Goal: Task Accomplishment & Management: Complete application form

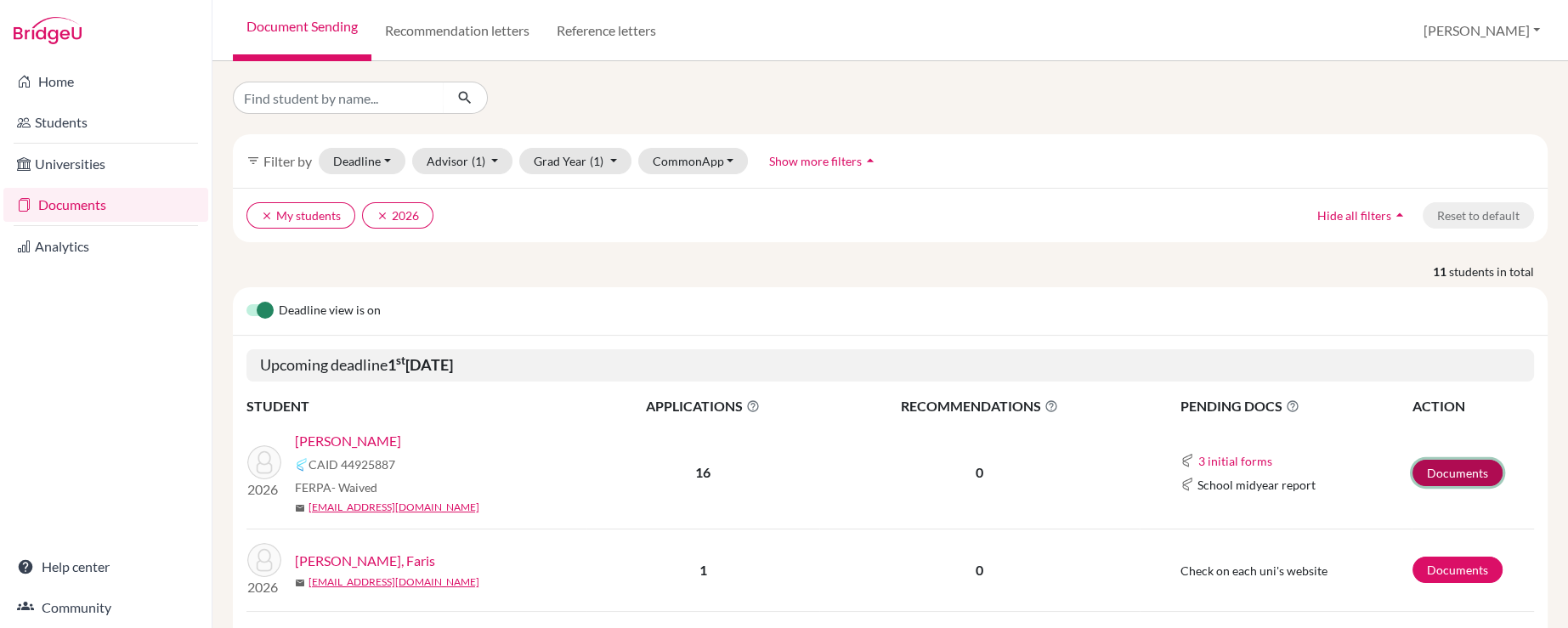
click at [1455, 470] on link "Documents" at bounding box center [1457, 472] width 90 height 27
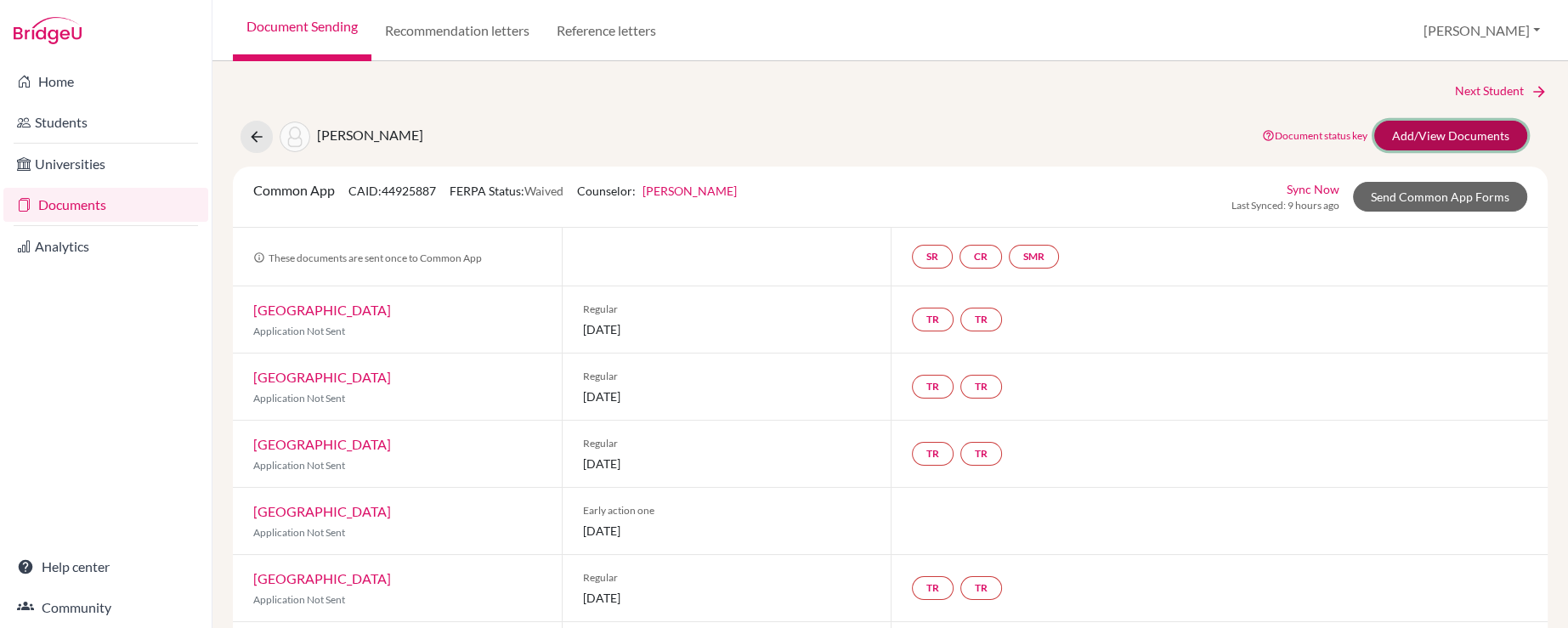
click at [1430, 134] on link "Add/View Documents" at bounding box center [1450, 136] width 153 height 30
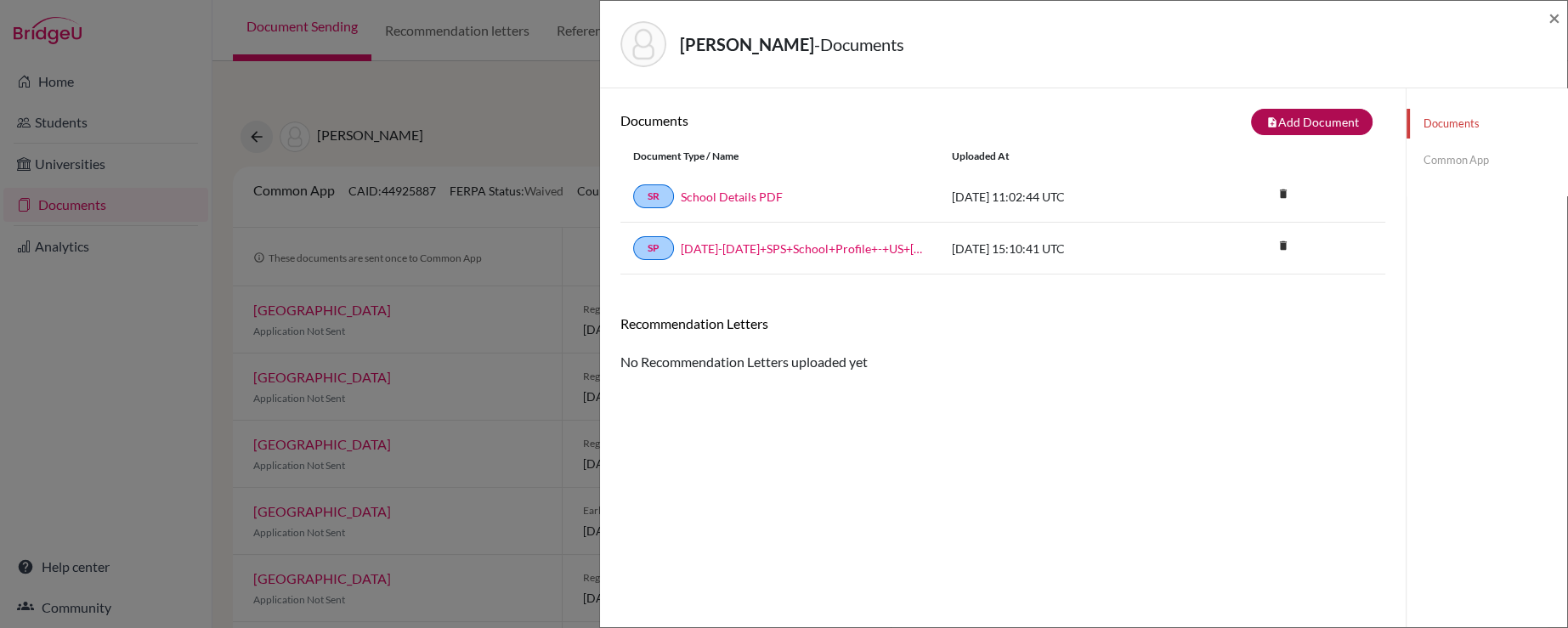
click at [1244, 131] on div "note_add Add Document" at bounding box center [1194, 122] width 383 height 27
click at [1328, 123] on button "note_add Add Document" at bounding box center [1311, 122] width 122 height 27
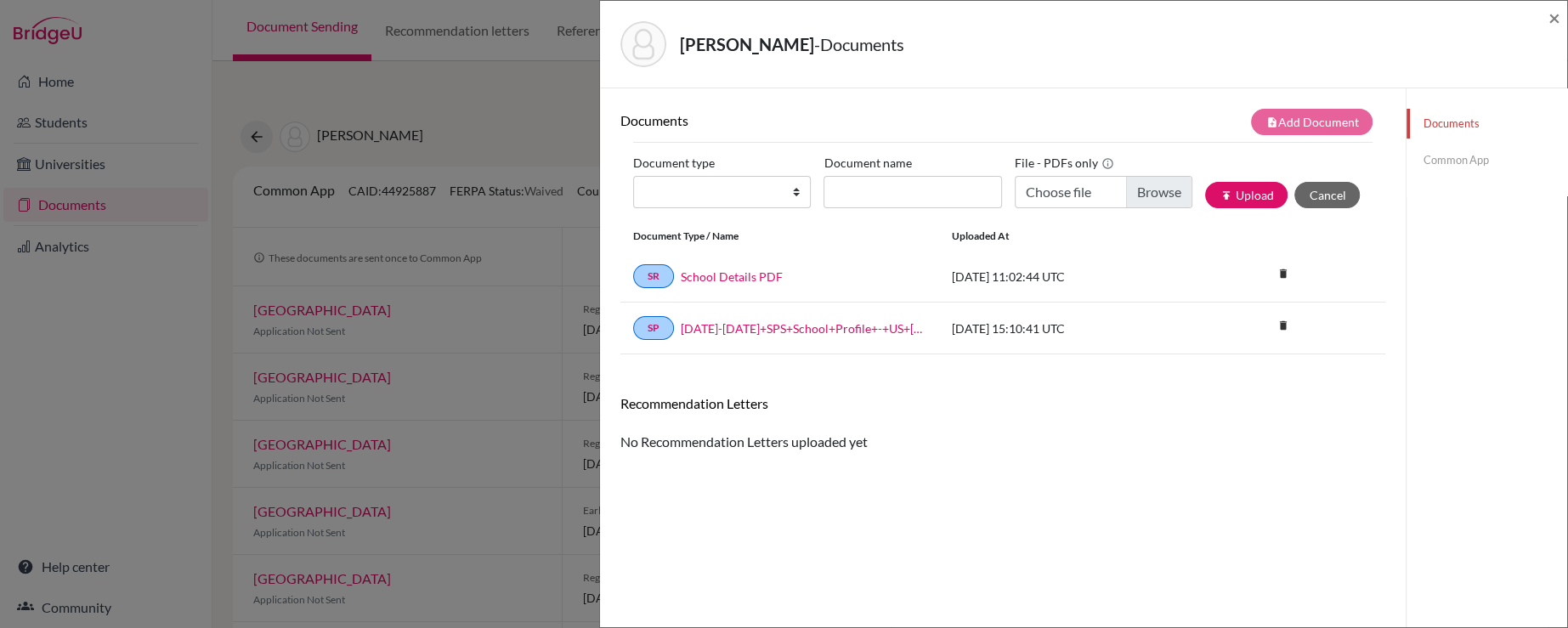
click at [1471, 161] on link "Common App" at bounding box center [1487, 160] width 161 height 30
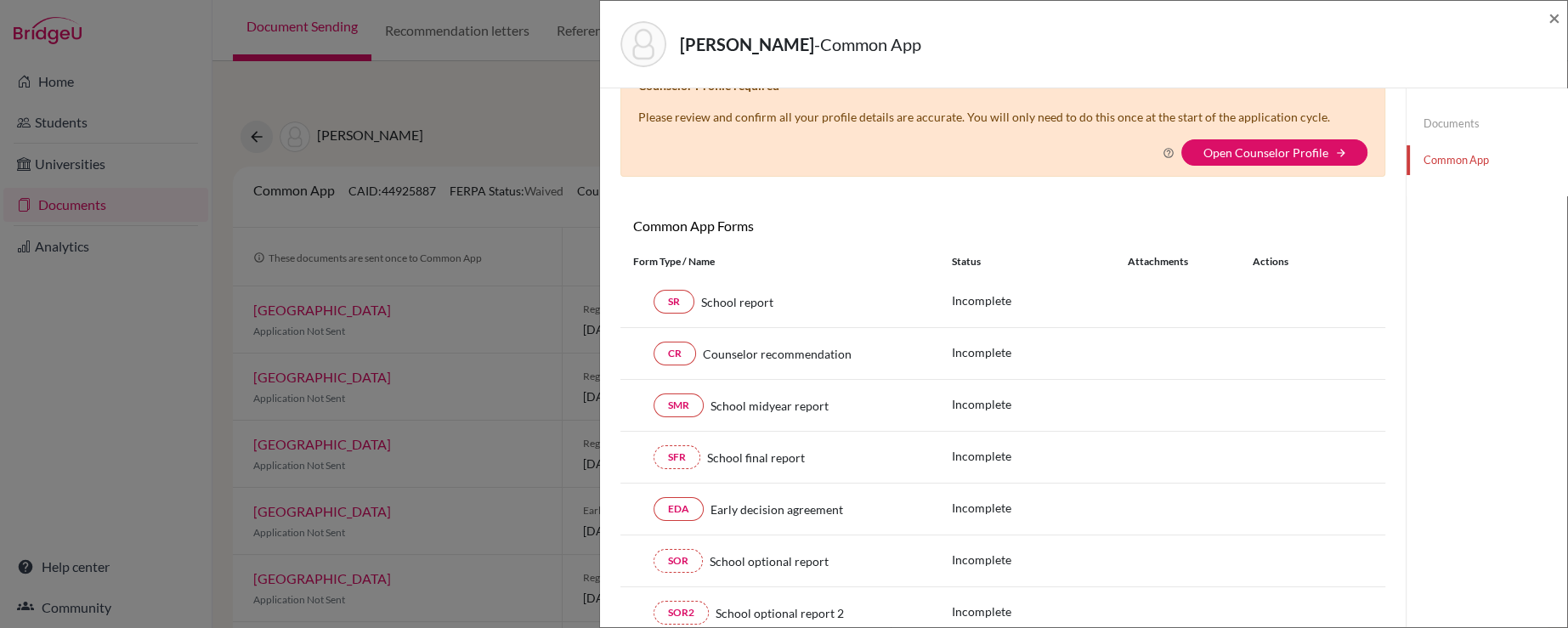
scroll to position [169, 0]
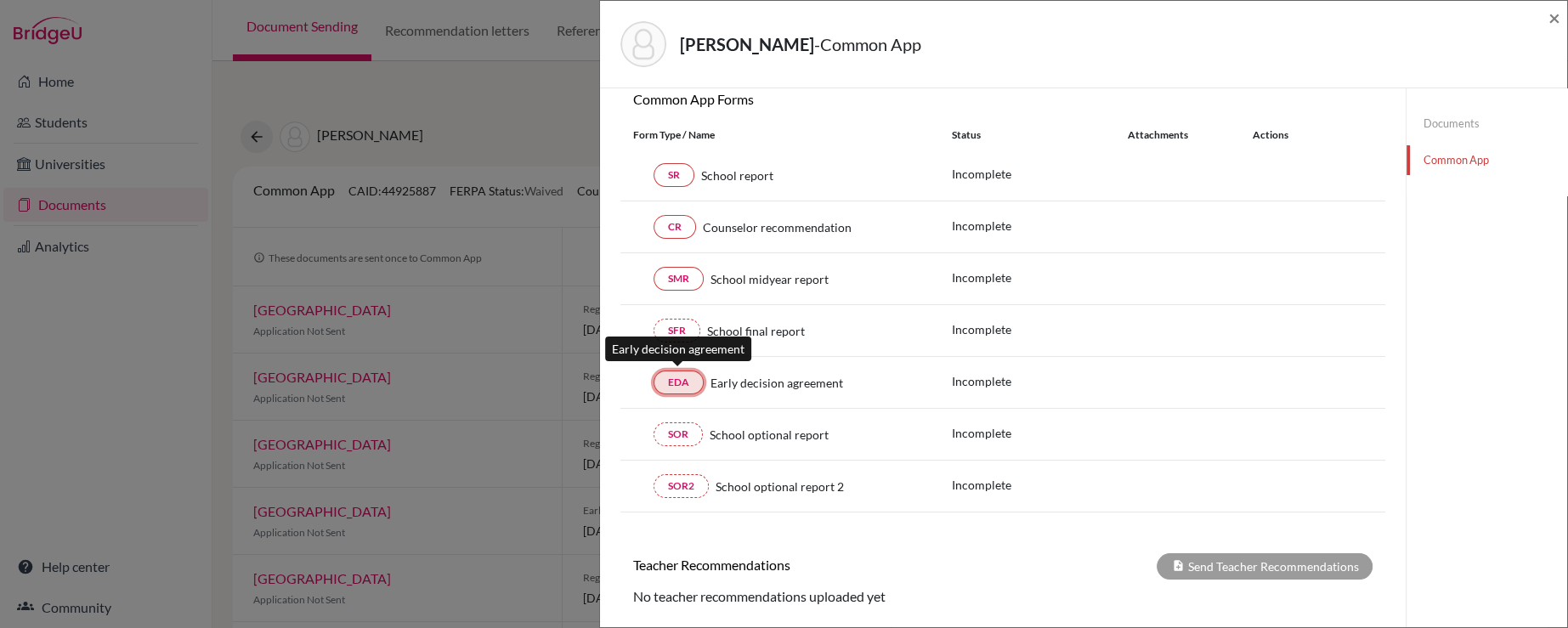
click at [695, 381] on link "EDA" at bounding box center [678, 382] width 51 height 24
click at [681, 382] on link "EDA" at bounding box center [678, 382] width 51 height 24
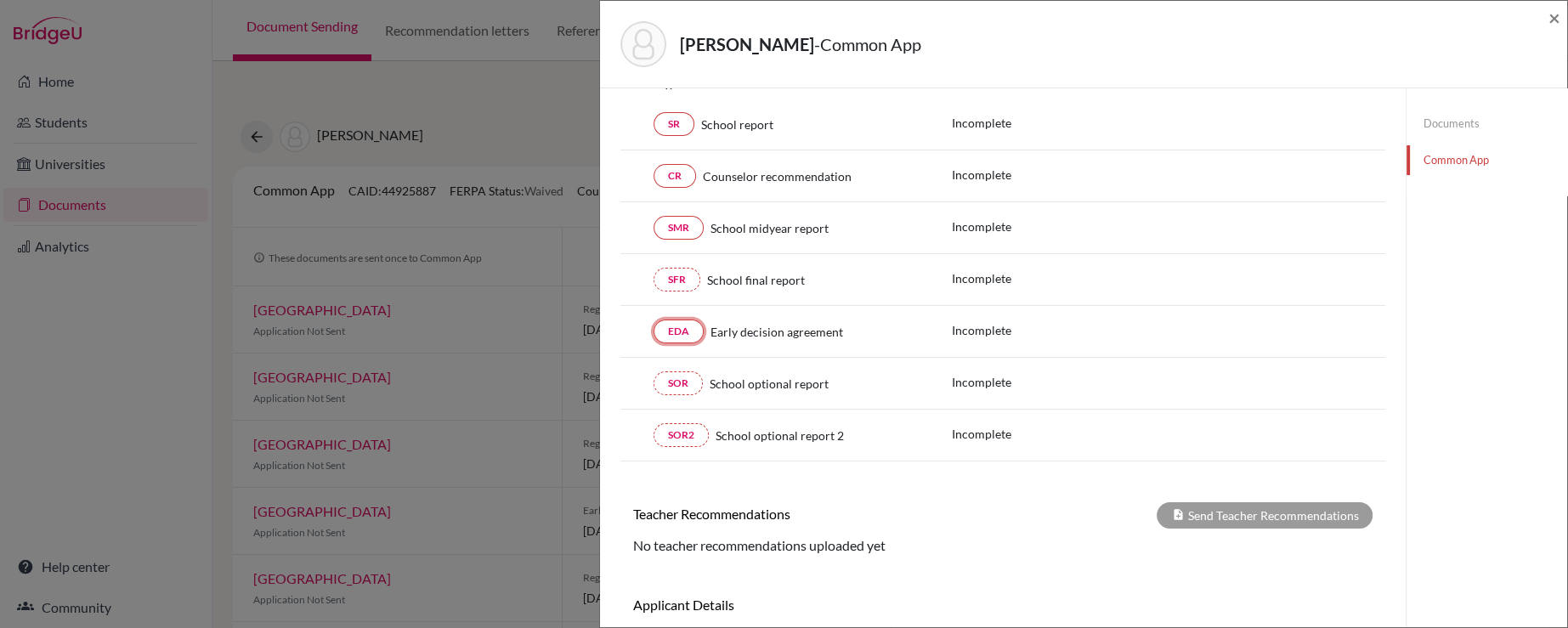
scroll to position [326, 0]
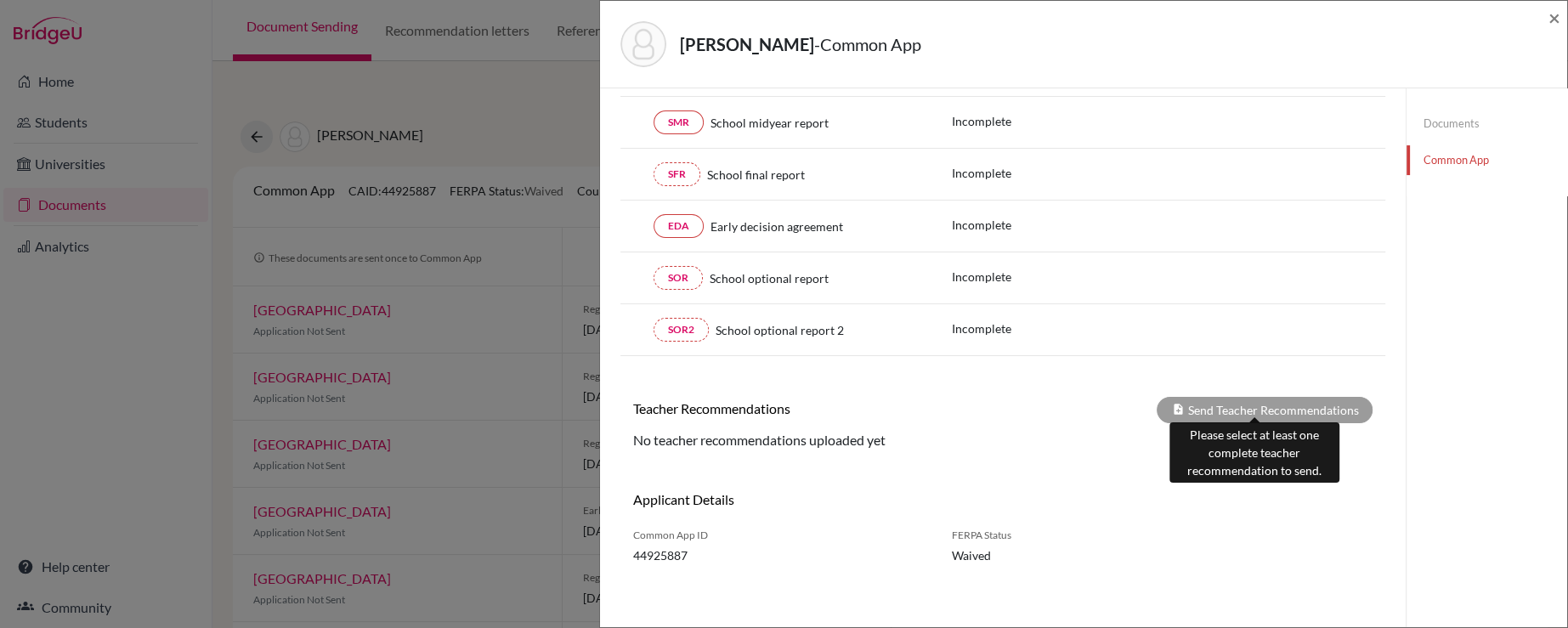
click at [1179, 414] on div "Send Teacher Recommendations" at bounding box center [1265, 409] width 216 height 27
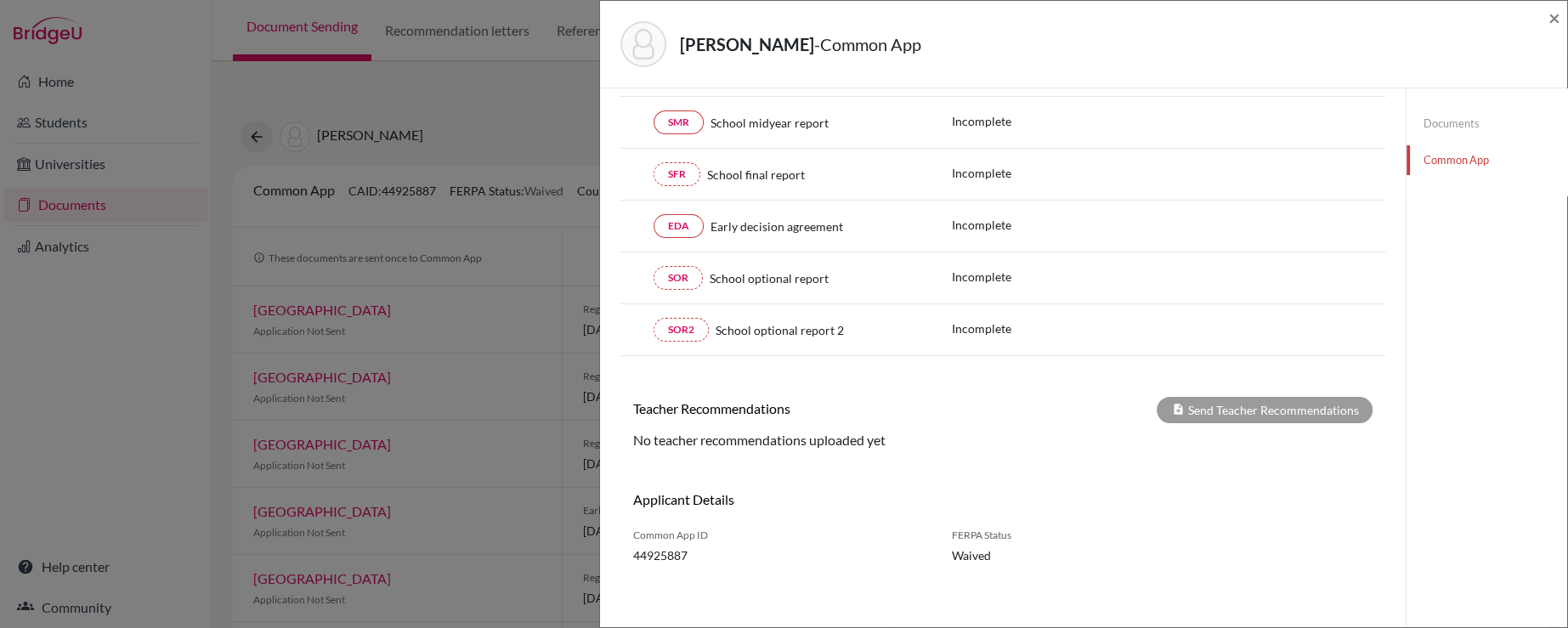
scroll to position [157, 0]
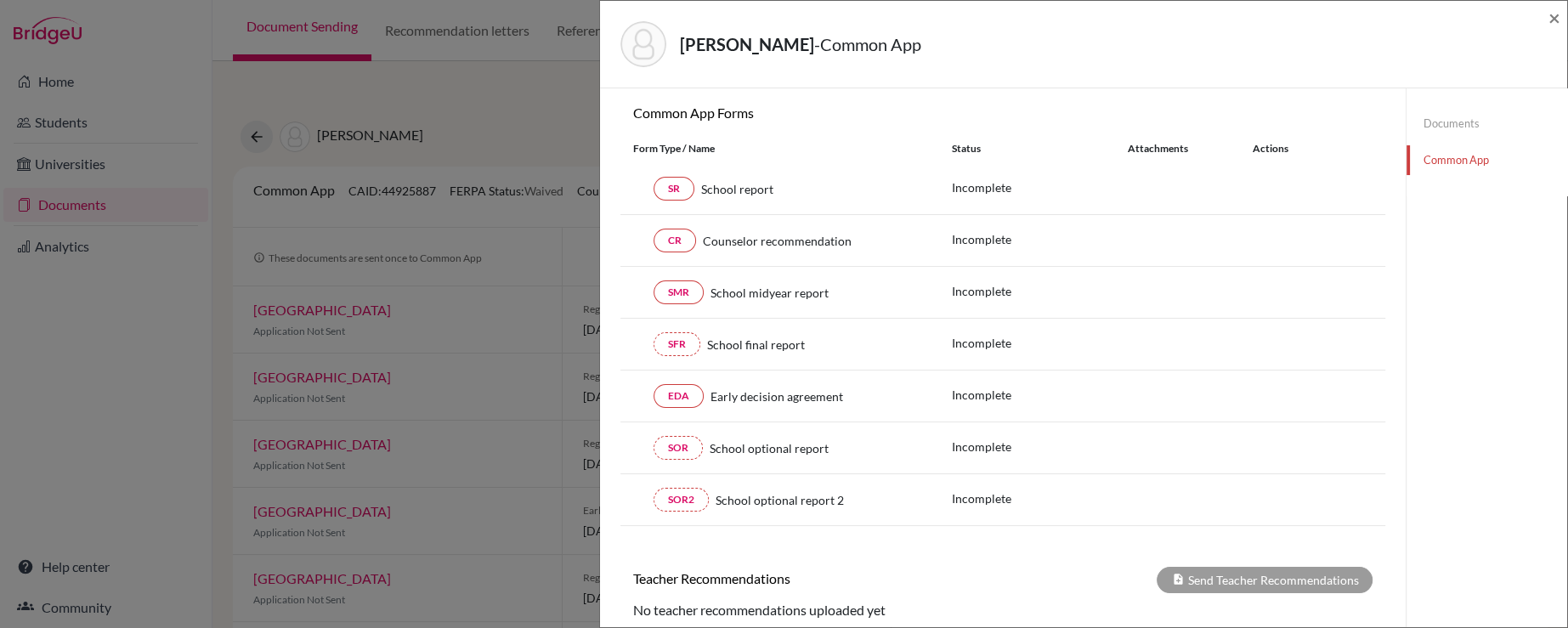
click at [856, 113] on h6 "Common App Forms" at bounding box center [812, 112] width 383 height 16
click at [670, 390] on link "EDA" at bounding box center [678, 396] width 51 height 24
click at [685, 185] on link "SR" at bounding box center [673, 188] width 41 height 24
click at [672, 238] on link "CR" at bounding box center [674, 241] width 43 height 24
drag, startPoint x: 676, startPoint y: 291, endPoint x: 678, endPoint y: 301, distance: 10.2
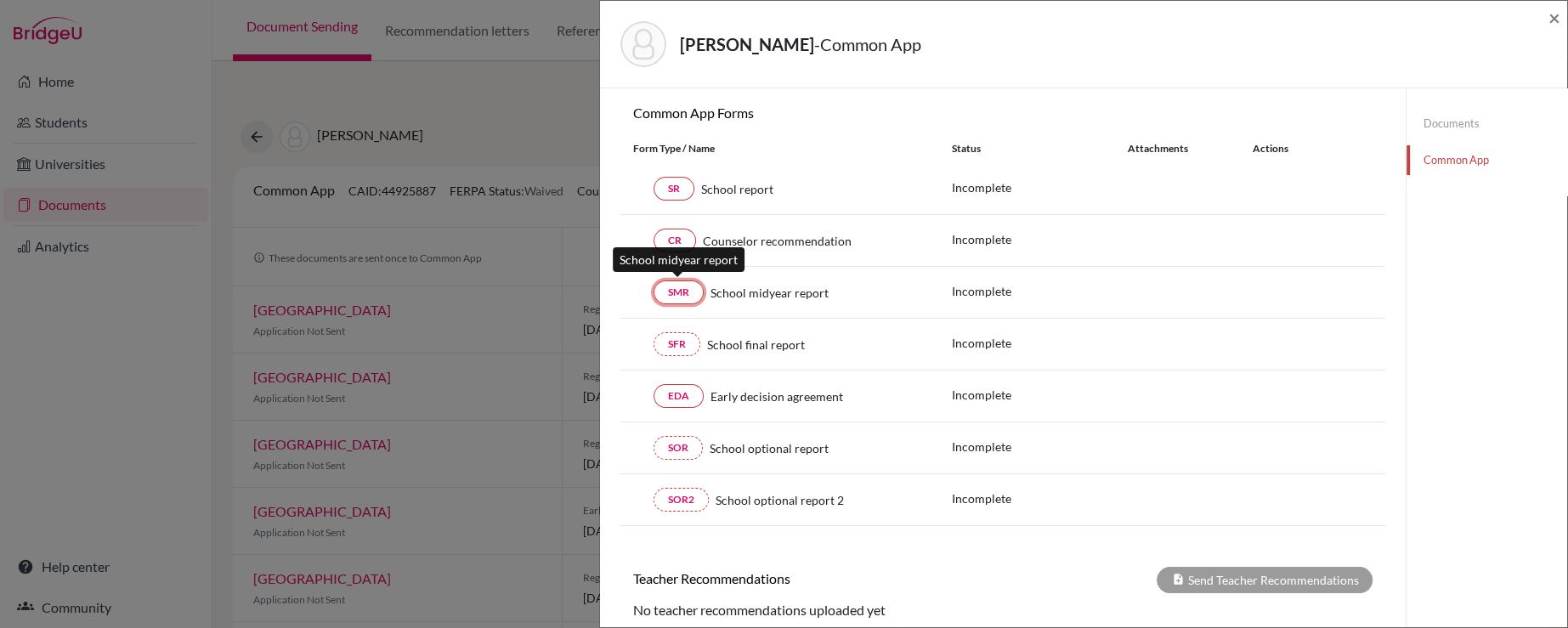
click at [676, 293] on link "SMR" at bounding box center [678, 292] width 51 height 24
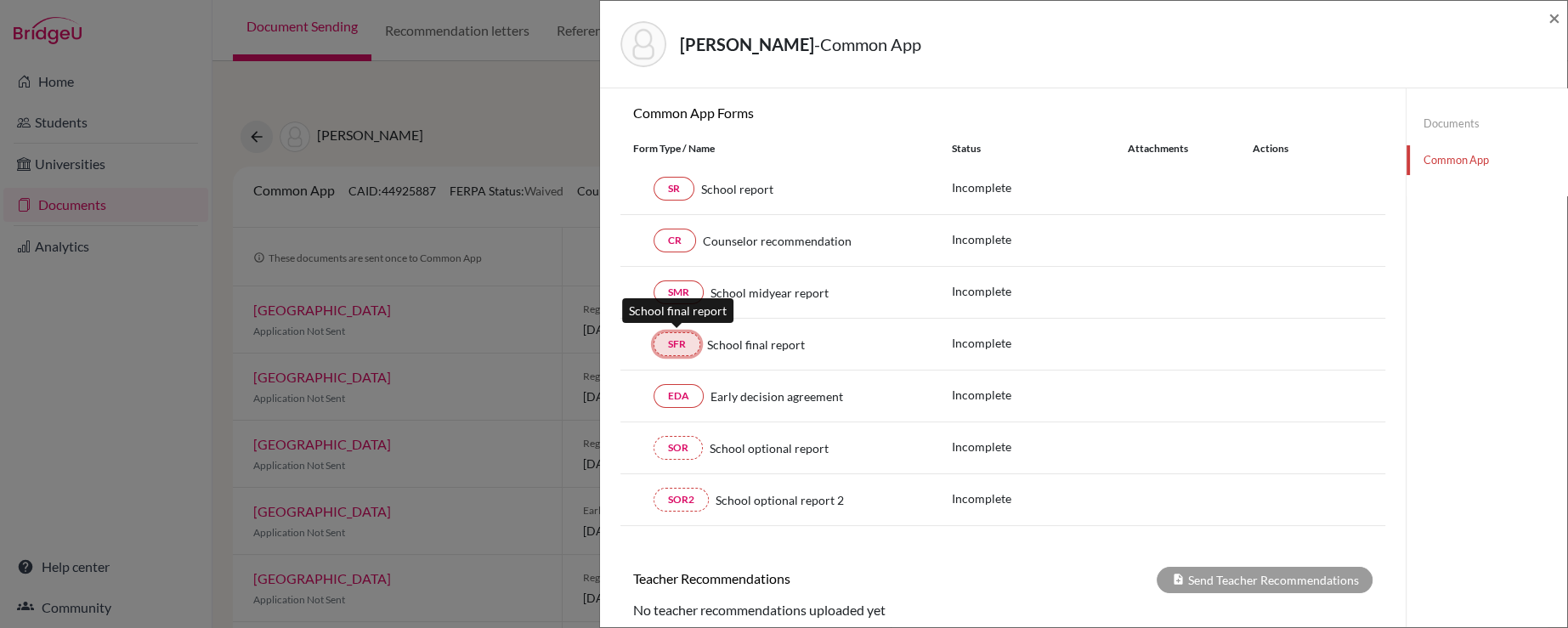
click at [683, 343] on link "SFR" at bounding box center [676, 344] width 47 height 24
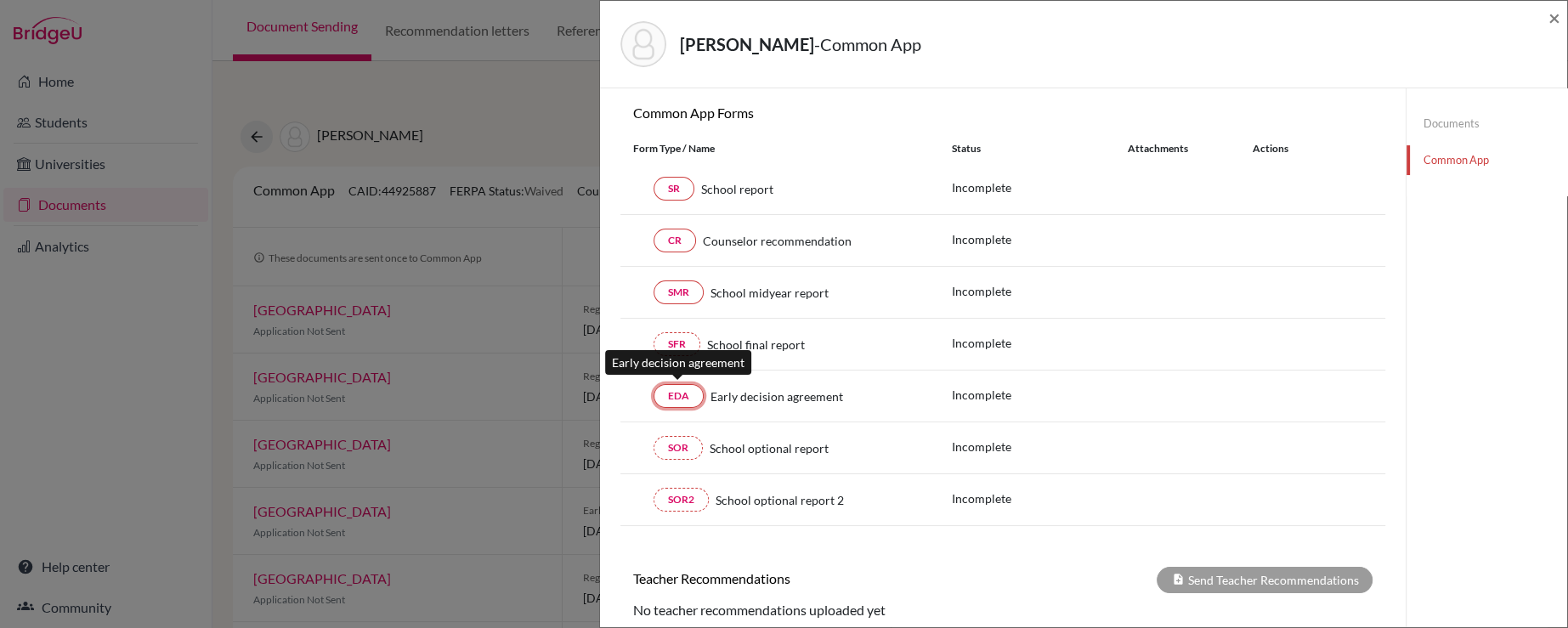
drag, startPoint x: 689, startPoint y: 382, endPoint x: 690, endPoint y: 419, distance: 37.0
click at [689, 386] on link "EDA" at bounding box center [678, 396] width 51 height 24
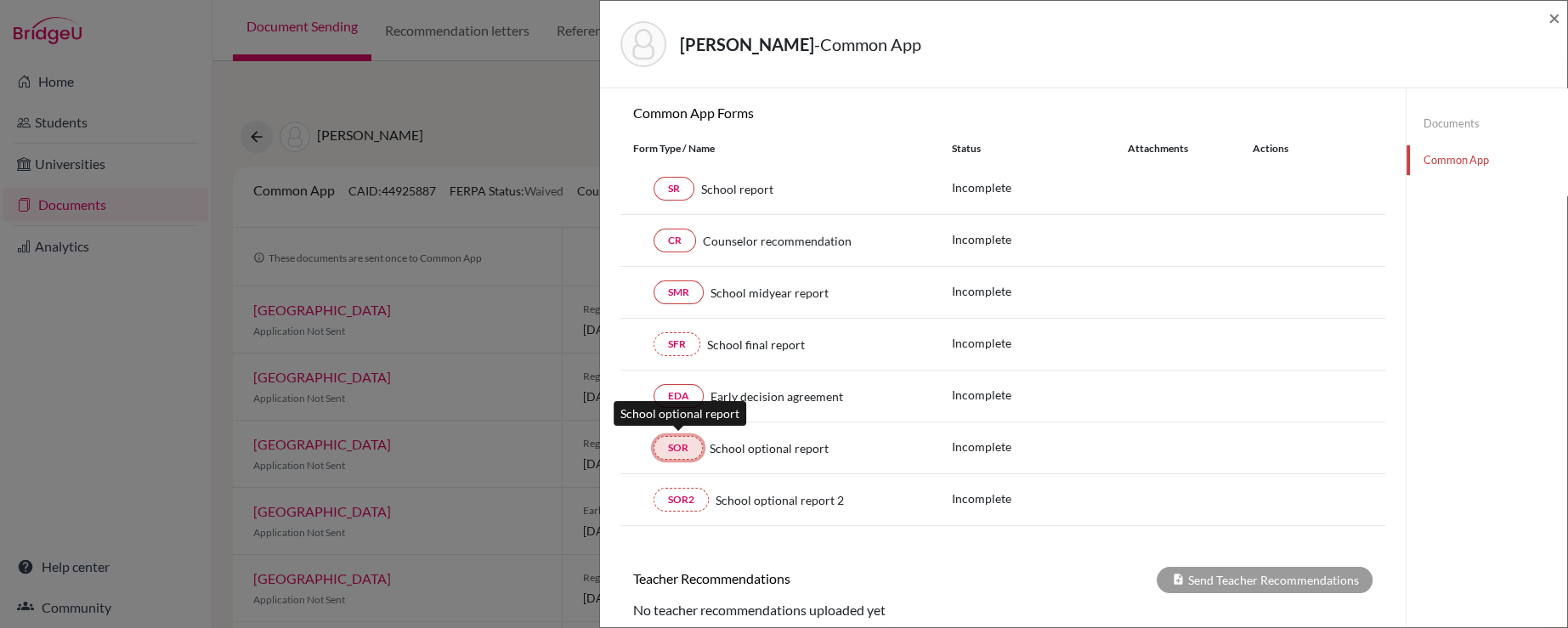
drag, startPoint x: 689, startPoint y: 435, endPoint x: 692, endPoint y: 470, distance: 35.1
click at [689, 438] on link "SOR" at bounding box center [678, 448] width 50 height 24
click at [687, 489] on link "SOR2" at bounding box center [681, 499] width 56 height 24
drag, startPoint x: 691, startPoint y: 515, endPoint x: 728, endPoint y: 521, distance: 37.5
click at [700, 516] on div "SOR2 School optional report 2 Incomplete" at bounding box center [1003, 499] width 765 height 52
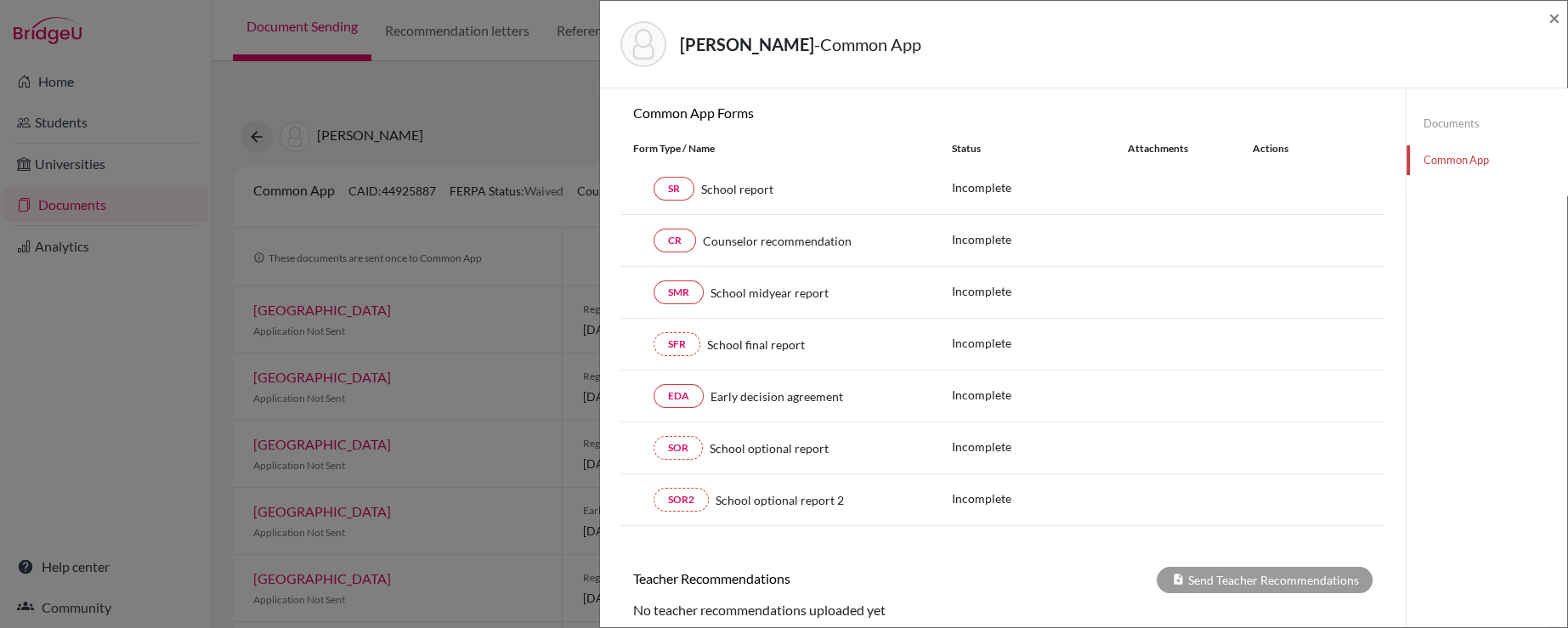
drag, startPoint x: 903, startPoint y: 553, endPoint x: 926, endPoint y: 551, distance: 23.1
click at [903, 553] on div "× Counselor Profile required Please review and confirm all your profile details…" at bounding box center [1003, 366] width 765 height 829
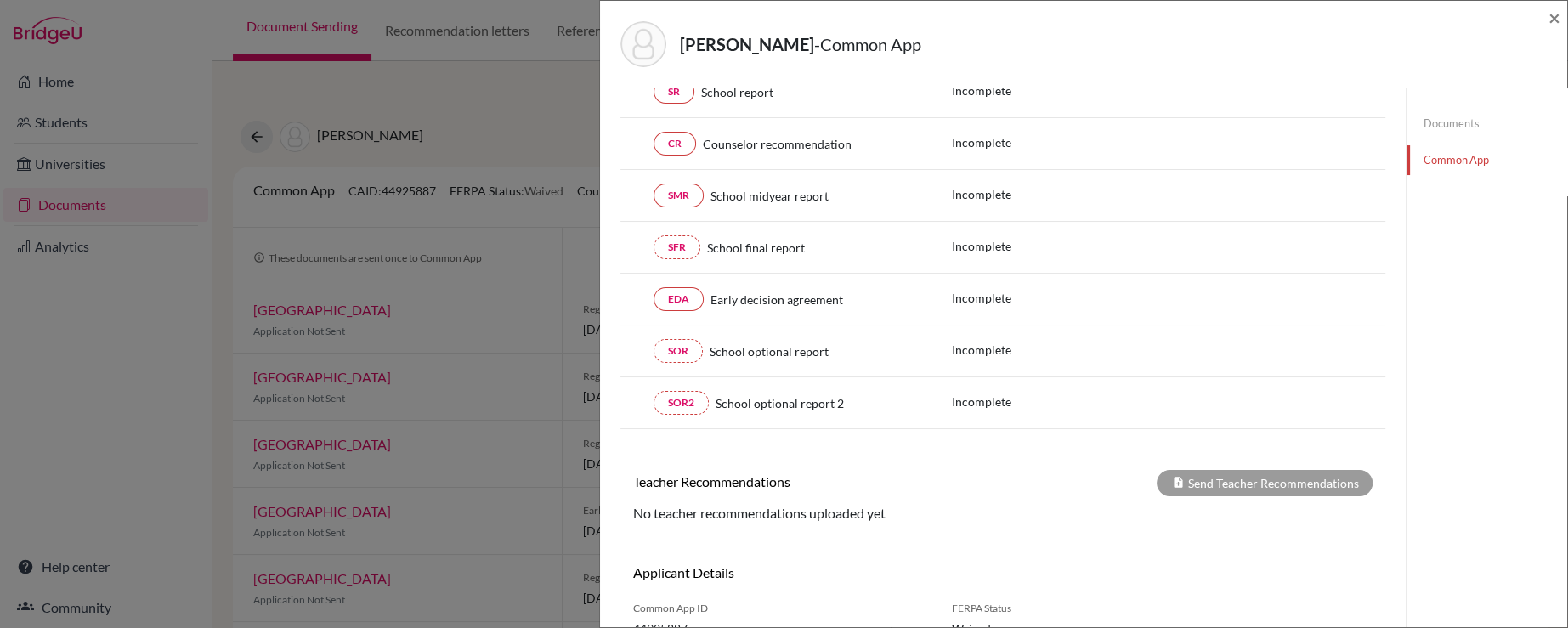
scroll to position [326, 0]
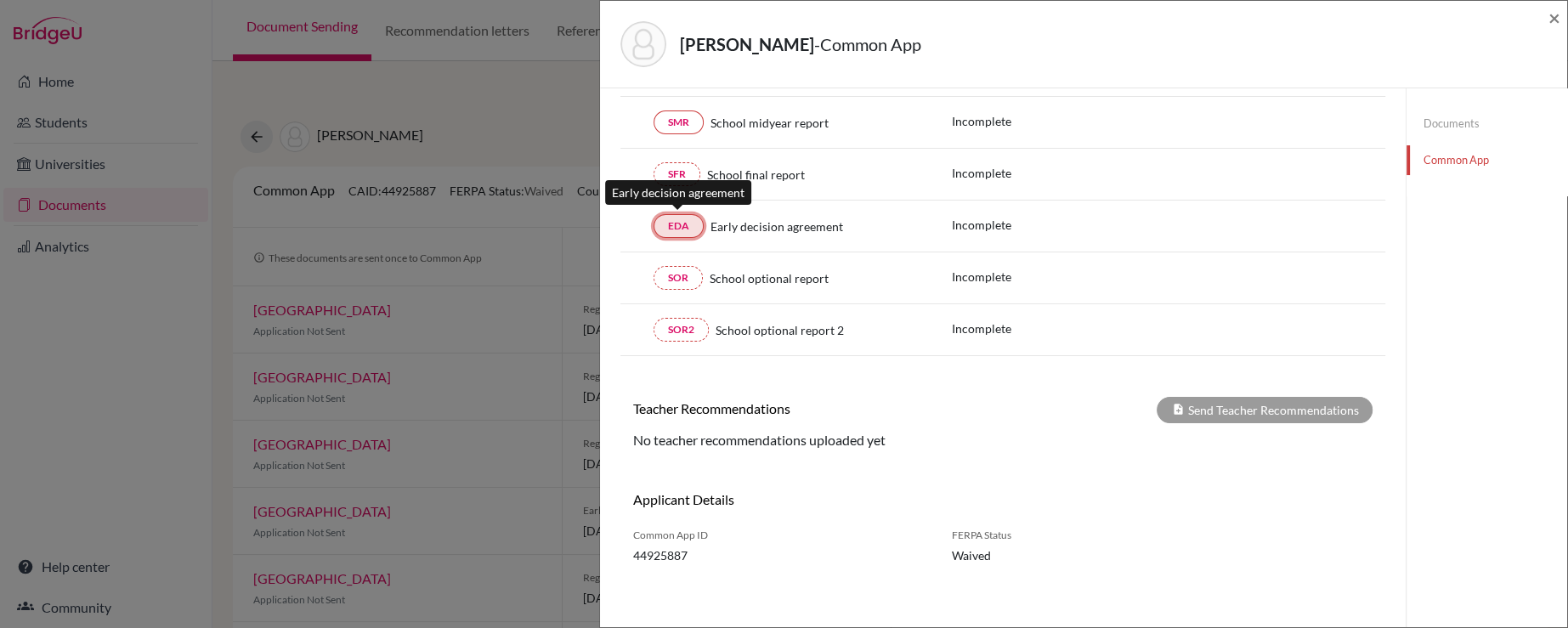
click at [672, 223] on link "EDA" at bounding box center [678, 226] width 51 height 24
click at [897, 405] on h6 "Teacher Recommendations" at bounding box center [812, 408] width 383 height 16
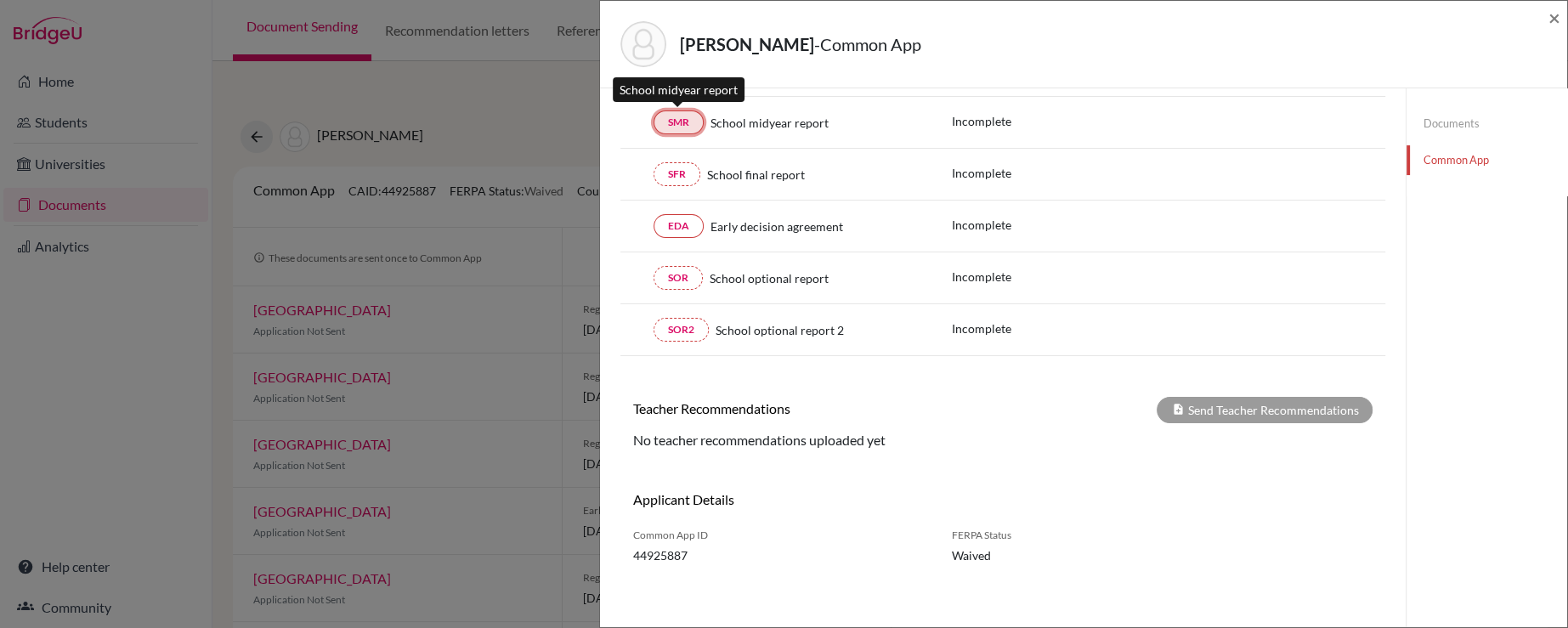
click at [684, 122] on link "SMR" at bounding box center [678, 122] width 51 height 24
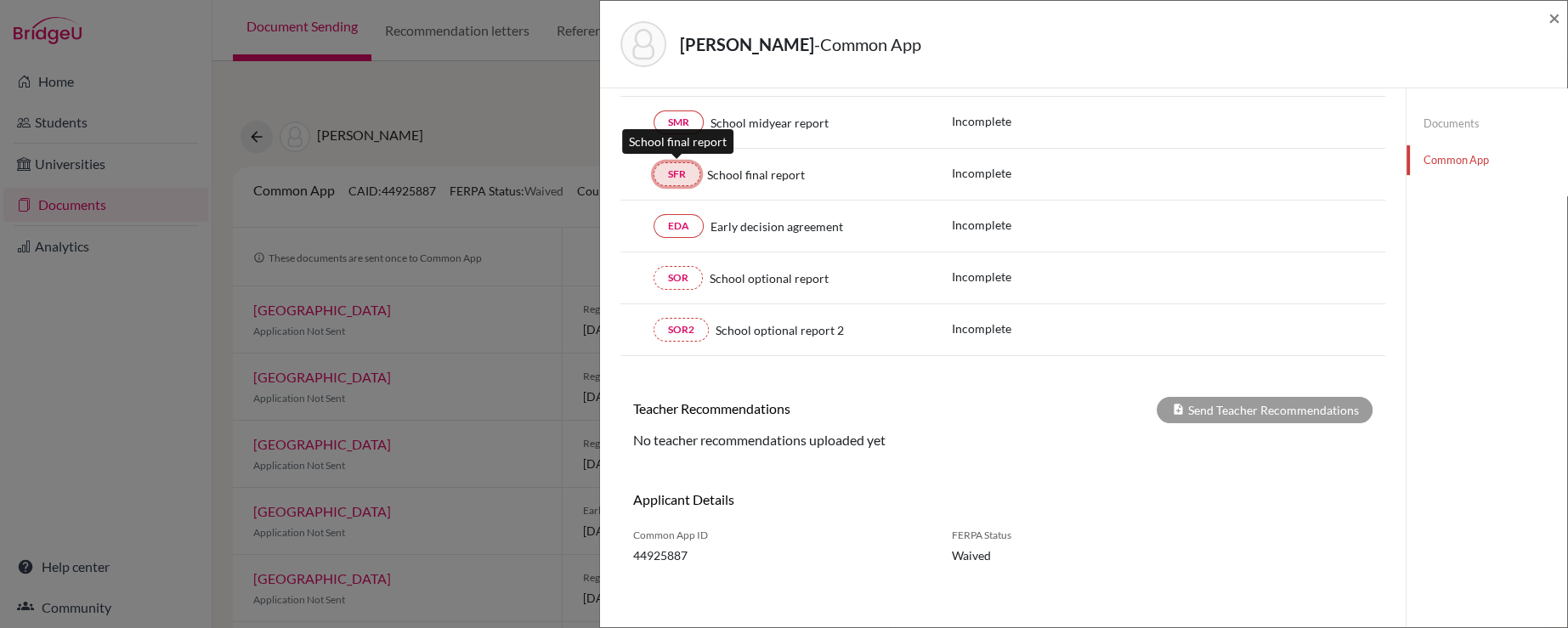
drag, startPoint x: 676, startPoint y: 165, endPoint x: 676, endPoint y: 182, distance: 17.0
click at [676, 165] on link "SFR" at bounding box center [676, 174] width 47 height 24
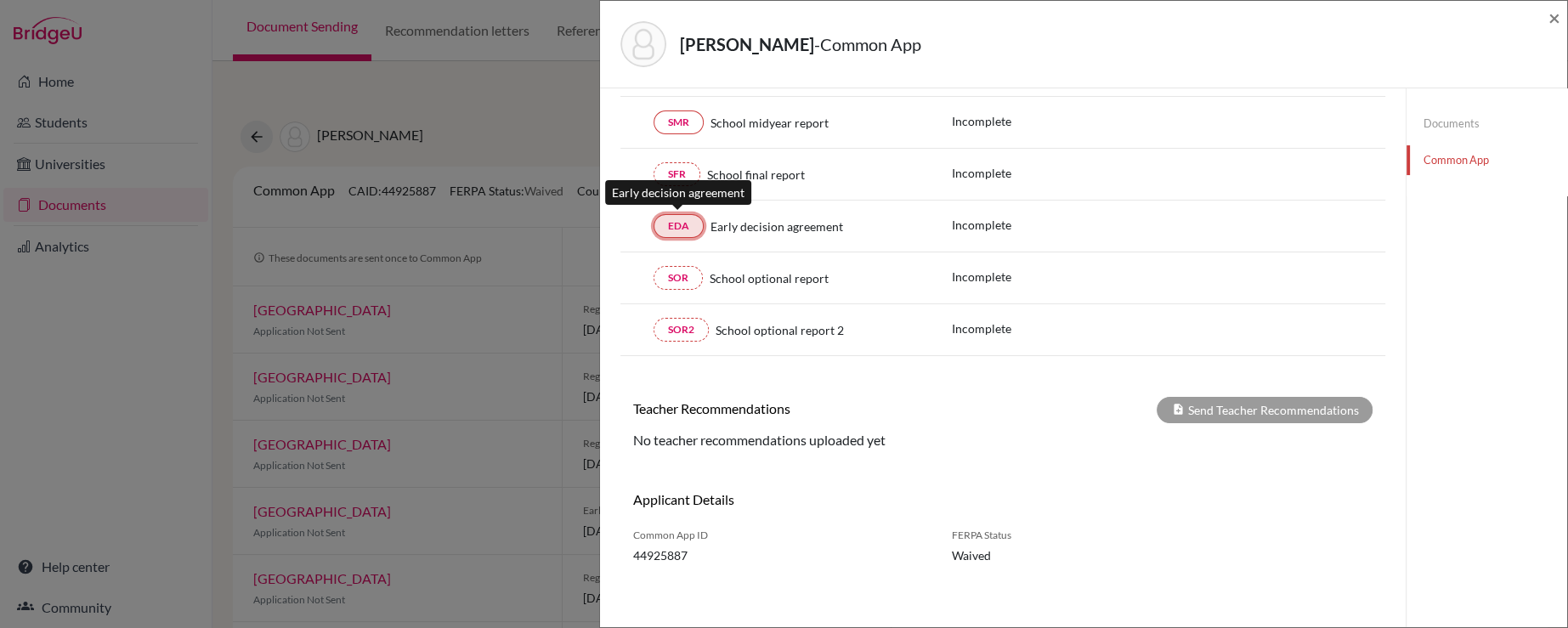
click at [674, 227] on link "EDA" at bounding box center [678, 226] width 51 height 24
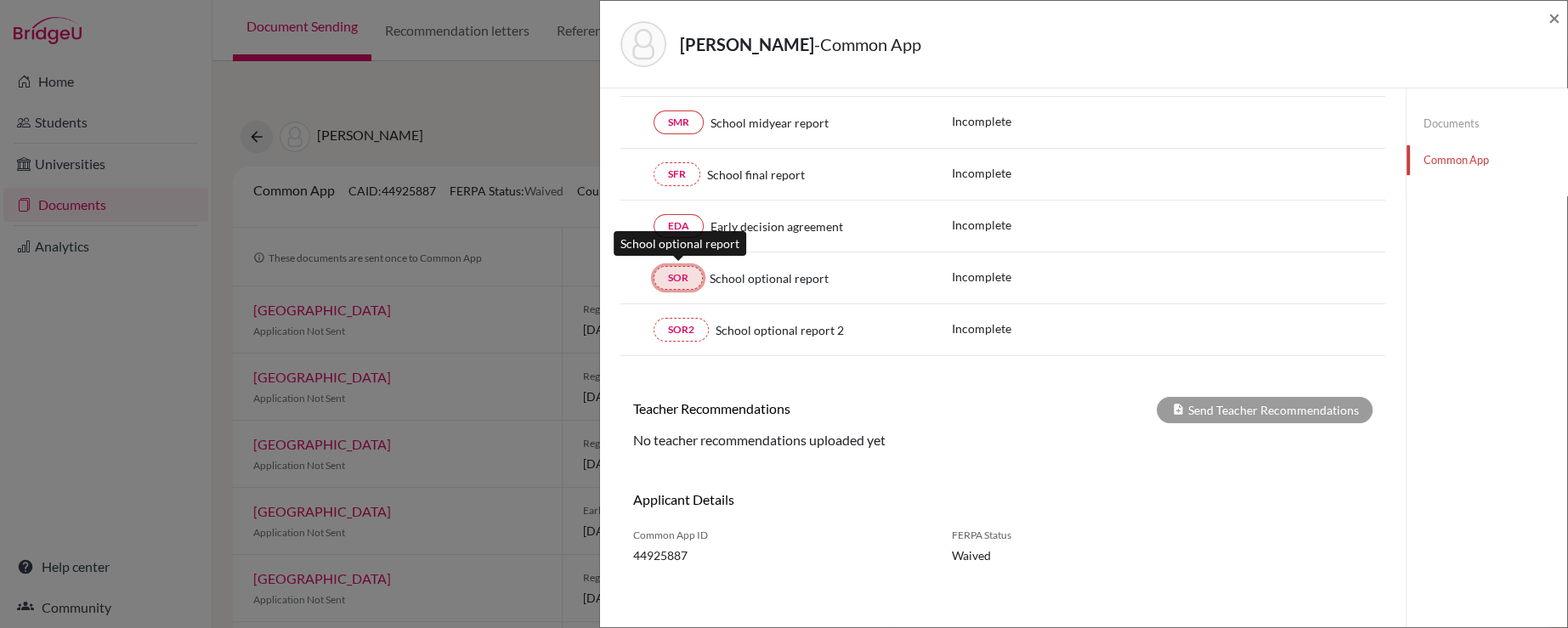
click at [667, 274] on link "SOR" at bounding box center [678, 277] width 50 height 24
drag, startPoint x: 673, startPoint y: 361, endPoint x: 933, endPoint y: 312, distance: 264.6
click at [674, 361] on div "× Counselor Profile required Please review and confirm all your profile details…" at bounding box center [1003, 197] width 765 height 829
click at [1427, 168] on link "Common App" at bounding box center [1487, 160] width 161 height 30
click at [1290, 521] on div "Applicant Details Common App ID 44925887 FERPA Status Waived" at bounding box center [1003, 528] width 765 height 73
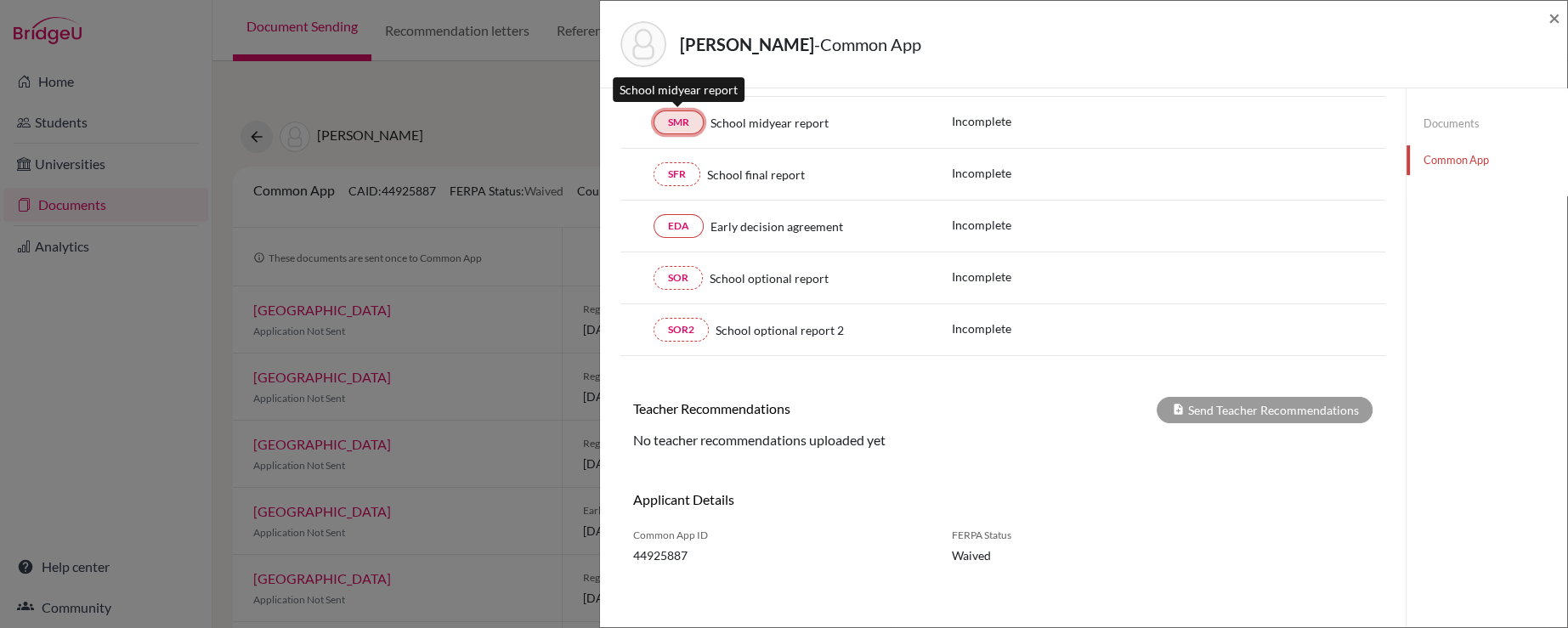
click at [696, 118] on link "SMR" at bounding box center [678, 122] width 51 height 24
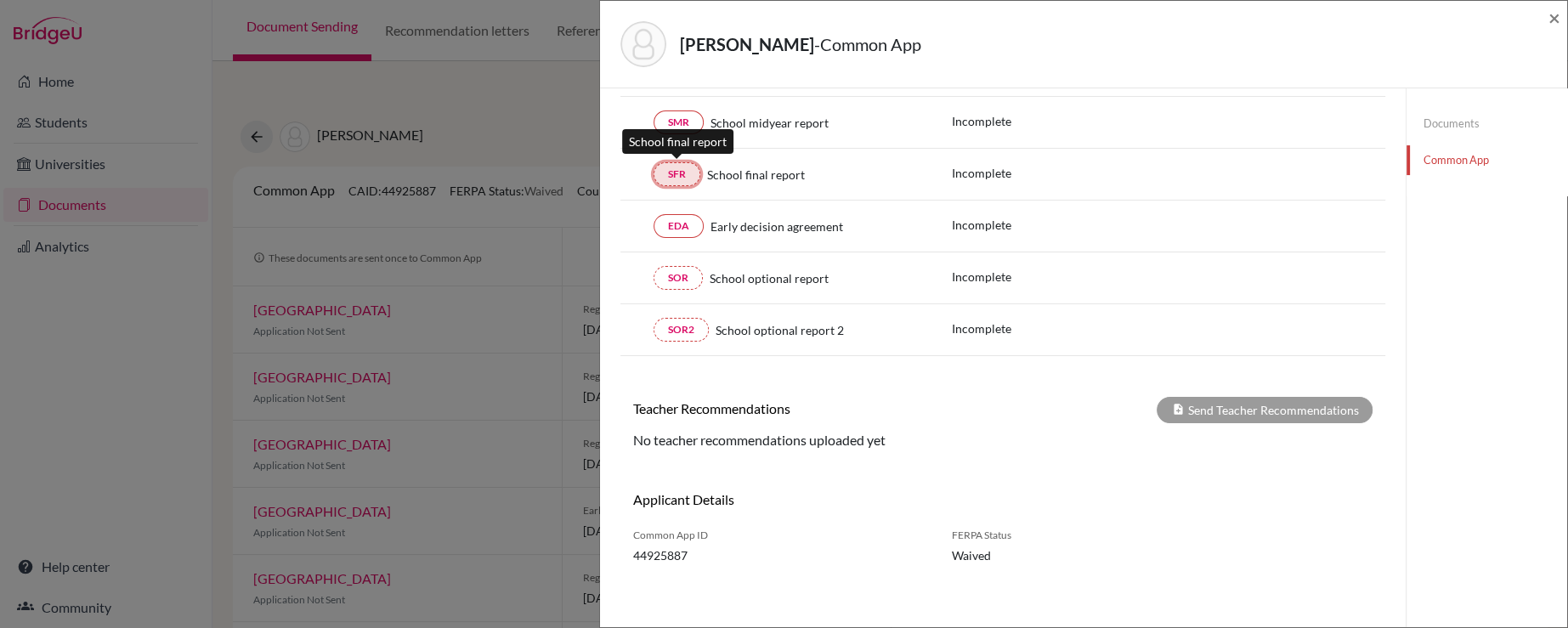
click at [686, 166] on link "SFR" at bounding box center [676, 174] width 47 height 24
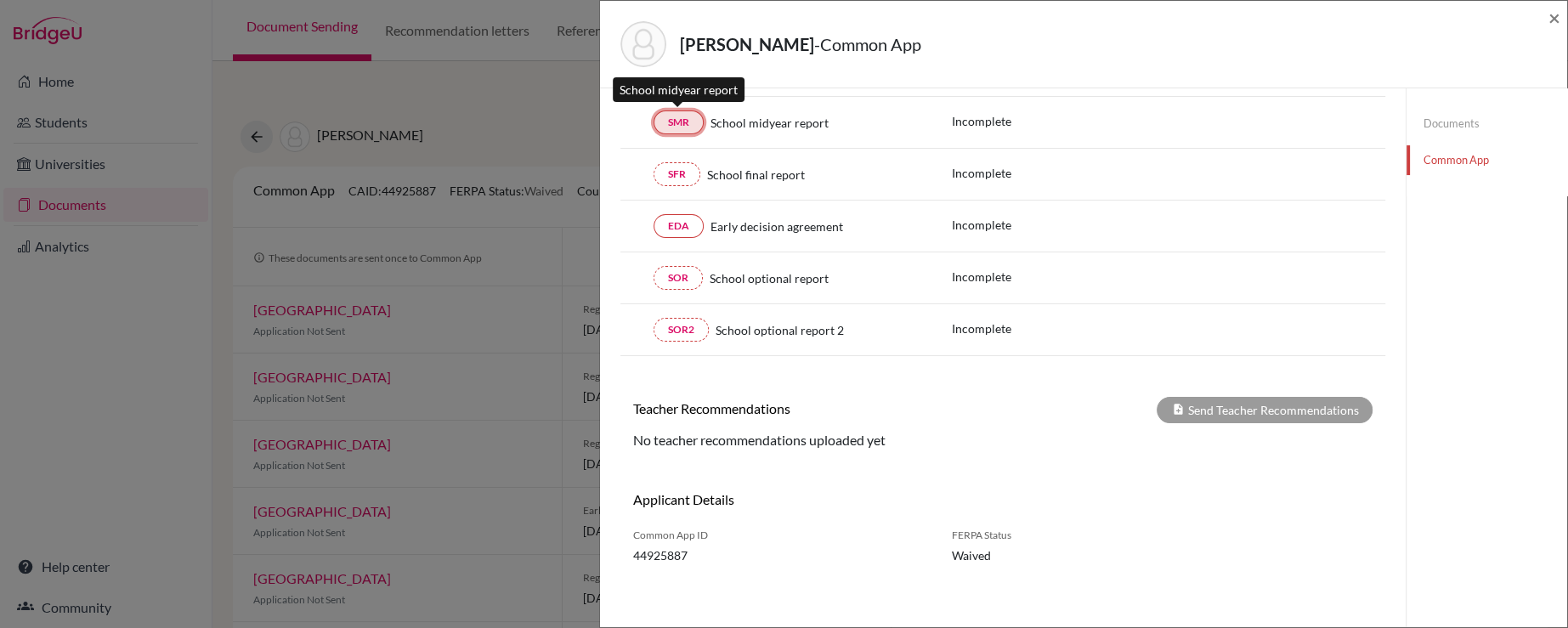
click at [683, 128] on link "SMR" at bounding box center [678, 122] width 51 height 24
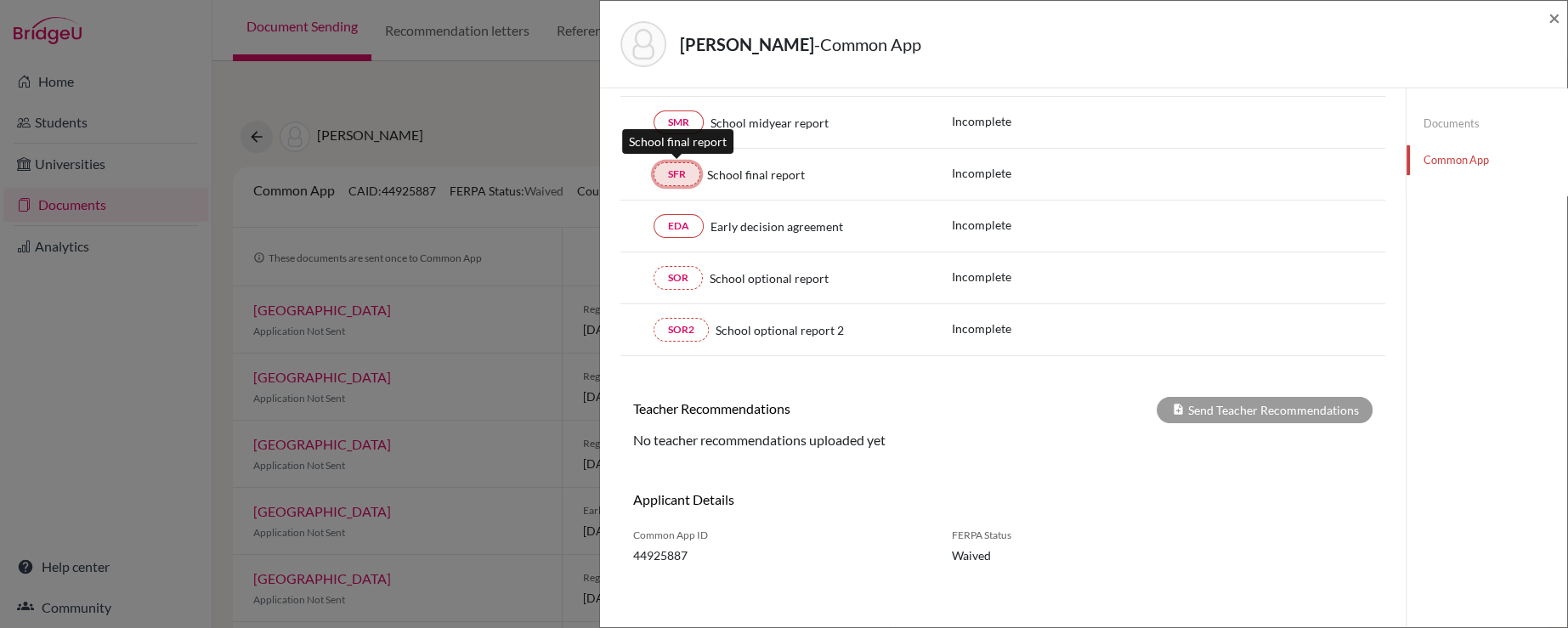
click at [680, 166] on link "SFR" at bounding box center [676, 174] width 47 height 24
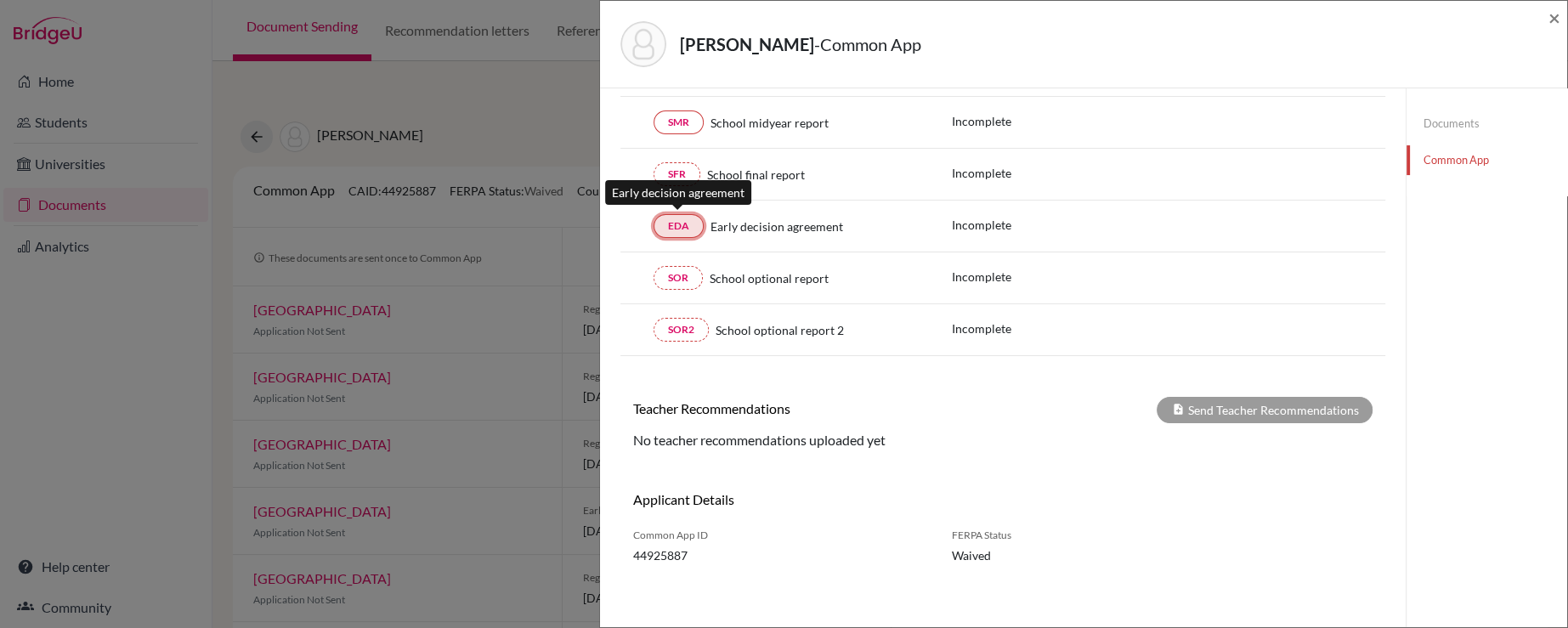
click at [676, 221] on link "EDA" at bounding box center [678, 226] width 51 height 24
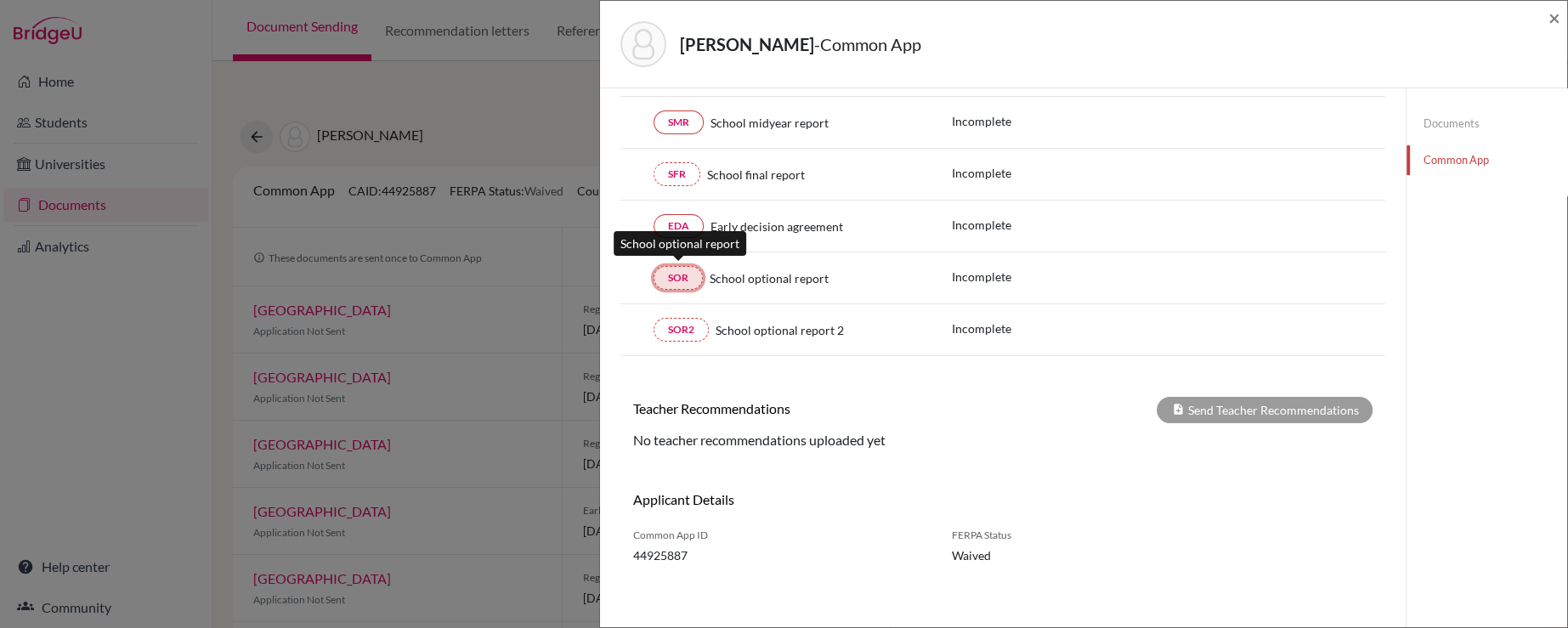
click at [679, 271] on link "SOR" at bounding box center [678, 277] width 50 height 24
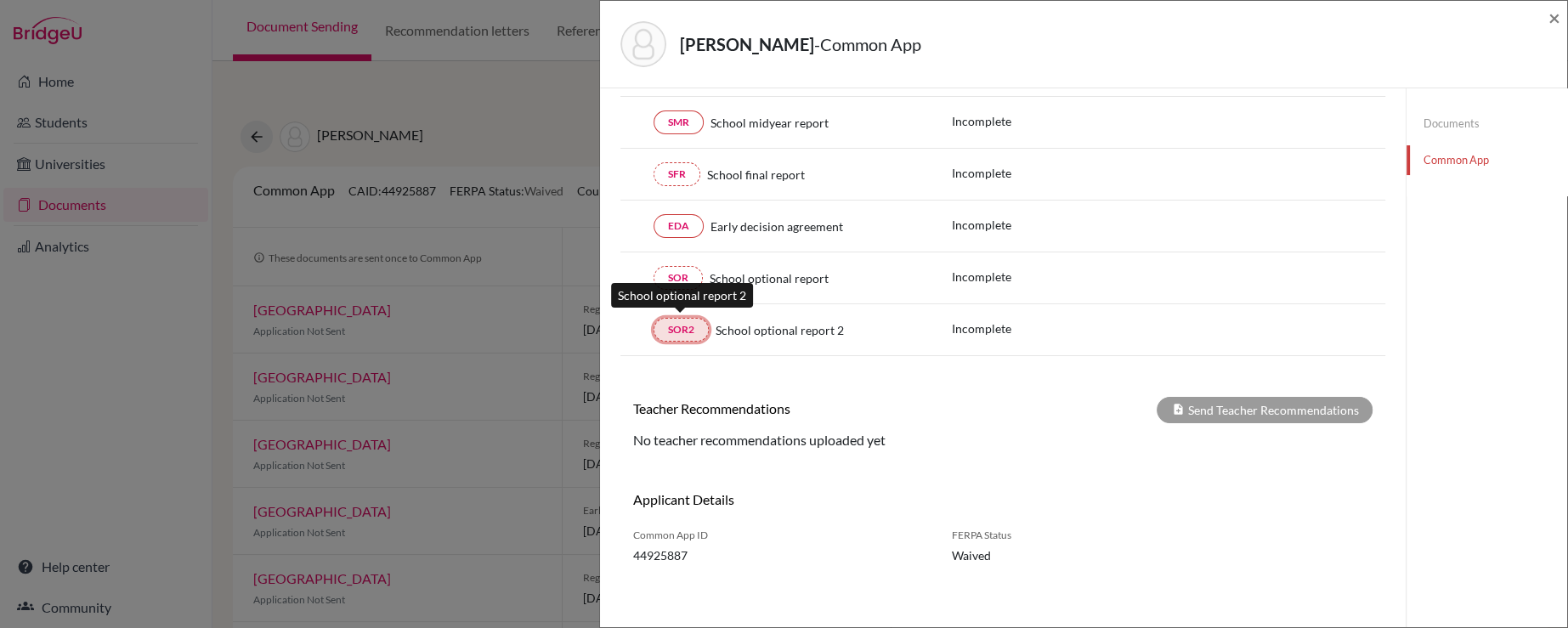
click at [682, 324] on link "SOR2" at bounding box center [681, 330] width 56 height 24
click at [814, 414] on div "Teacher Recommendations Send Teacher Recommendations" at bounding box center [1003, 409] width 765 height 27
click at [1552, 15] on span "×" at bounding box center [1554, 17] width 12 height 25
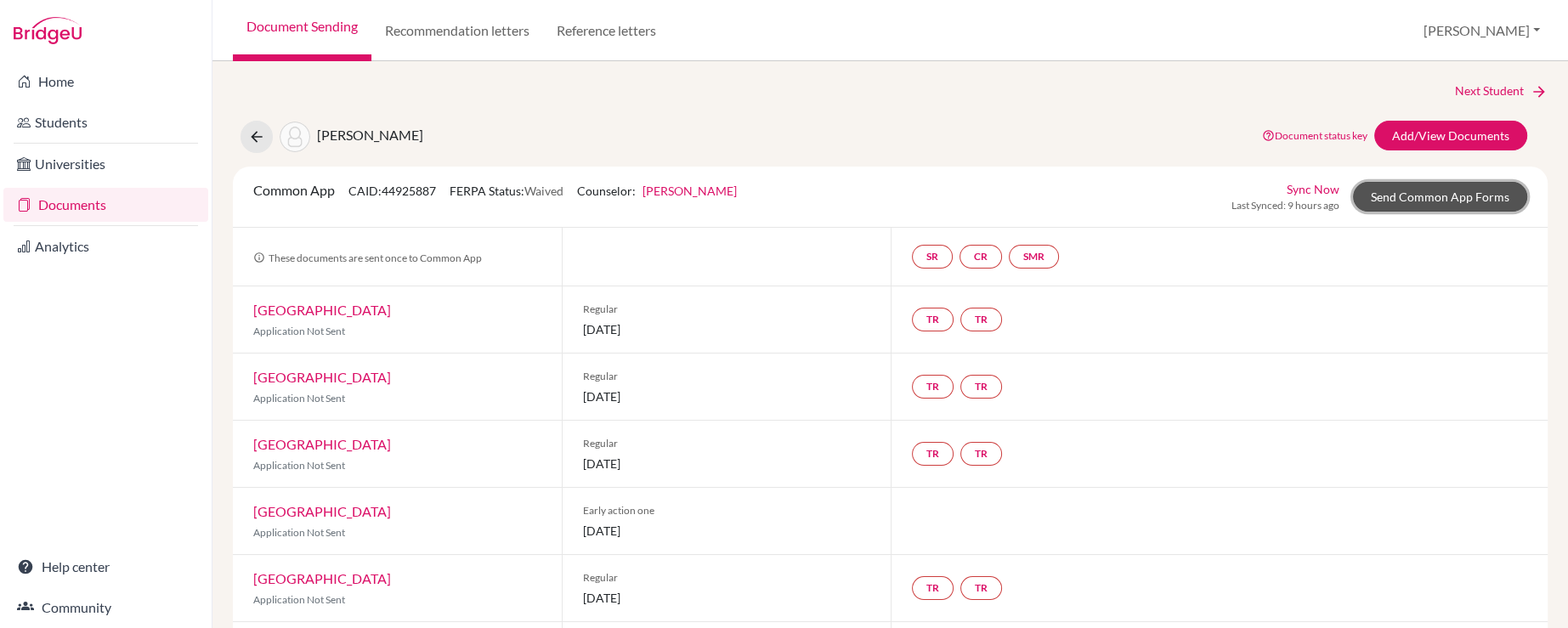
click at [1376, 200] on link "Send Common App Forms" at bounding box center [1440, 196] width 174 height 30
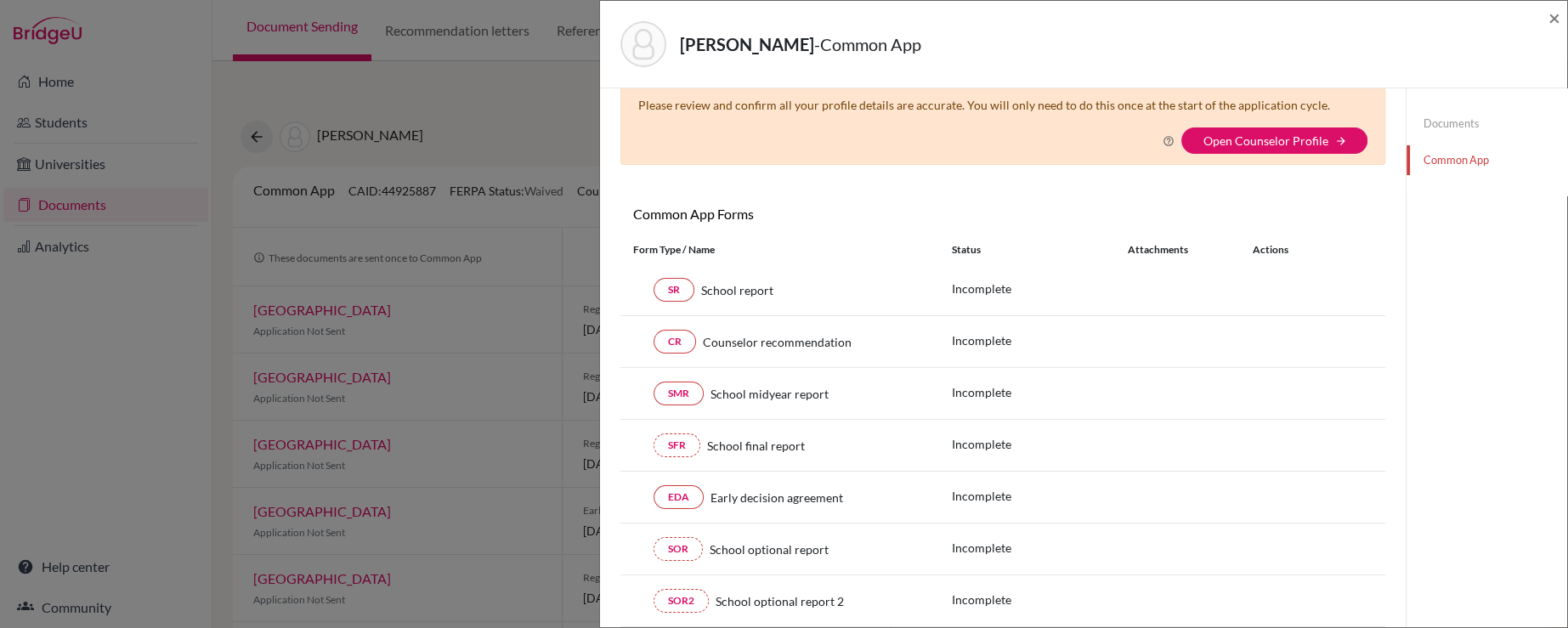
scroll to position [84, 0]
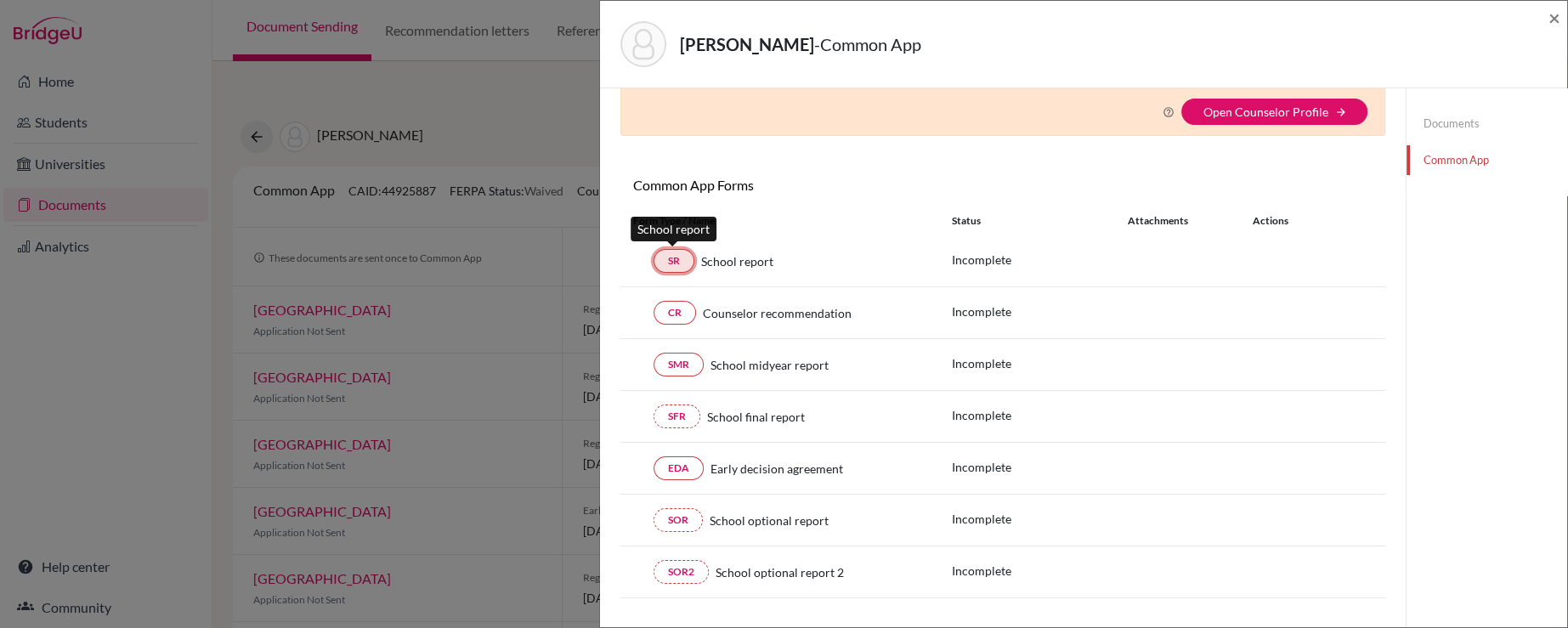
click at [664, 264] on link "SR" at bounding box center [673, 261] width 41 height 24
click at [854, 213] on div "Form Type / Name" at bounding box center [780, 220] width 319 height 15
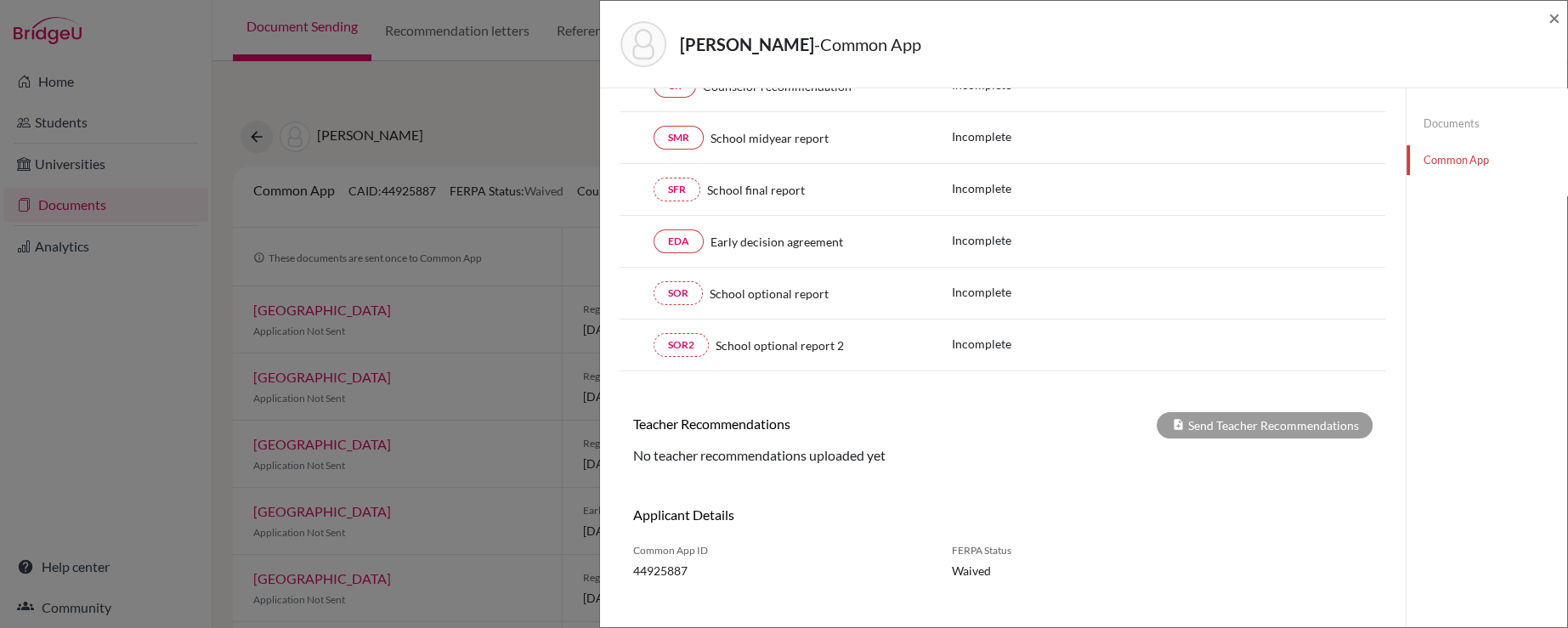
scroll to position [326, 0]
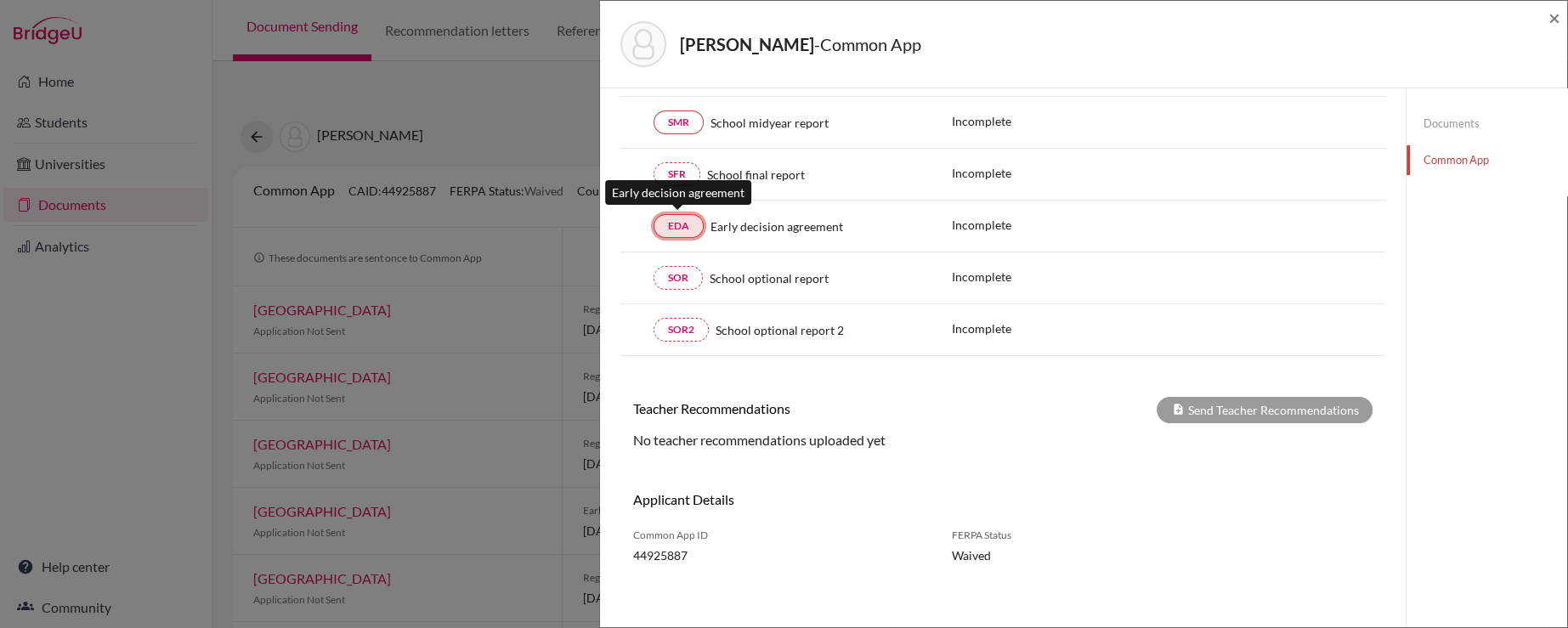
click at [689, 223] on link "EDA" at bounding box center [678, 226] width 51 height 24
click at [1551, 12] on span "×" at bounding box center [1554, 17] width 12 height 25
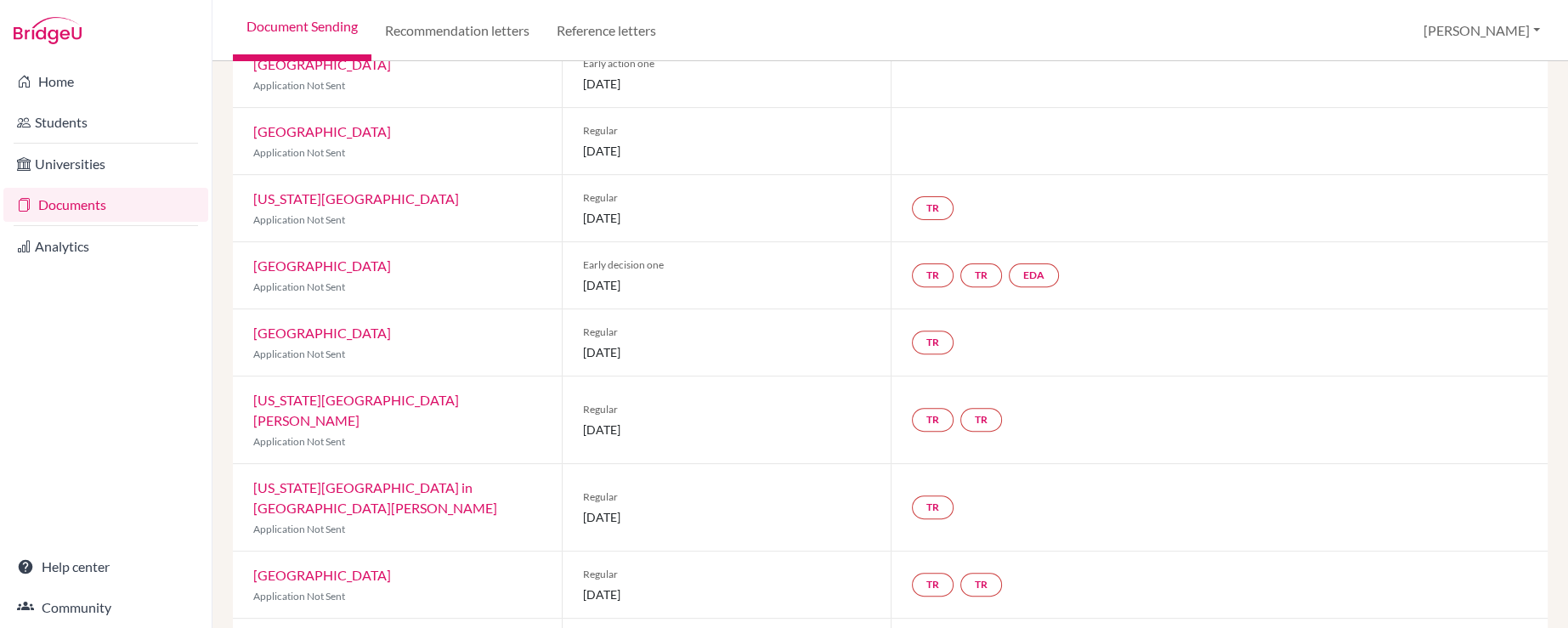
scroll to position [577, 0]
click at [1028, 278] on link "EDA" at bounding box center [1034, 278] width 51 height 24
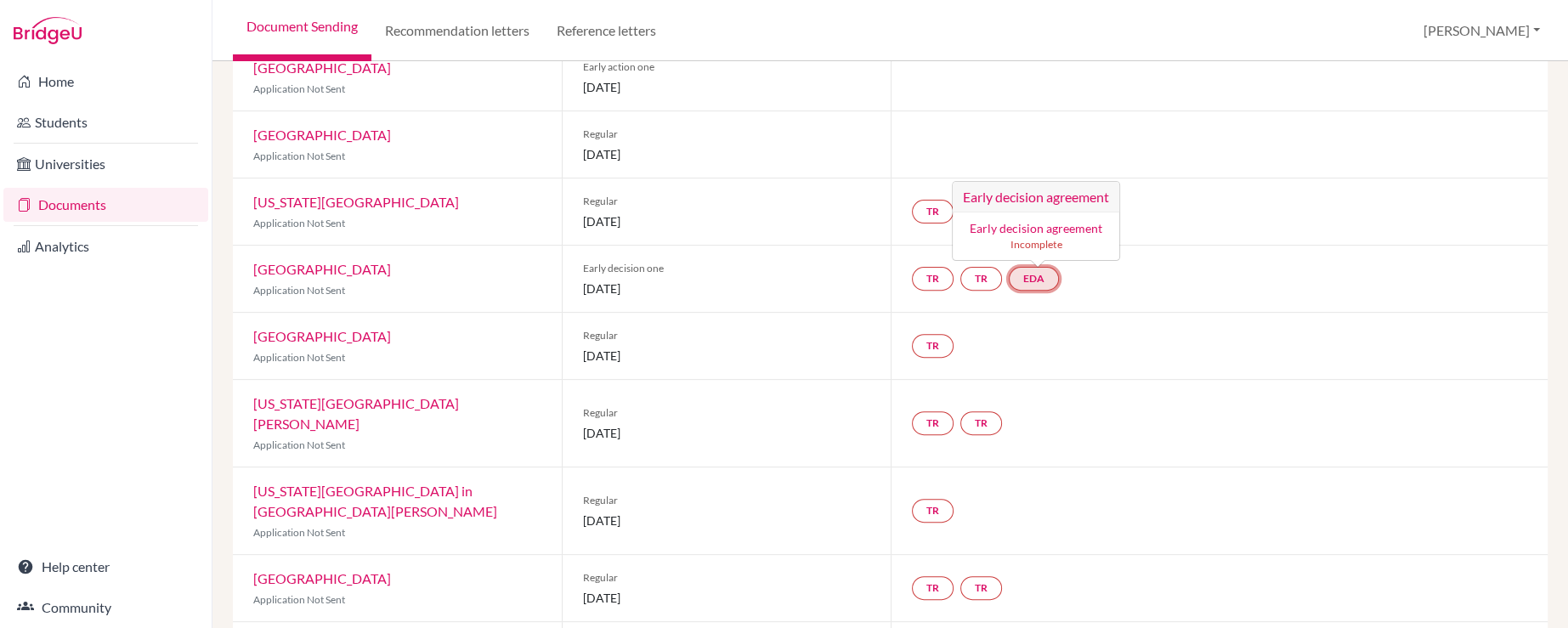
click at [1026, 231] on div "Early decision agreement Incomplete" at bounding box center [1035, 235] width 146 height 33
click at [1015, 189] on h3 "Early decision agreement" at bounding box center [1036, 196] width 167 height 31
click at [1032, 282] on link "EDA" at bounding box center [1034, 278] width 51 height 24
click at [375, 289] on p "Application Not Sent" at bounding box center [397, 290] width 288 height 15
click at [351, 289] on p "Application Not Sent" at bounding box center [397, 290] width 288 height 15
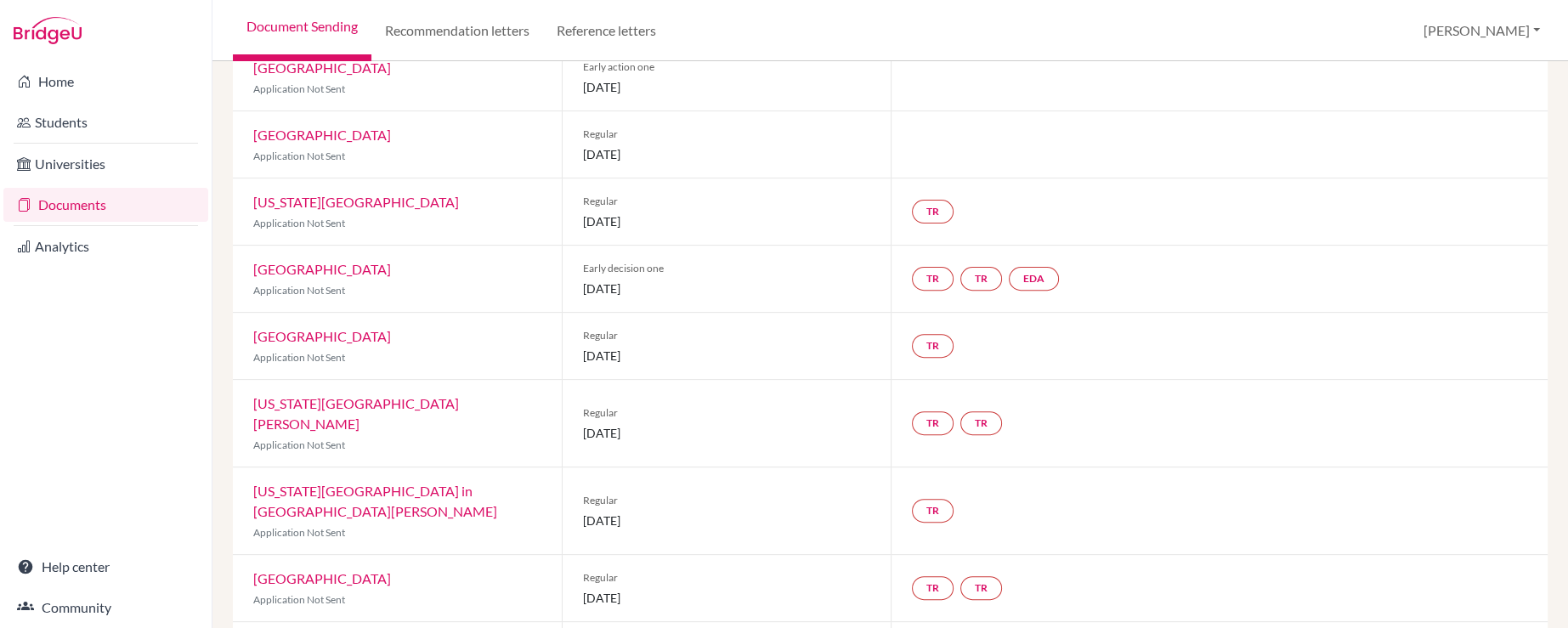
click at [343, 289] on span "Application Not Sent" at bounding box center [299, 289] width 92 height 13
click at [346, 285] on p "Application Not Sent" at bounding box center [397, 290] width 288 height 15
click at [347, 290] on p "Application Not Sent" at bounding box center [397, 290] width 288 height 15
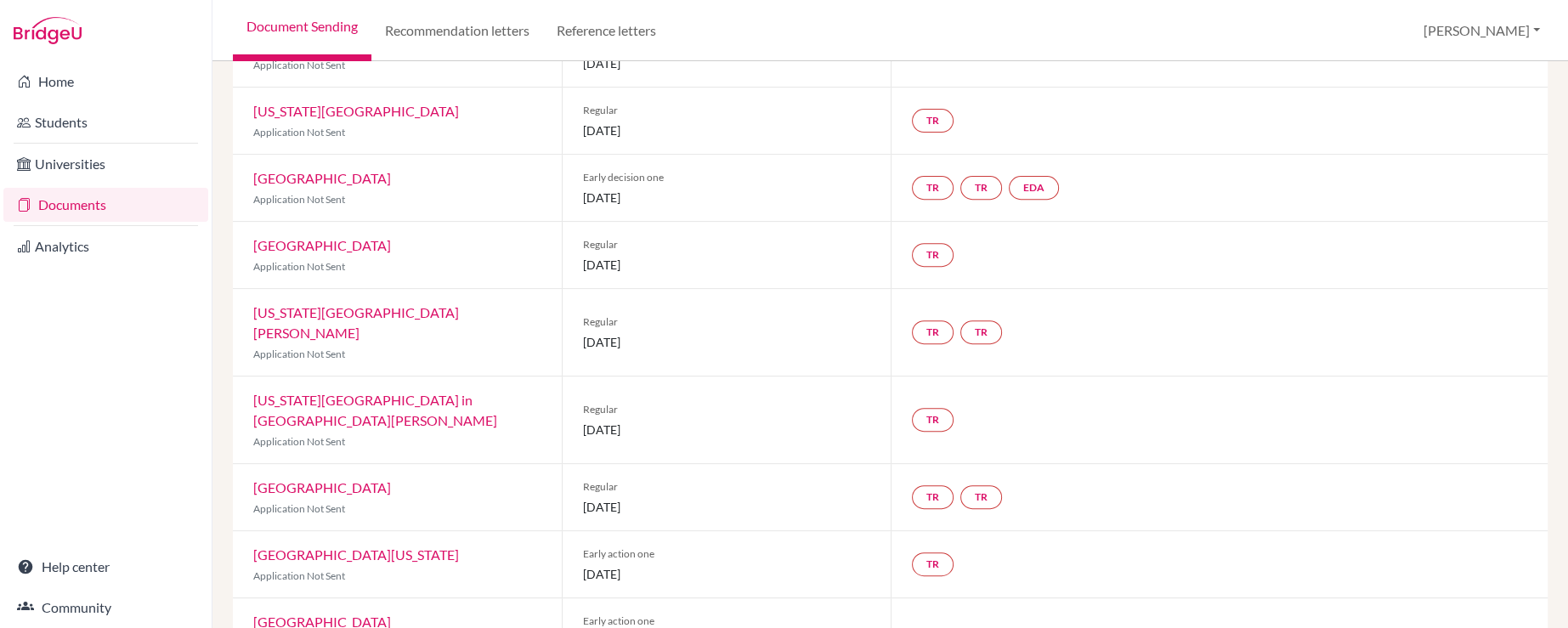
scroll to position [680, 0]
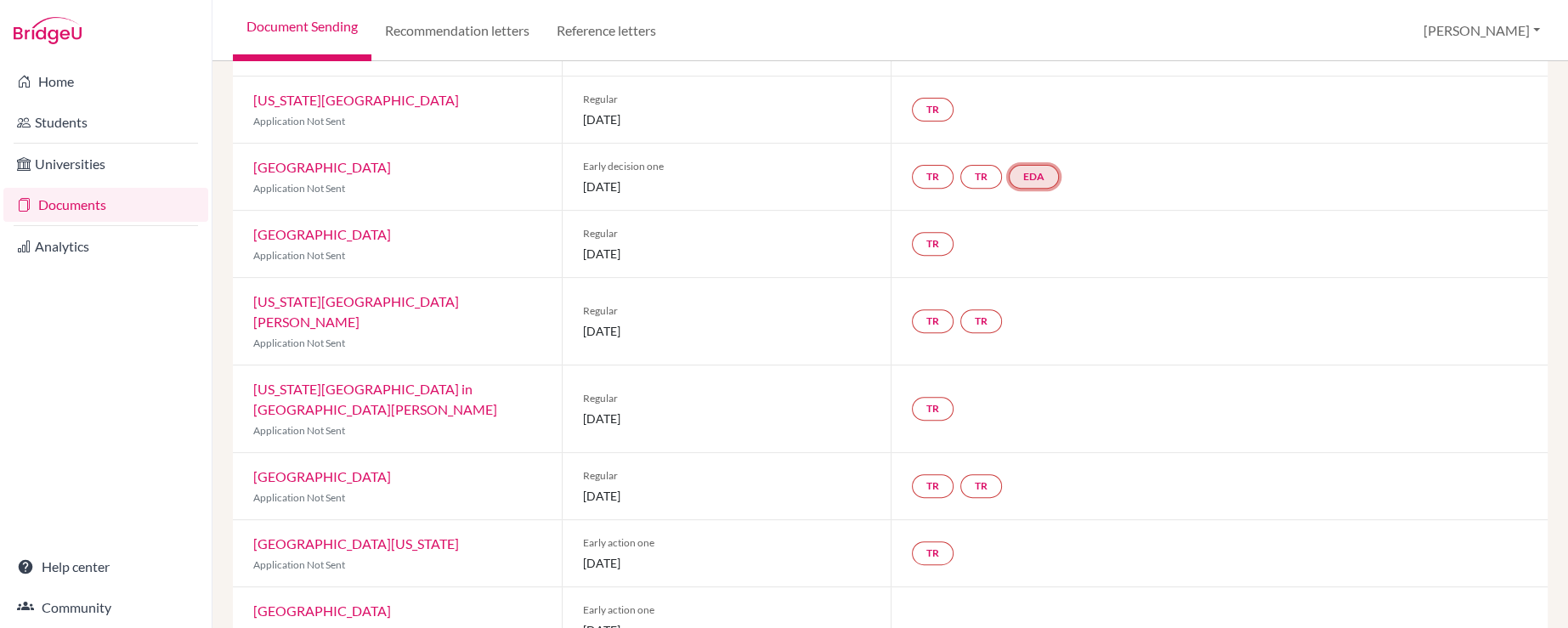
click at [1021, 168] on link "EDA" at bounding box center [1034, 176] width 51 height 24
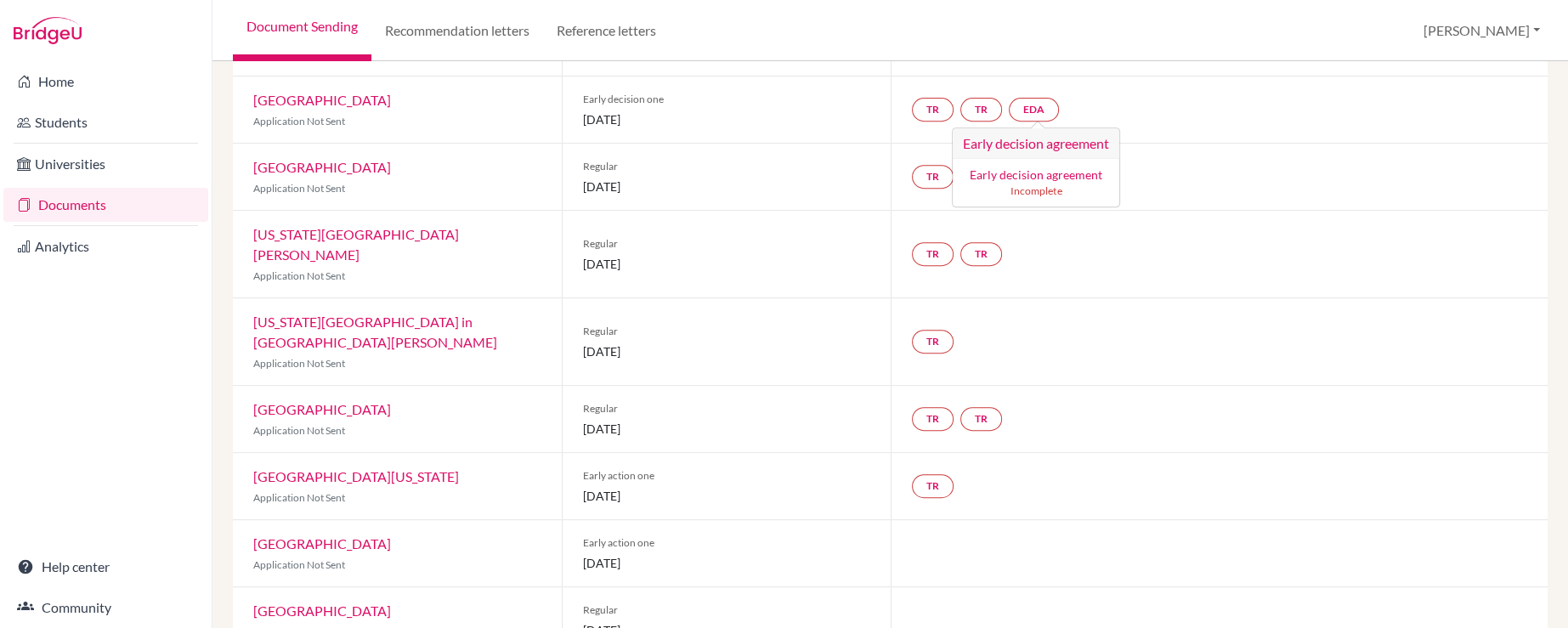
click at [154, 414] on div "Home Students Universities Documents Analytics Help center Community" at bounding box center [105, 345] width 211 height 567
click at [146, 369] on div "Home Students Universities Documents Analytics Help center Community" at bounding box center [105, 345] width 211 height 567
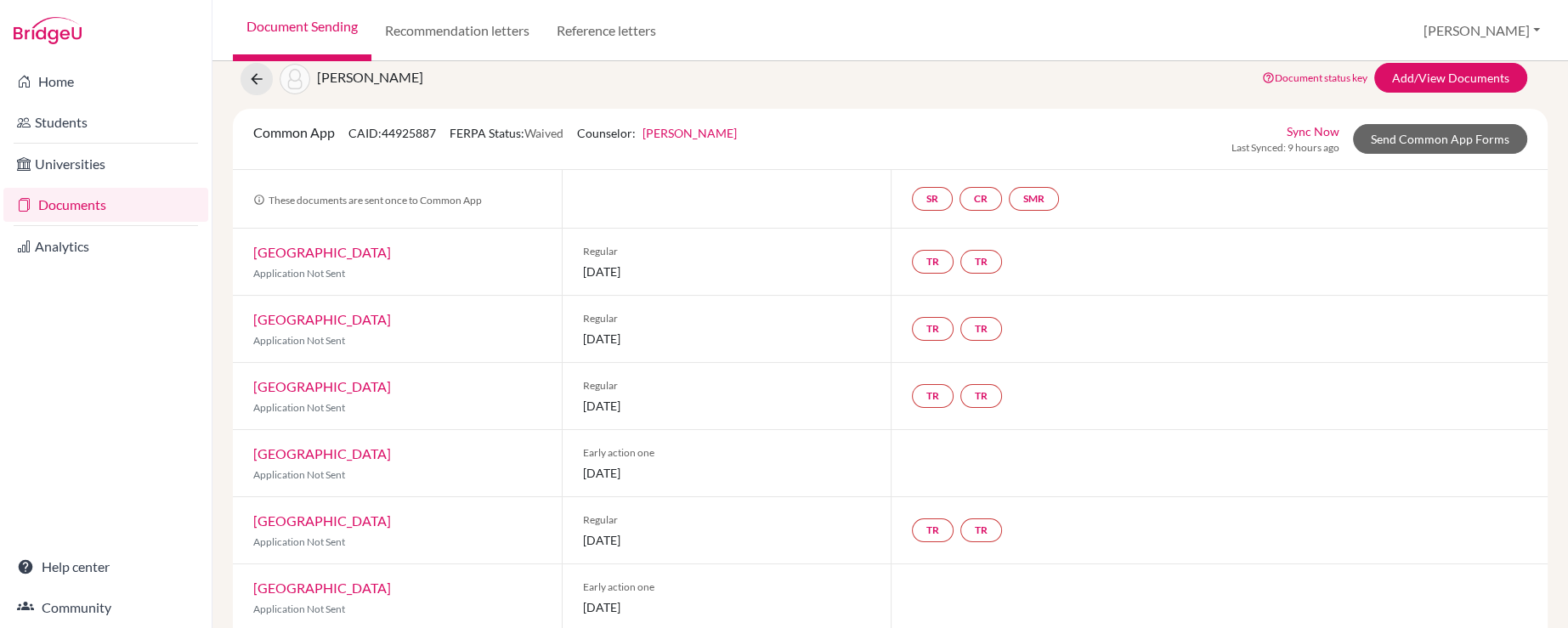
scroll to position [0, 0]
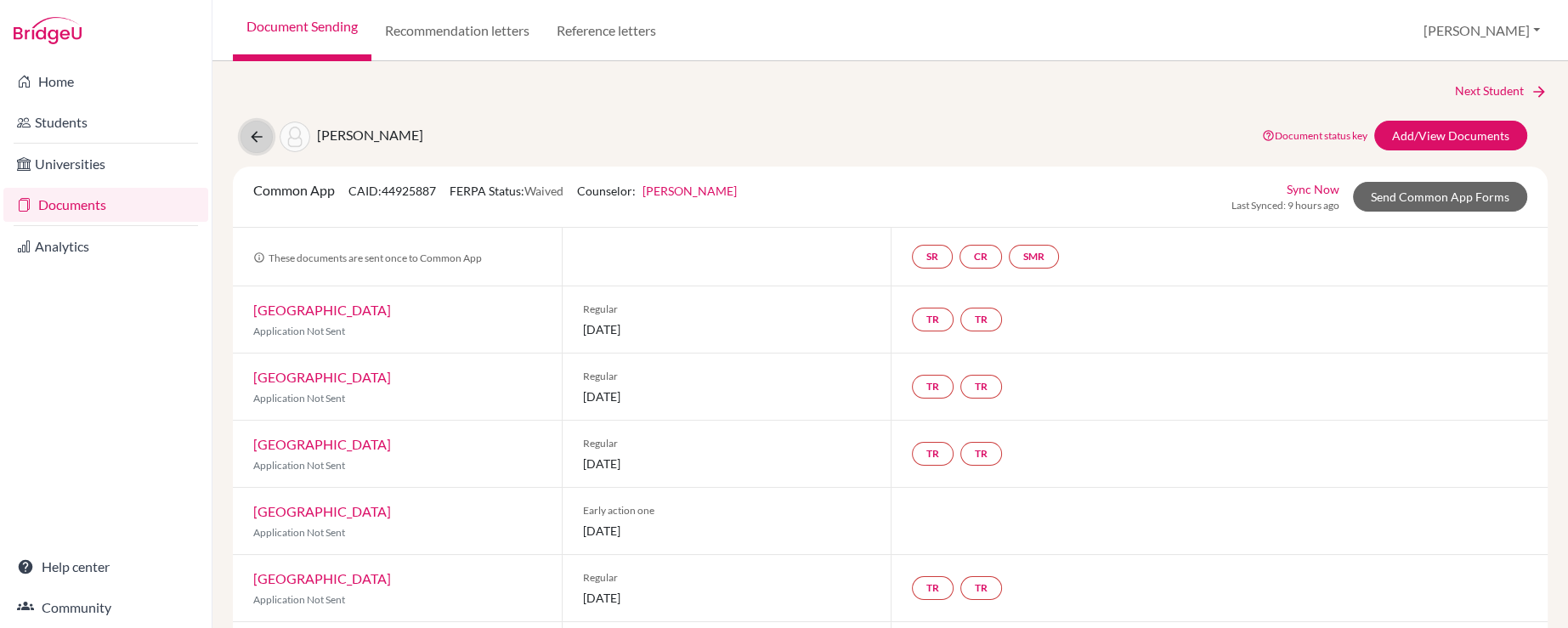
click at [254, 140] on icon at bounding box center [256, 136] width 17 height 17
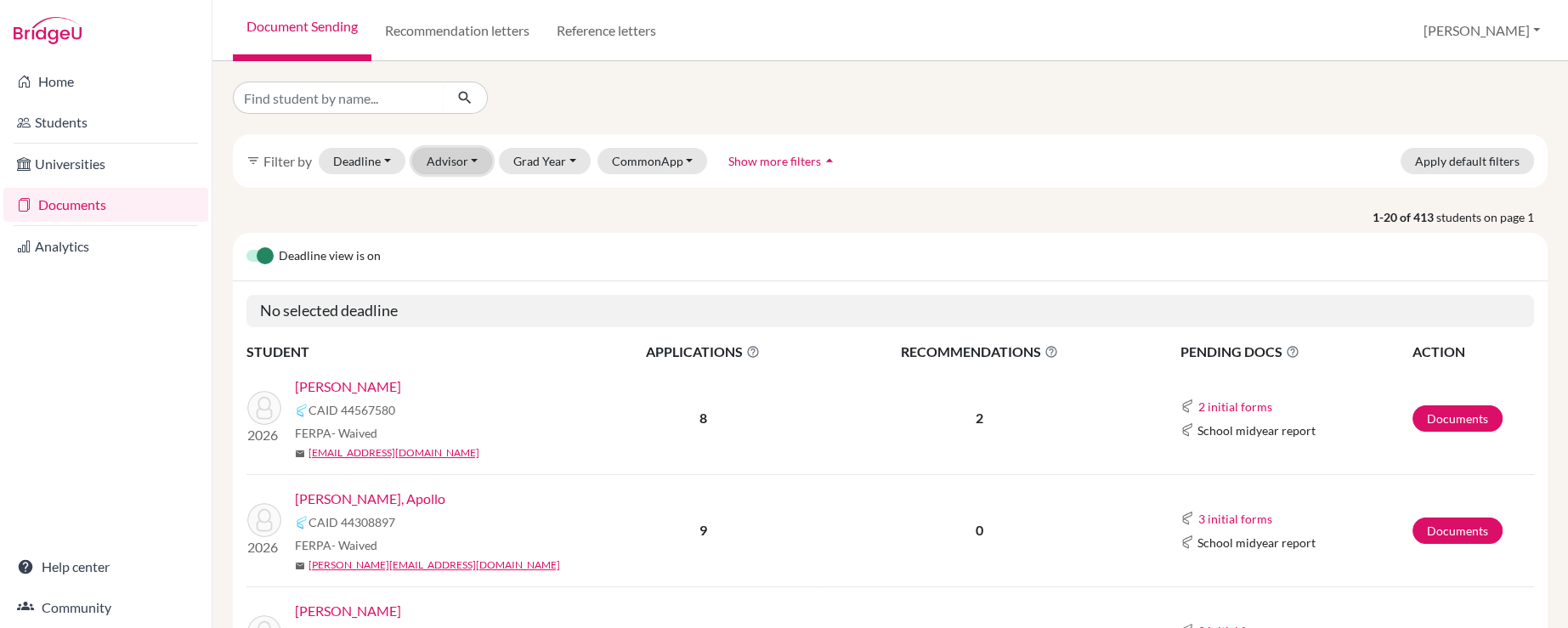
click at [466, 163] on button "Advisor" at bounding box center [452, 160] width 80 height 27
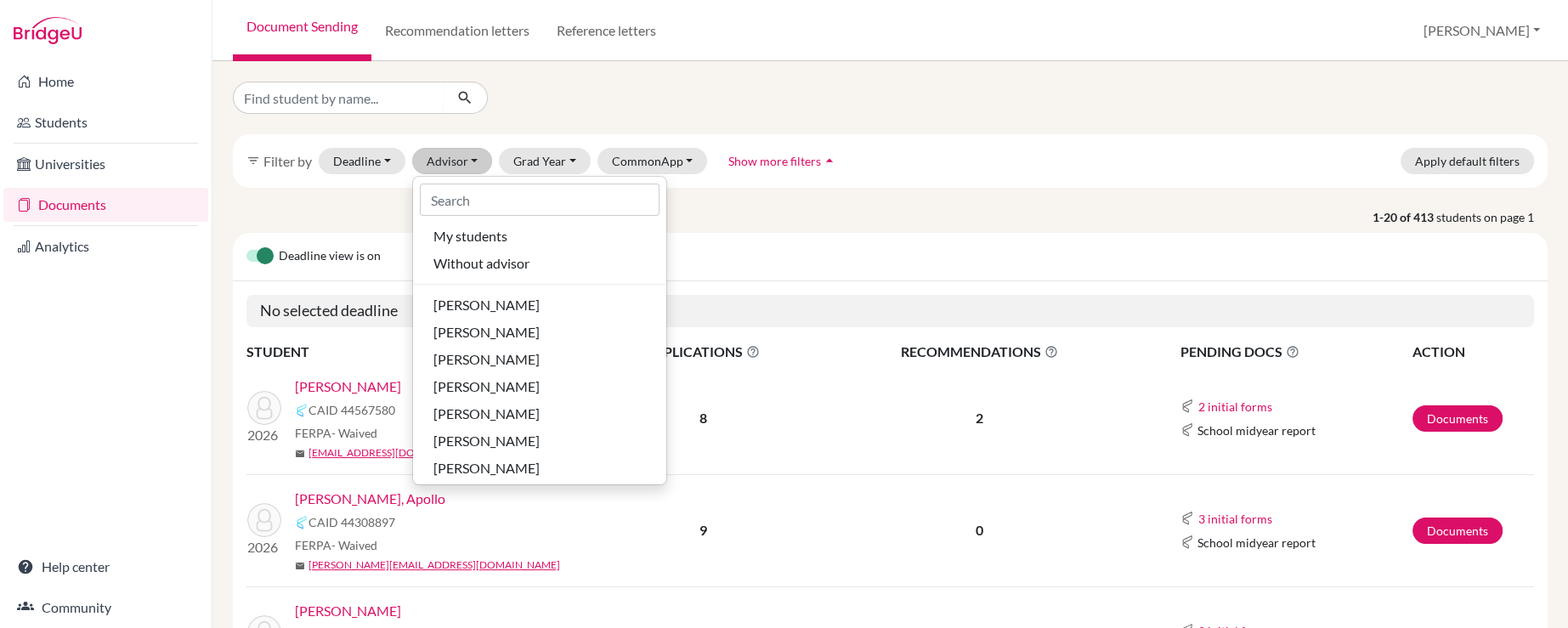
click at [372, 219] on p "1-20 of 413 students on page 1" at bounding box center [890, 217] width 1340 height 18
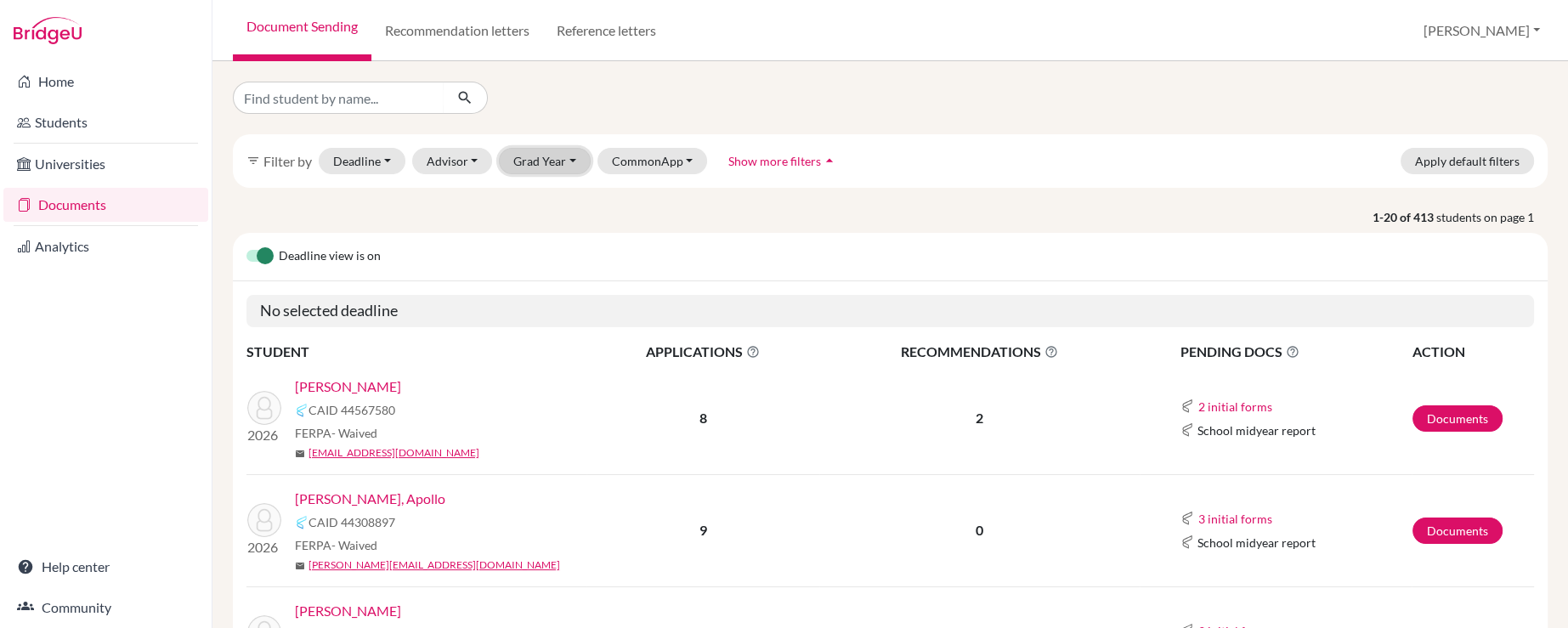
click at [562, 163] on button "Grad Year" at bounding box center [544, 160] width 92 height 27
click at [569, 205] on div "2026" at bounding box center [550, 197] width 59 height 21
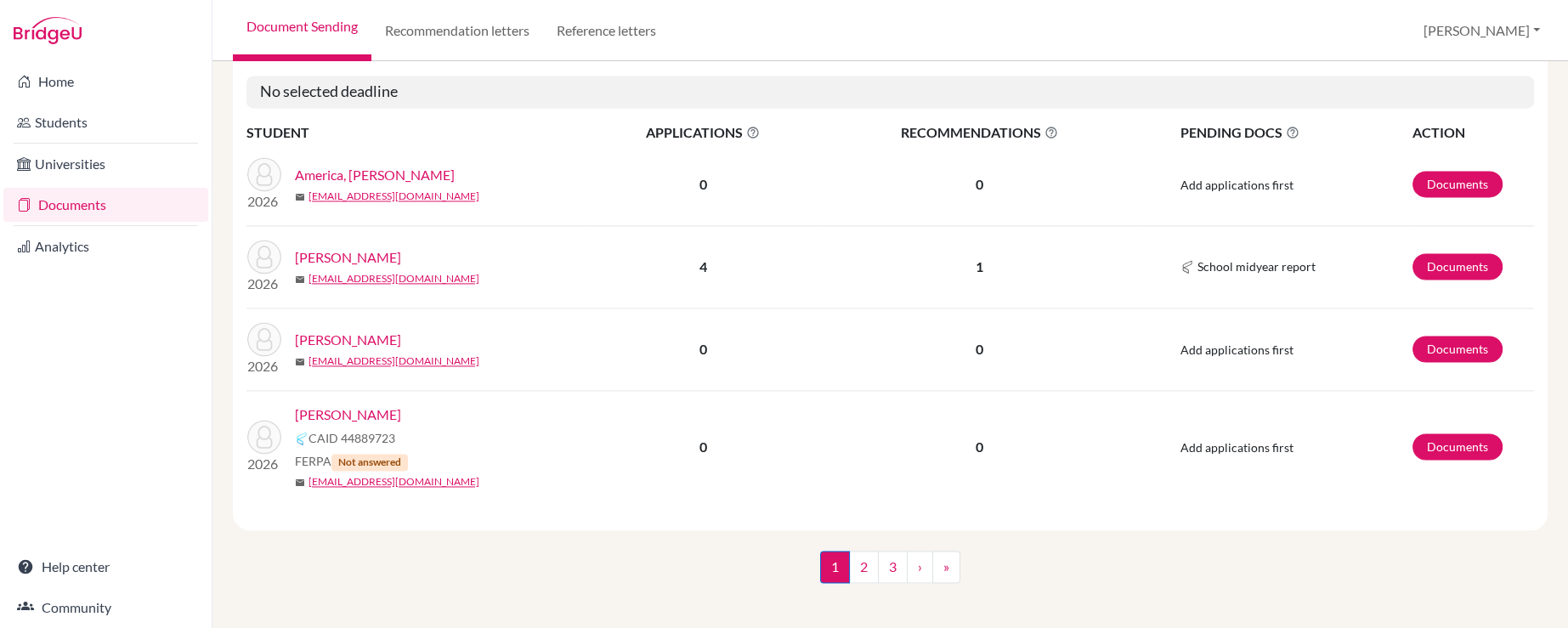
scroll to position [2469, 0]
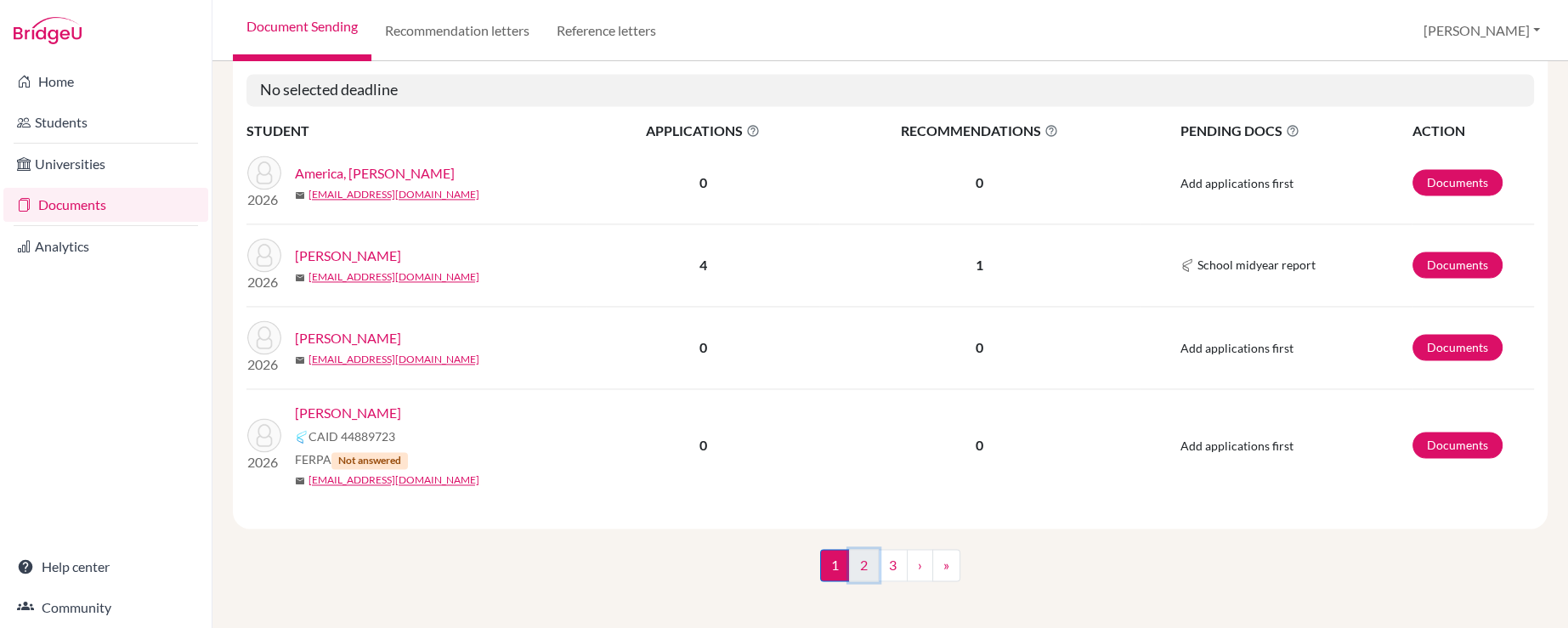
click at [861, 551] on link "2" at bounding box center [864, 565] width 30 height 33
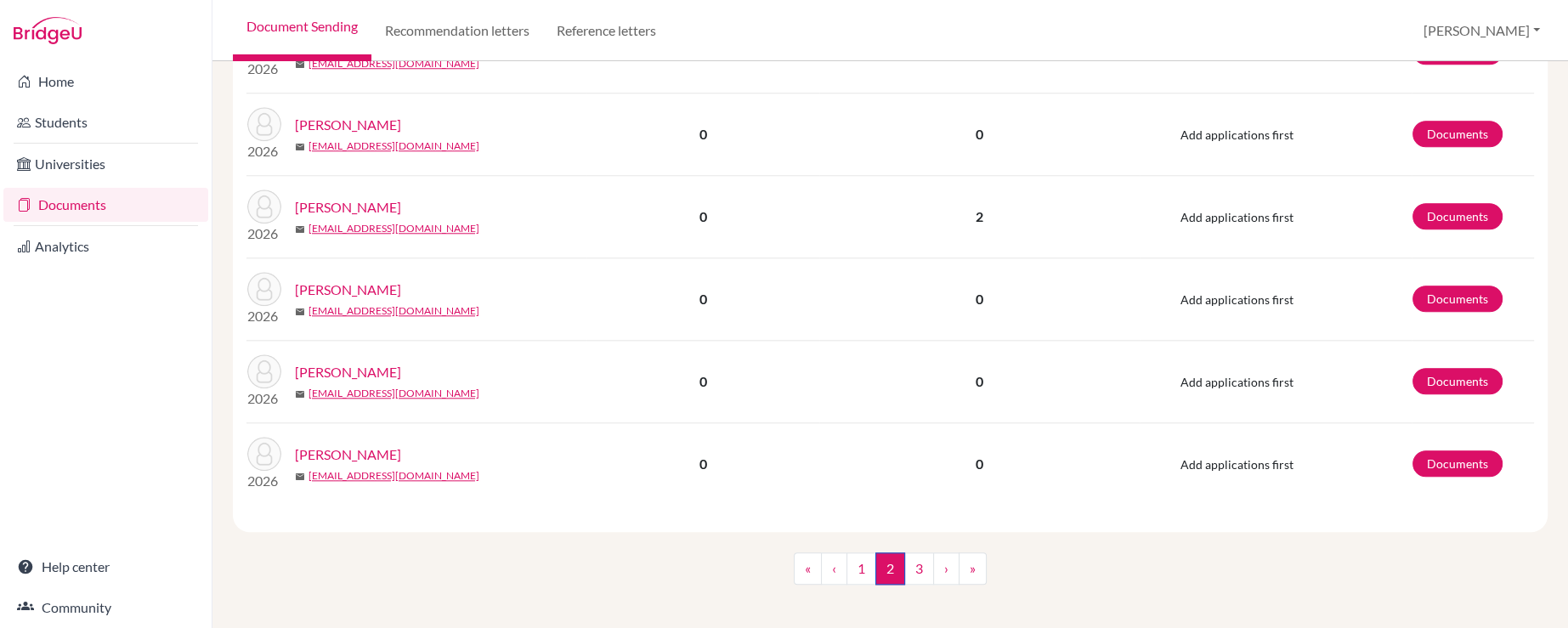
scroll to position [1713, 0]
click at [910, 560] on link "3" at bounding box center [919, 567] width 30 height 33
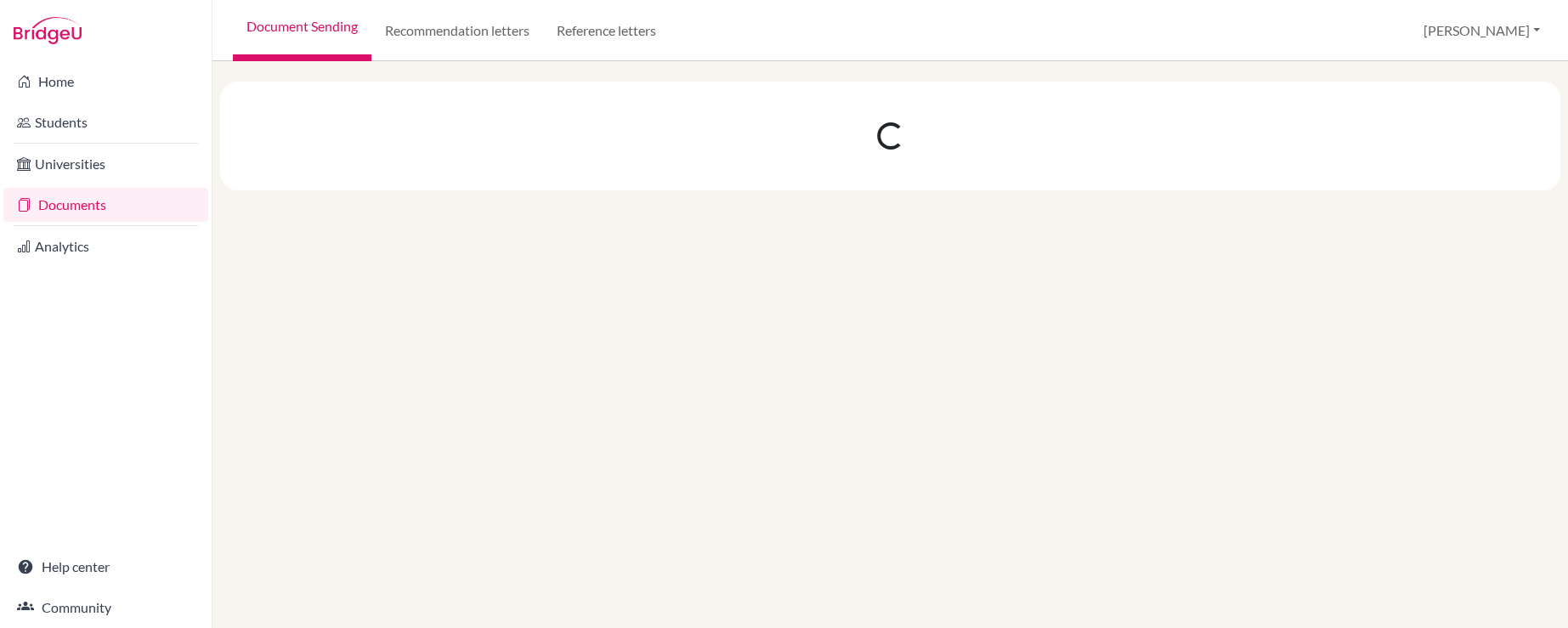
scroll to position [0, 0]
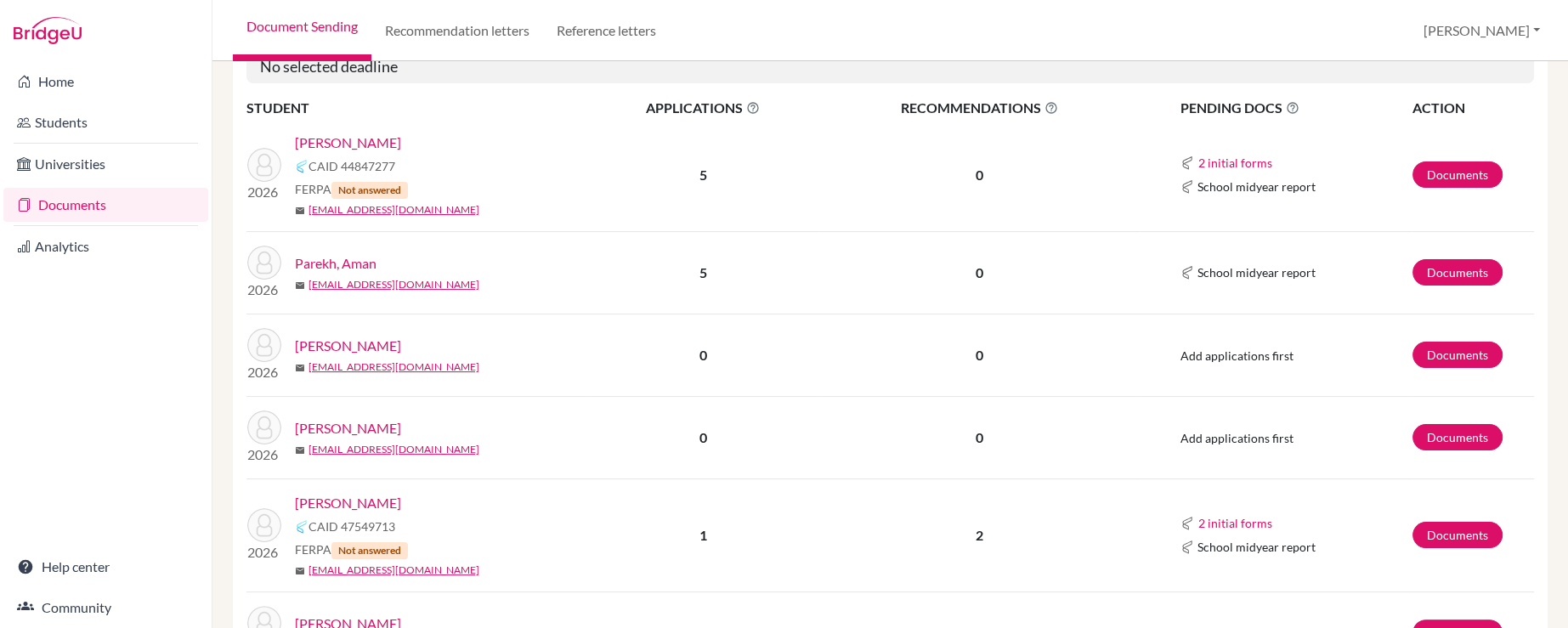
scroll to position [340, 0]
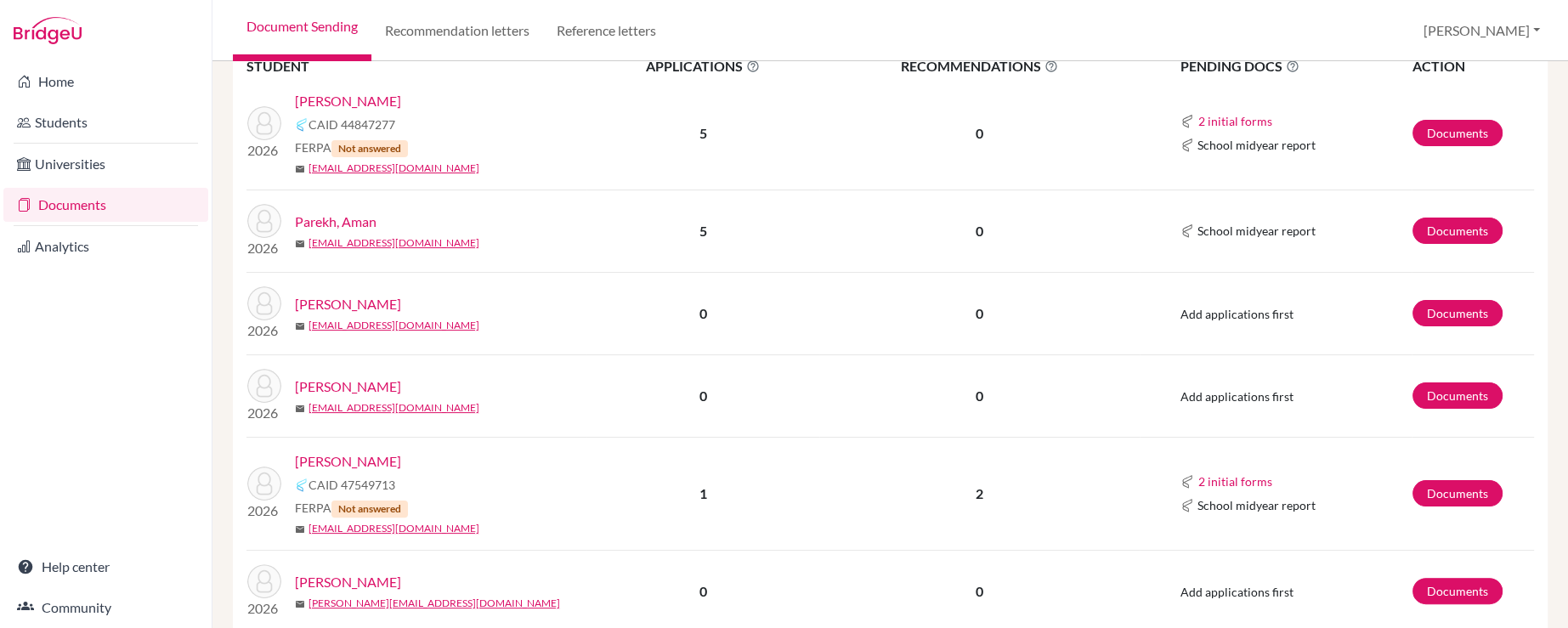
click at [350, 219] on link "Parekh, Aman" at bounding box center [336, 221] width 81 height 21
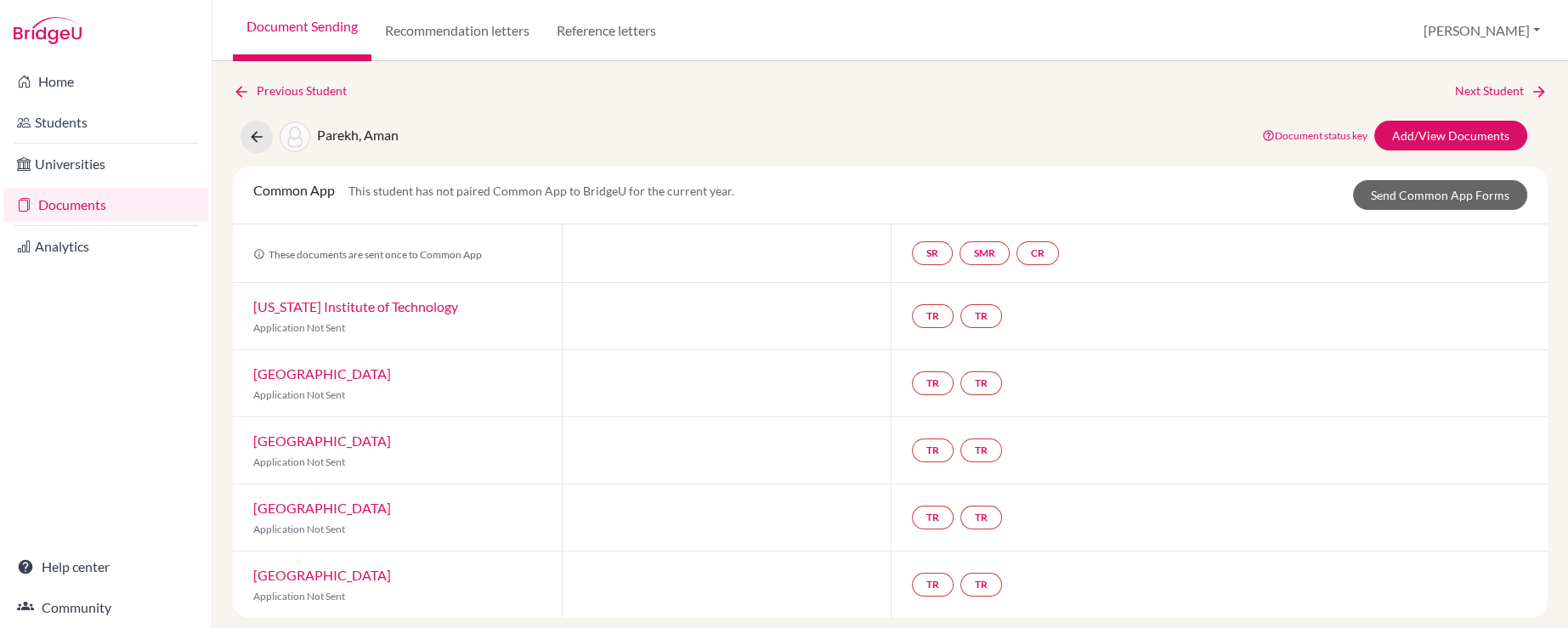
click at [622, 118] on div "Previous Student Next Student Parekh, Aman Document status key TR Requirement. …" at bounding box center [890, 349] width 1314 height 536
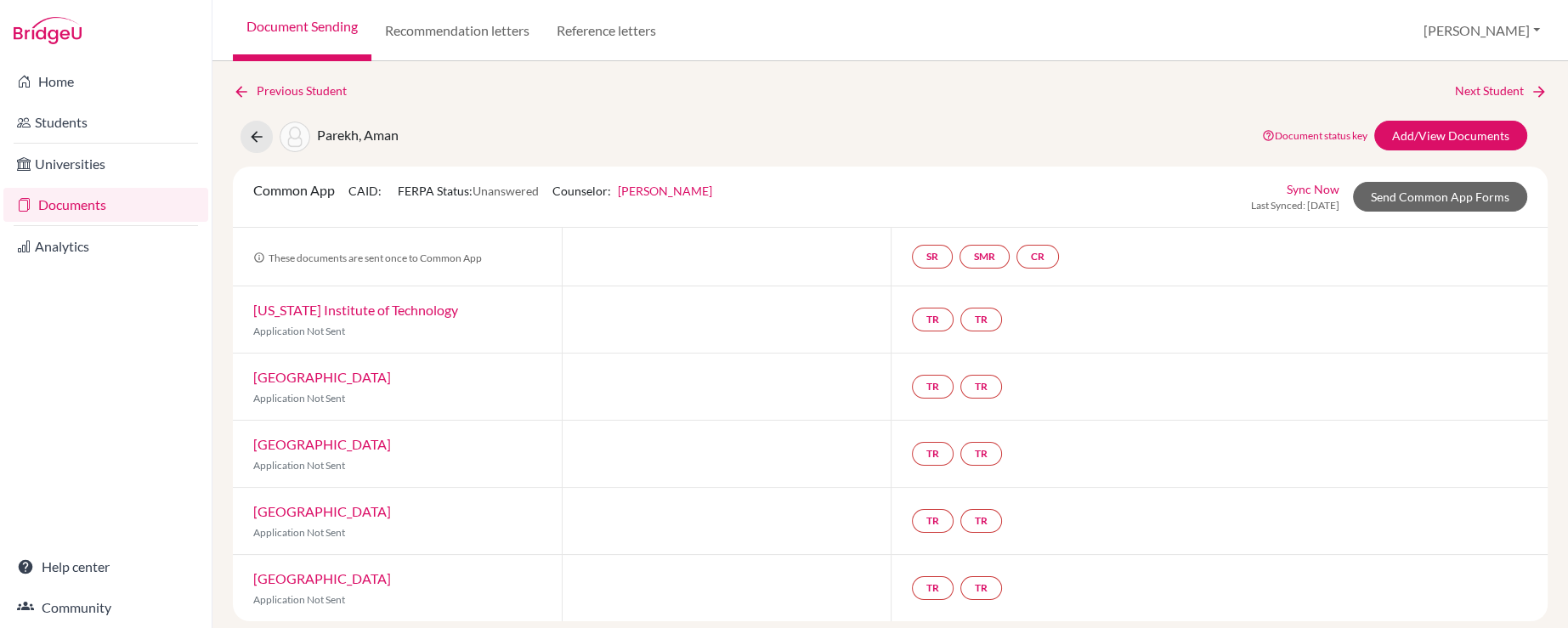
click at [504, 114] on div "Previous Student Next Student Parekh, [GEOGRAPHIC_DATA] Document status key TR …" at bounding box center [890, 351] width 1314 height 539
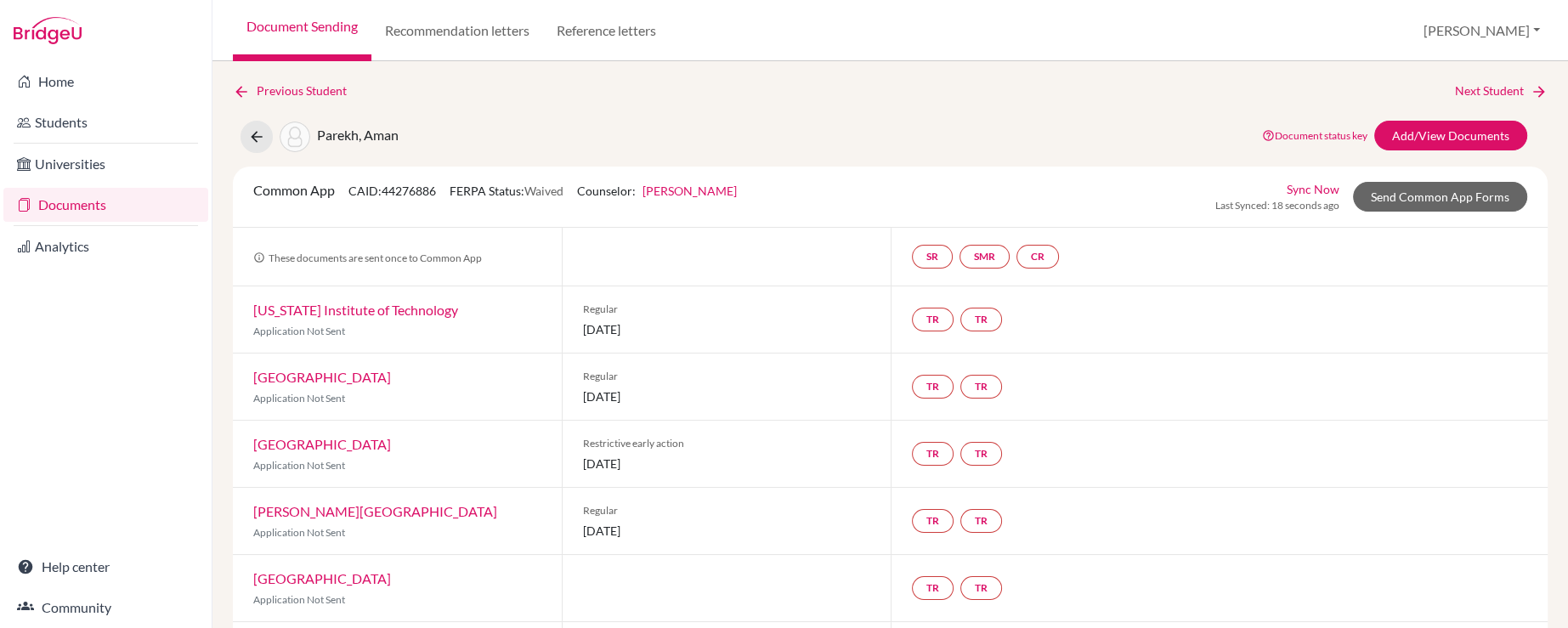
click at [730, 125] on div "Parekh, Aman Document status key TR Requirement. Document not uploaded yet. TR …" at bounding box center [890, 137] width 1340 height 33
click at [1382, 204] on link "Send Common App Forms" at bounding box center [1440, 196] width 174 height 30
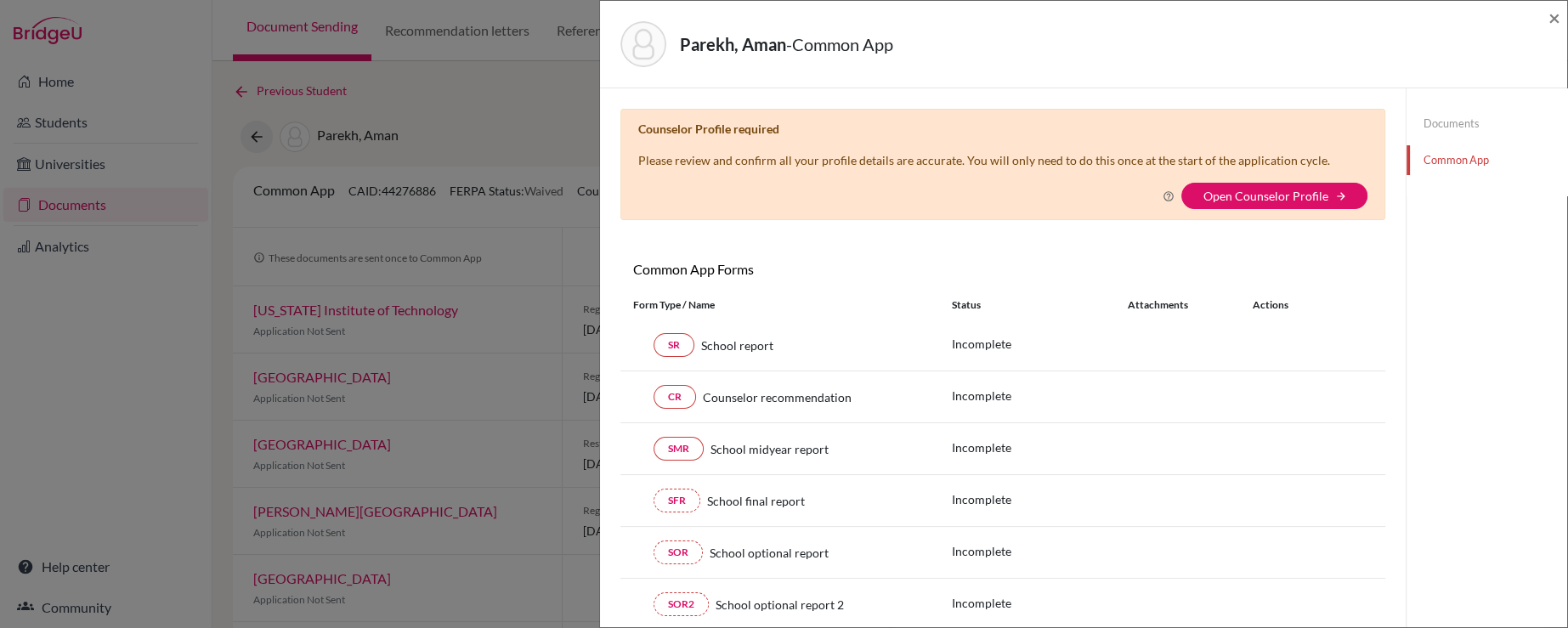
click at [1455, 133] on link "Documents" at bounding box center [1487, 124] width 161 height 30
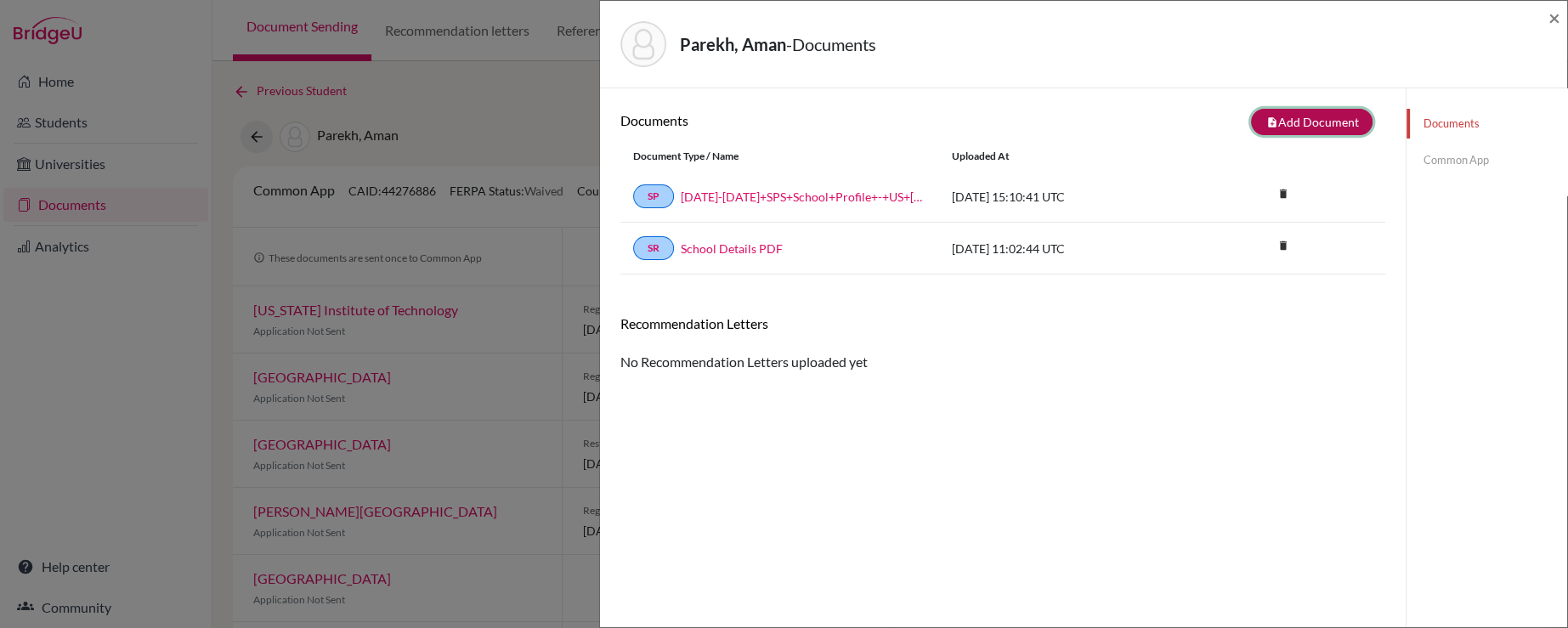
click at [1317, 123] on button "note_add Add Document" at bounding box center [1311, 122] width 122 height 27
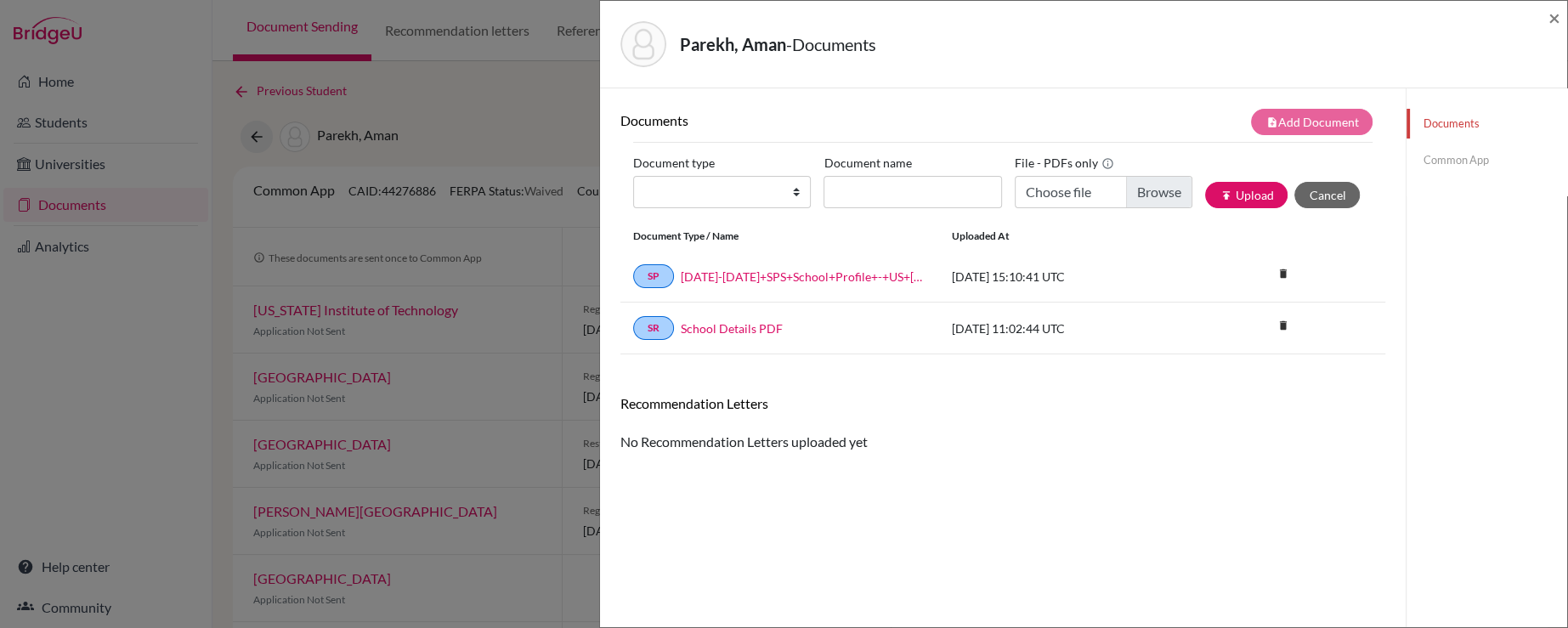
click at [1109, 88] on div "Documents note_add Add Document Document type Change explanation for Common App…" at bounding box center [1002, 402] width 806 height 628
click at [1002, 444] on div "Recommendation Letters No Recommendation Letters uploaded yet" at bounding box center [1003, 423] width 765 height 56
click at [725, 406] on h6 "Recommendation Letters" at bounding box center [1003, 403] width 765 height 16
click at [954, 457] on div "Documents note_add Add Document Document type Change explanation for Common App…" at bounding box center [1003, 402] width 765 height 586
click at [801, 508] on div "Documents note_add Add Document Document type Change explanation for Common App…" at bounding box center [1003, 402] width 765 height 586
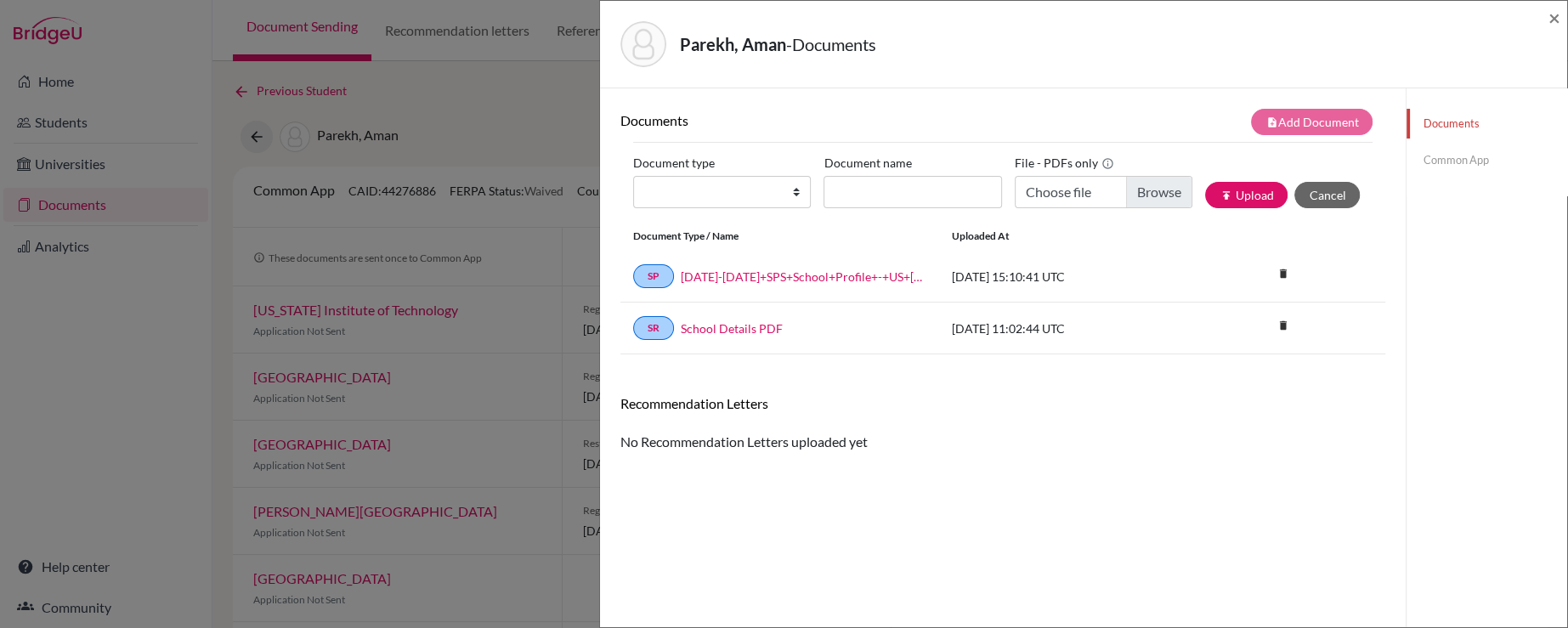
click at [1429, 155] on link "Common App" at bounding box center [1487, 160] width 161 height 30
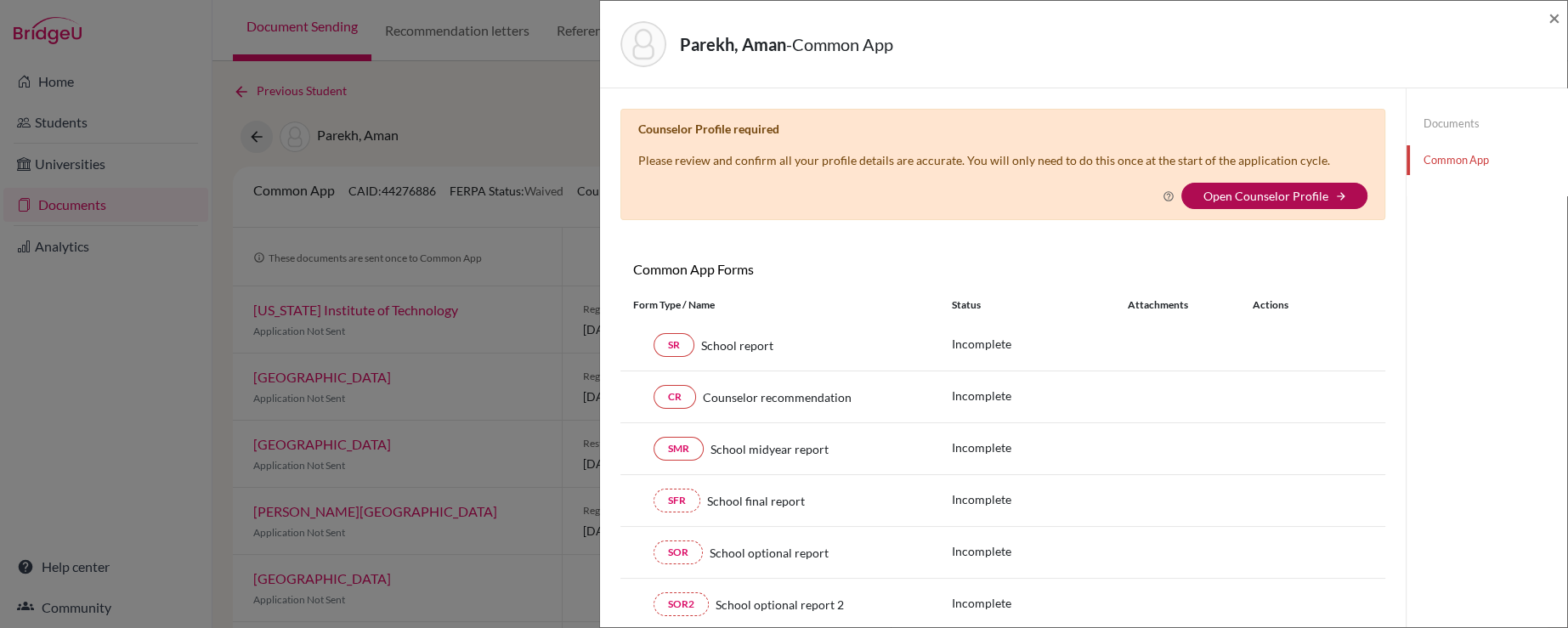
click at [1207, 188] on link "Open Counselor Profile" at bounding box center [1265, 195] width 125 height 15
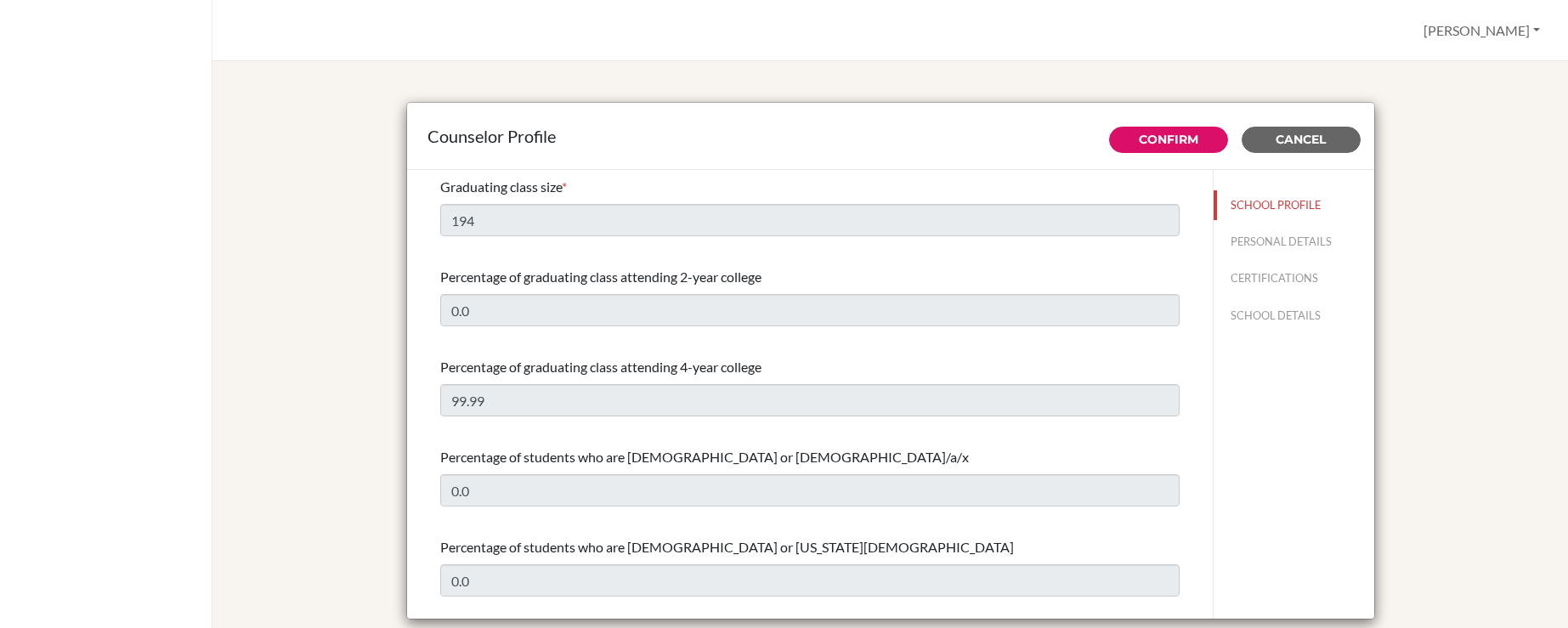
select select "1"
select select "351500"
click at [180, 223] on div at bounding box center [106, 314] width 212 height 628
click at [1245, 236] on button "PERSONAL DETAILS" at bounding box center [1293, 242] width 161 height 30
type input "[PERSON_NAME]"
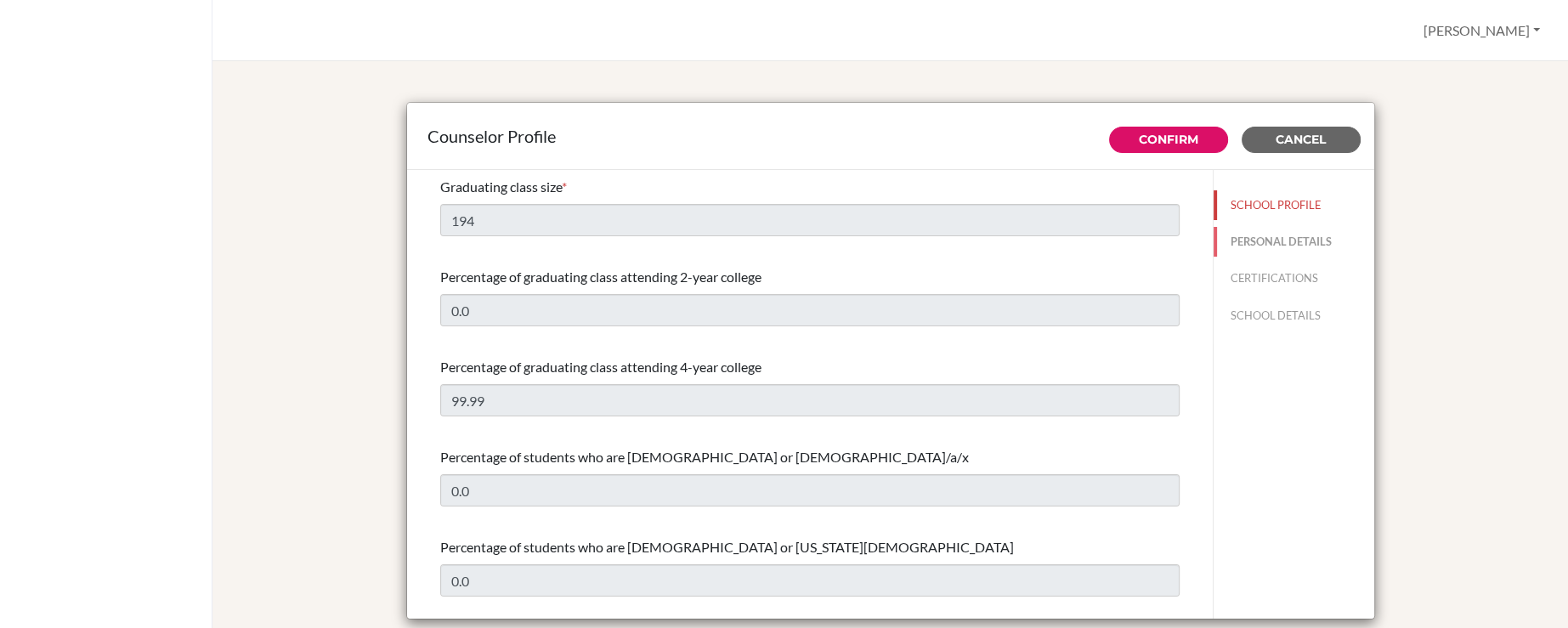
type input "McLaren"
type input "Advisor"
type input "44.208-748-92"
type input "[EMAIL_ADDRESS][DOMAIN_NAME]"
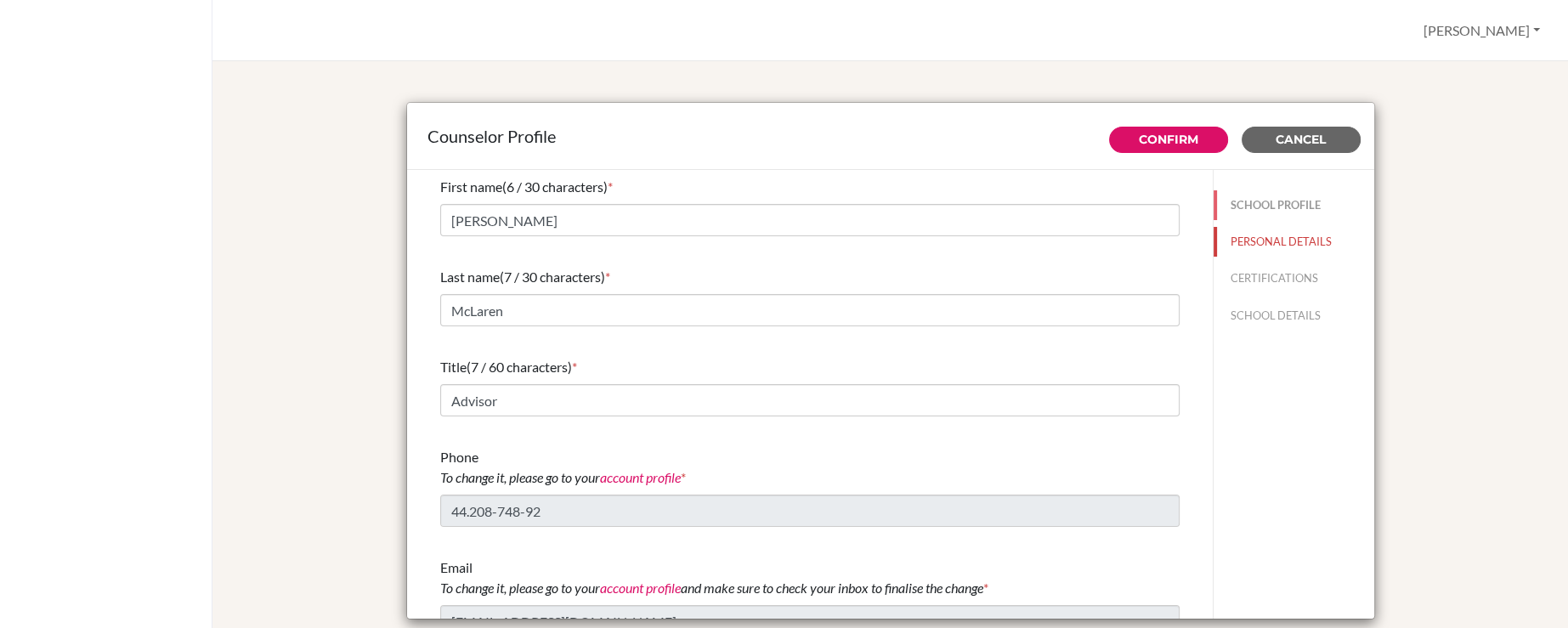
click at [1261, 202] on button "SCHOOL PROFILE" at bounding box center [1293, 205] width 161 height 30
type input "194"
type input "0.0"
type input "99.99"
type input "0.0"
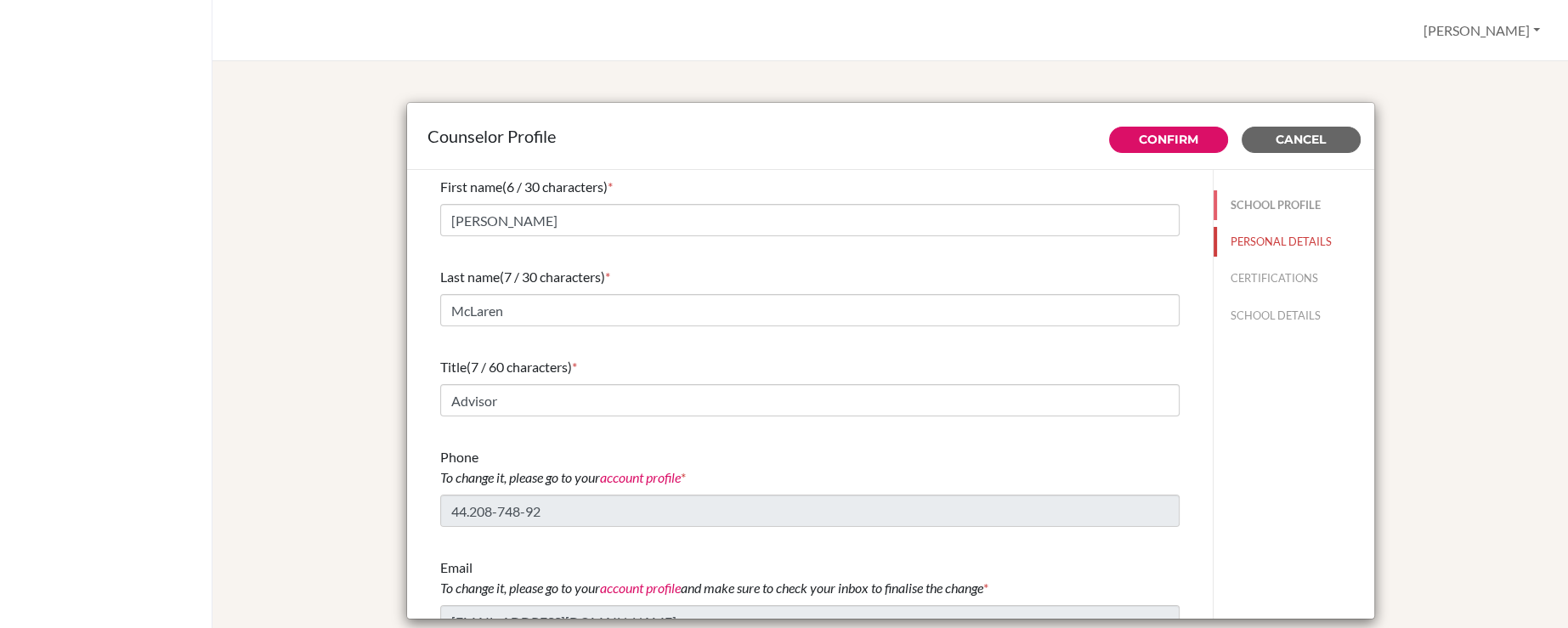
type input "0.0"
select select "1"
select select "351500"
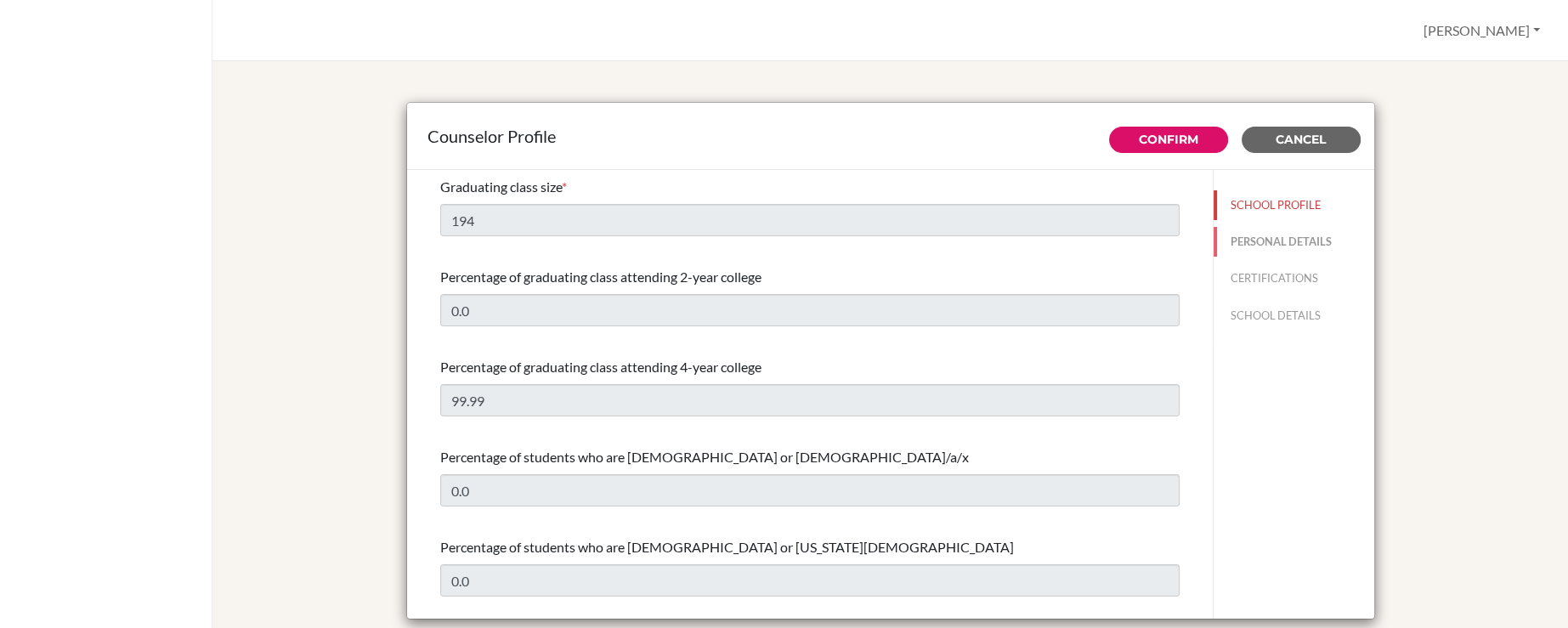
click at [1281, 242] on button "PERSONAL DETAILS" at bounding box center [1293, 242] width 161 height 30
type input "[PERSON_NAME]"
type input "McLaren"
type input "Advisor"
type input "44.208-748-92"
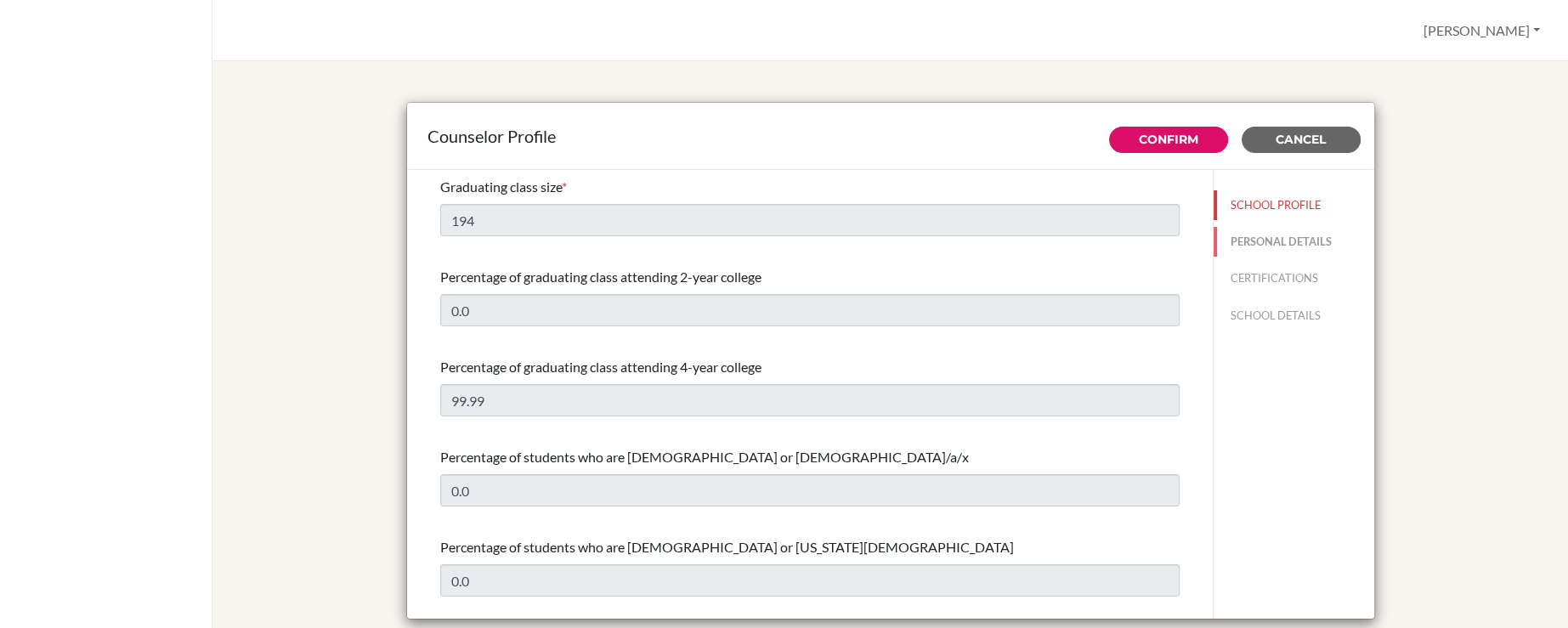
type input "[EMAIL_ADDRESS][DOMAIN_NAME]"
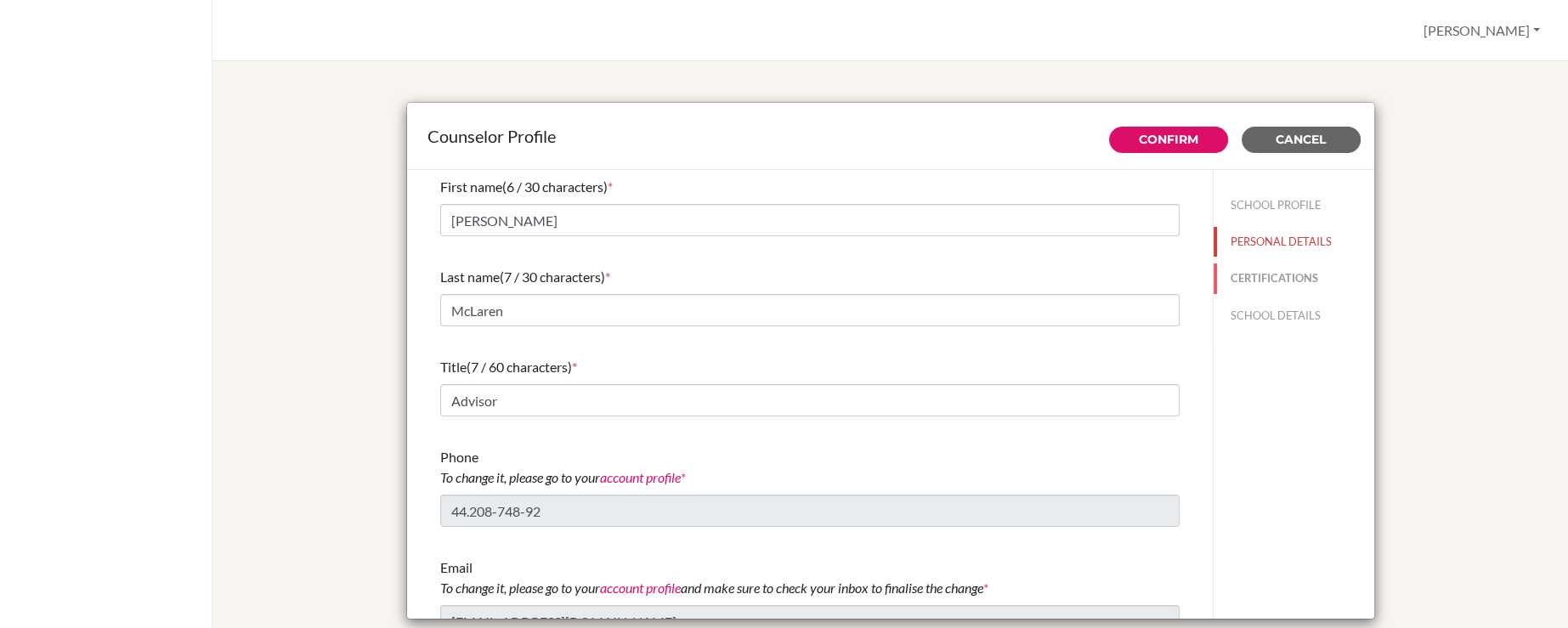
click at [1263, 277] on button "CERTIFICATIONS" at bounding box center [1293, 278] width 161 height 30
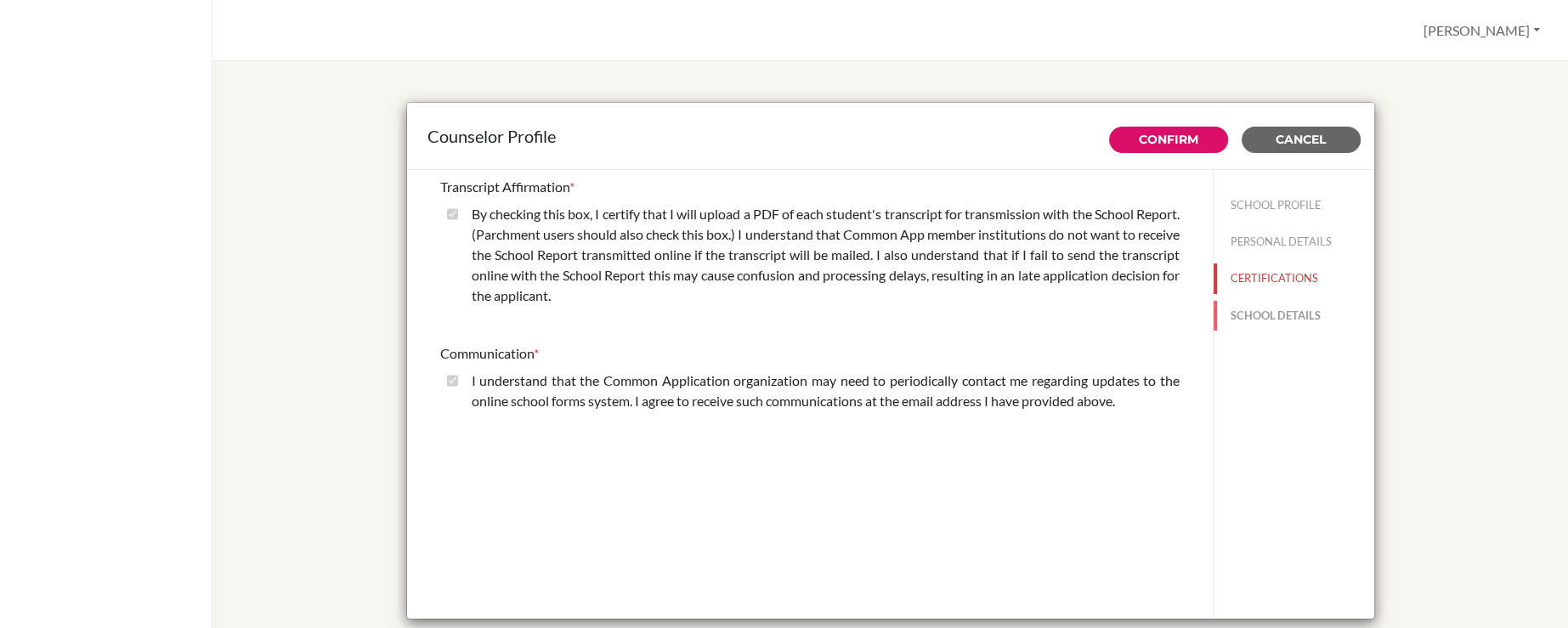
click at [1246, 314] on button "SCHOOL DETAILS" at bounding box center [1293, 316] width 161 height 30
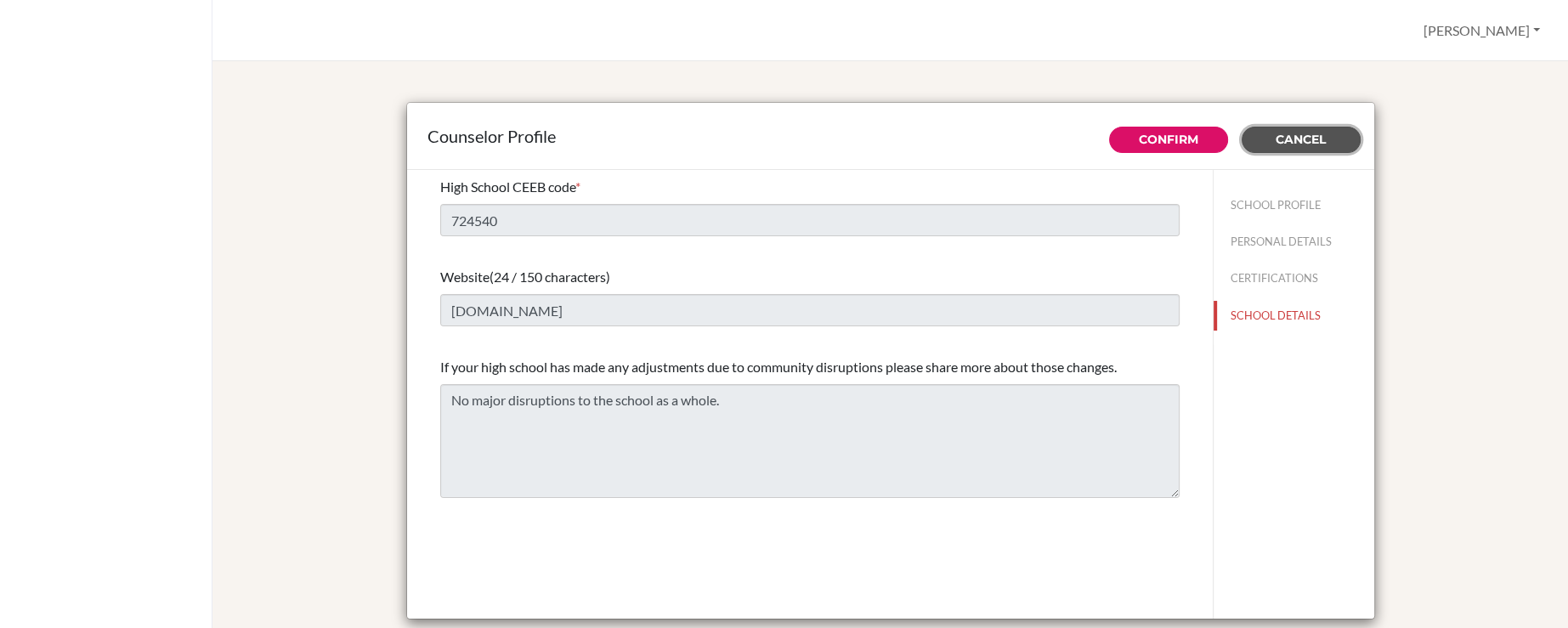
click at [1283, 142] on span "Cancel" at bounding box center [1300, 139] width 51 height 15
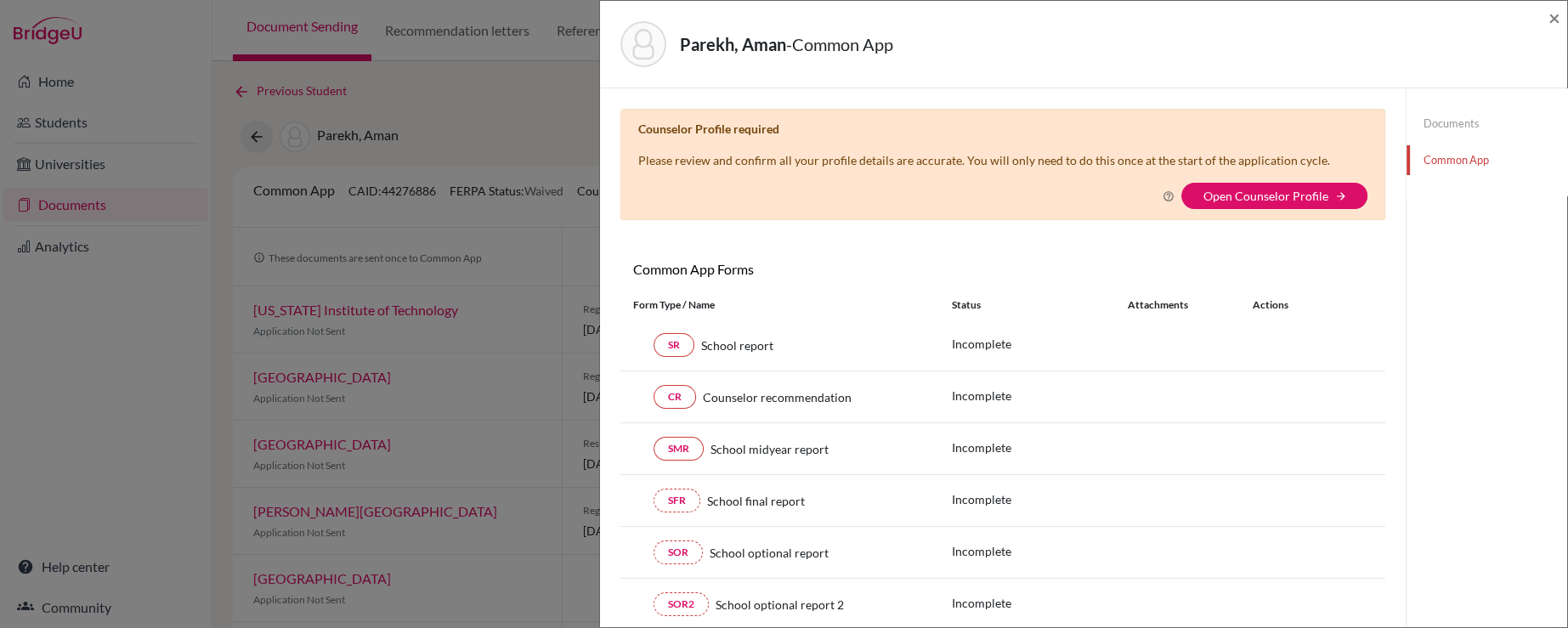
click at [804, 251] on div "× Counselor Profile required Please review and confirm all your profile details…" at bounding box center [1003, 369] width 765 height 521
click at [1436, 128] on link "Documents" at bounding box center [1487, 124] width 161 height 30
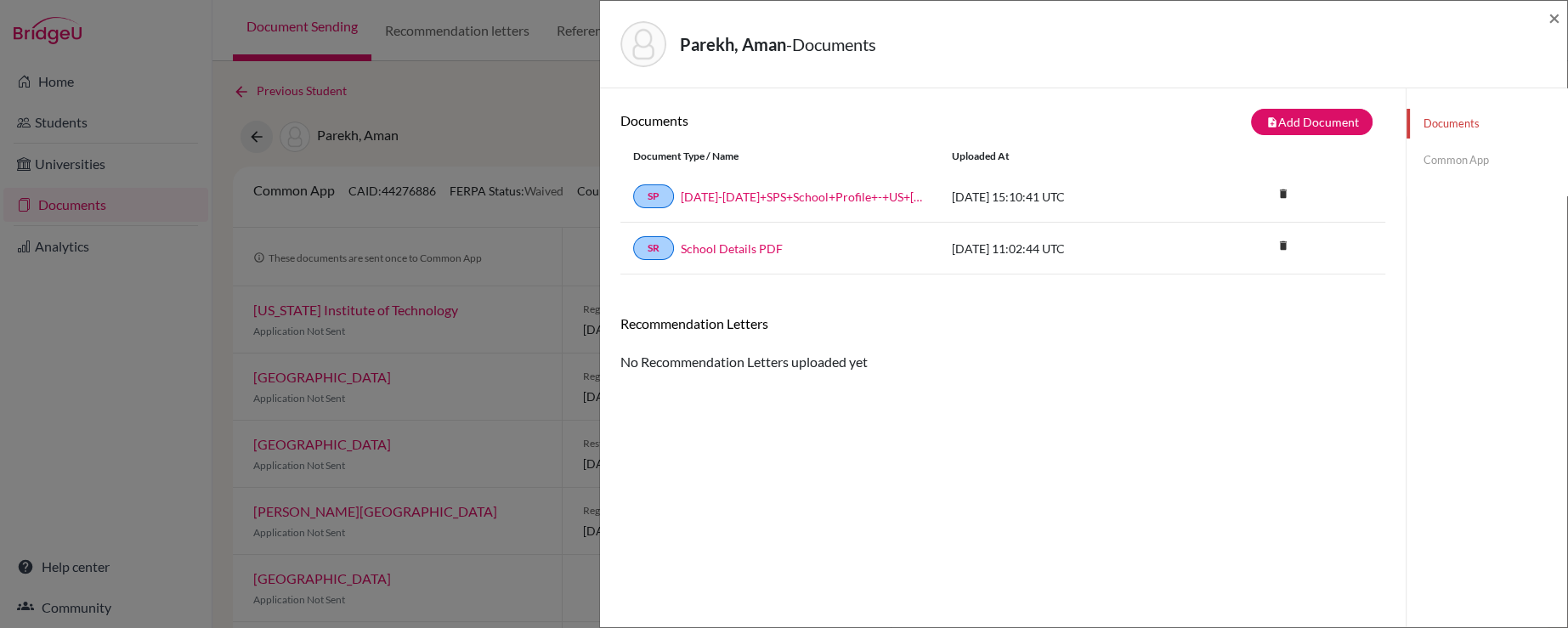
click at [1143, 404] on div "Documents note_add Add Document Document type Change explanation for Common App…" at bounding box center [1003, 402] width 765 height 586
click at [1311, 123] on button "note_add Add Document" at bounding box center [1311, 122] width 122 height 27
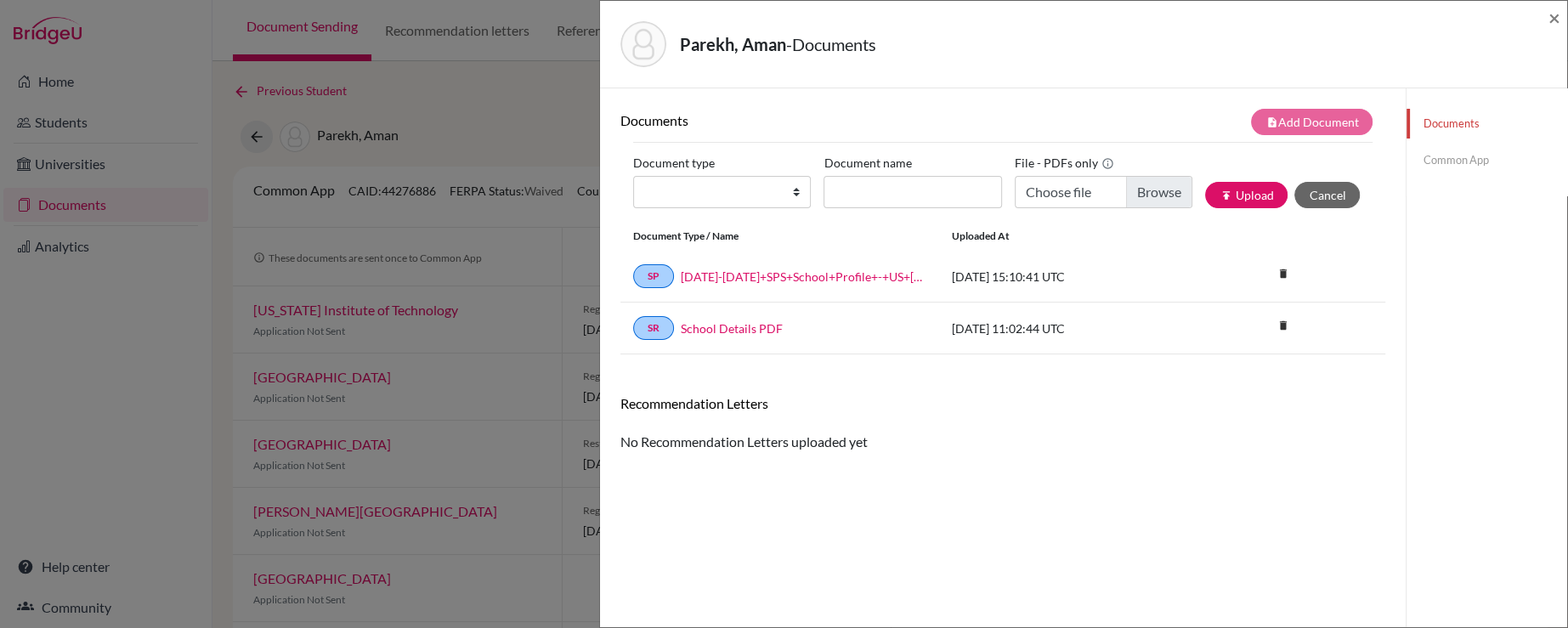
click at [1436, 159] on link "Common App" at bounding box center [1487, 160] width 161 height 30
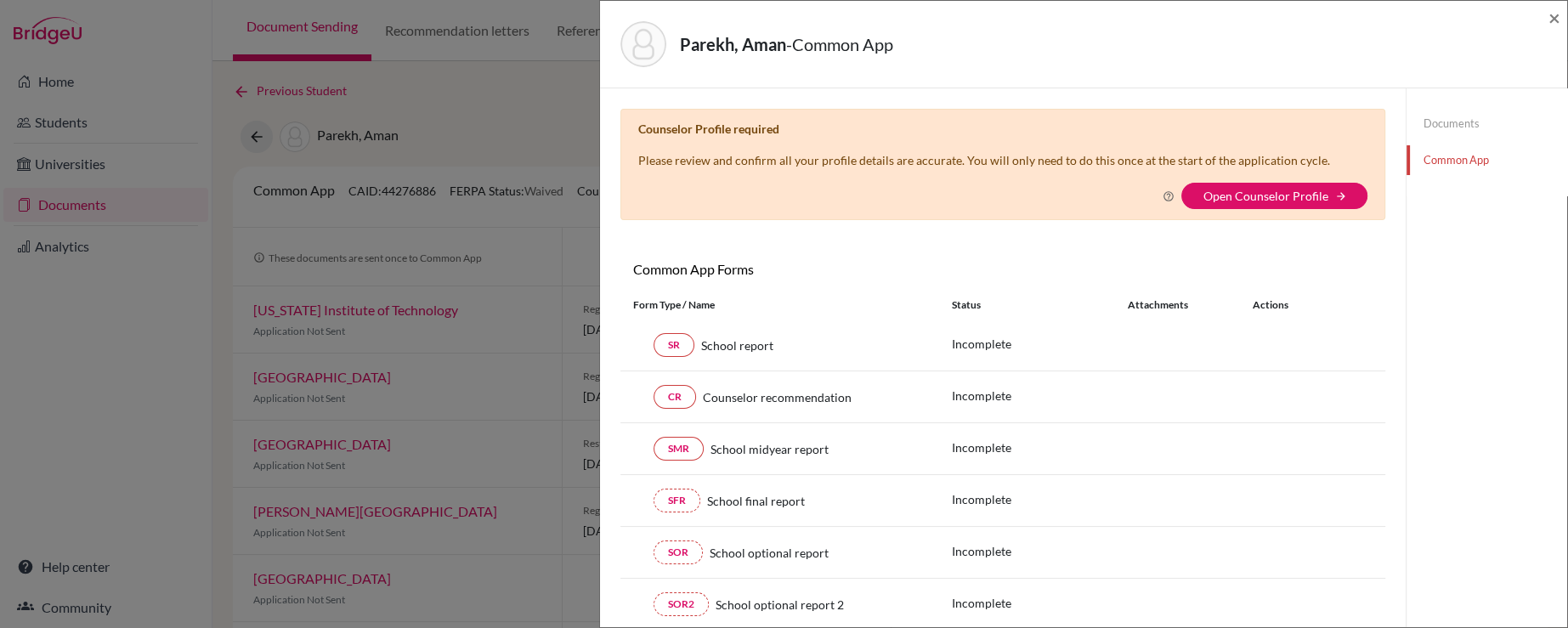
click at [1162, 194] on icon at bounding box center [1168, 196] width 12 height 12
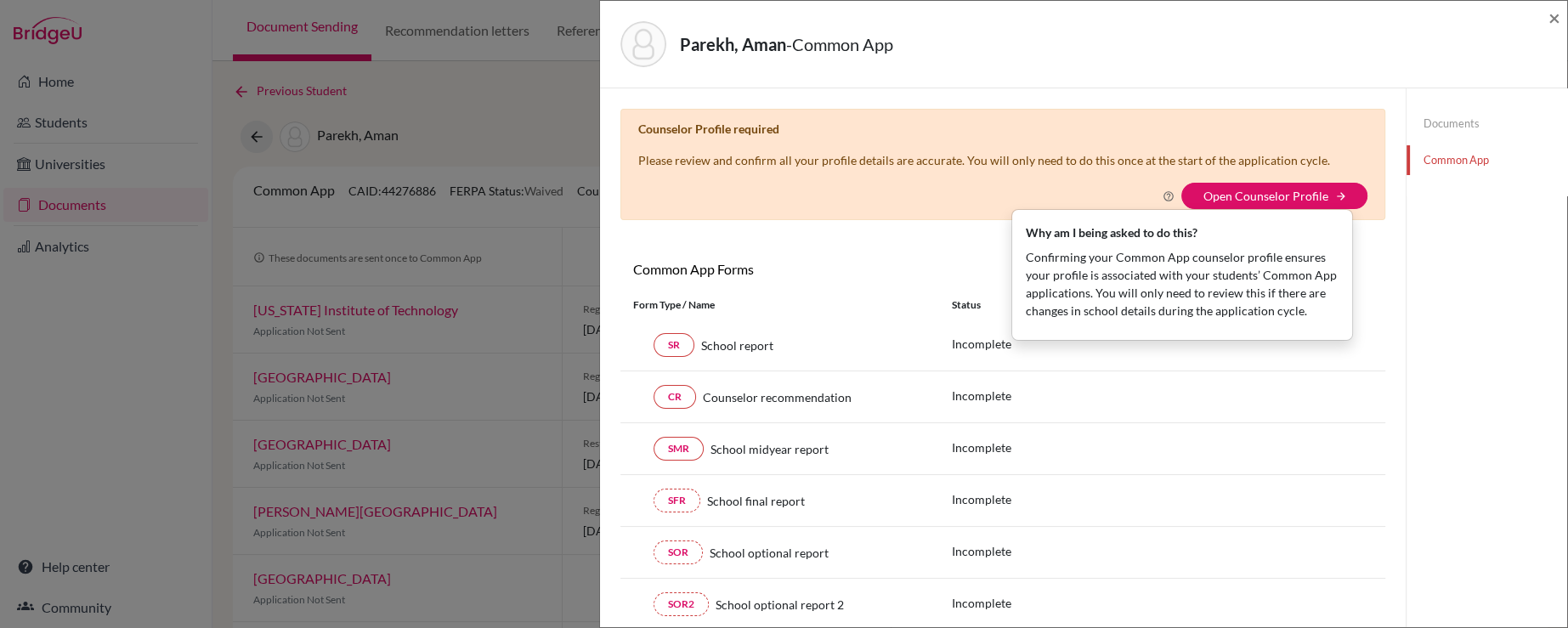
click at [1175, 268] on p "Confirming your Common App counselor profile ensures your profile is associated…" at bounding box center [1182, 283] width 313 height 71
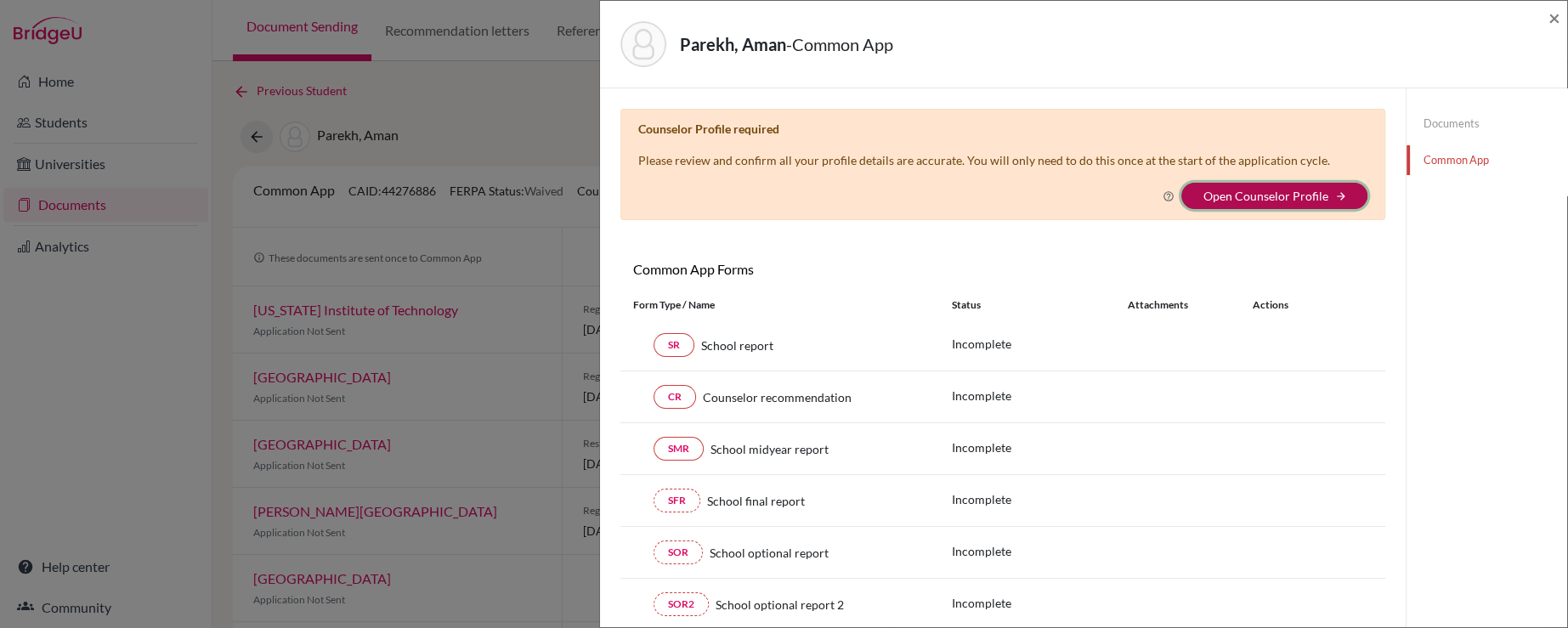
click at [1336, 189] on button "Open Counselor Profile arrow_forward" at bounding box center [1275, 195] width 186 height 27
click at [1334, 190] on icon "arrow_forward" at bounding box center [1340, 196] width 12 height 12
click at [1211, 199] on link "Open Counselor Profile" at bounding box center [1265, 195] width 125 height 15
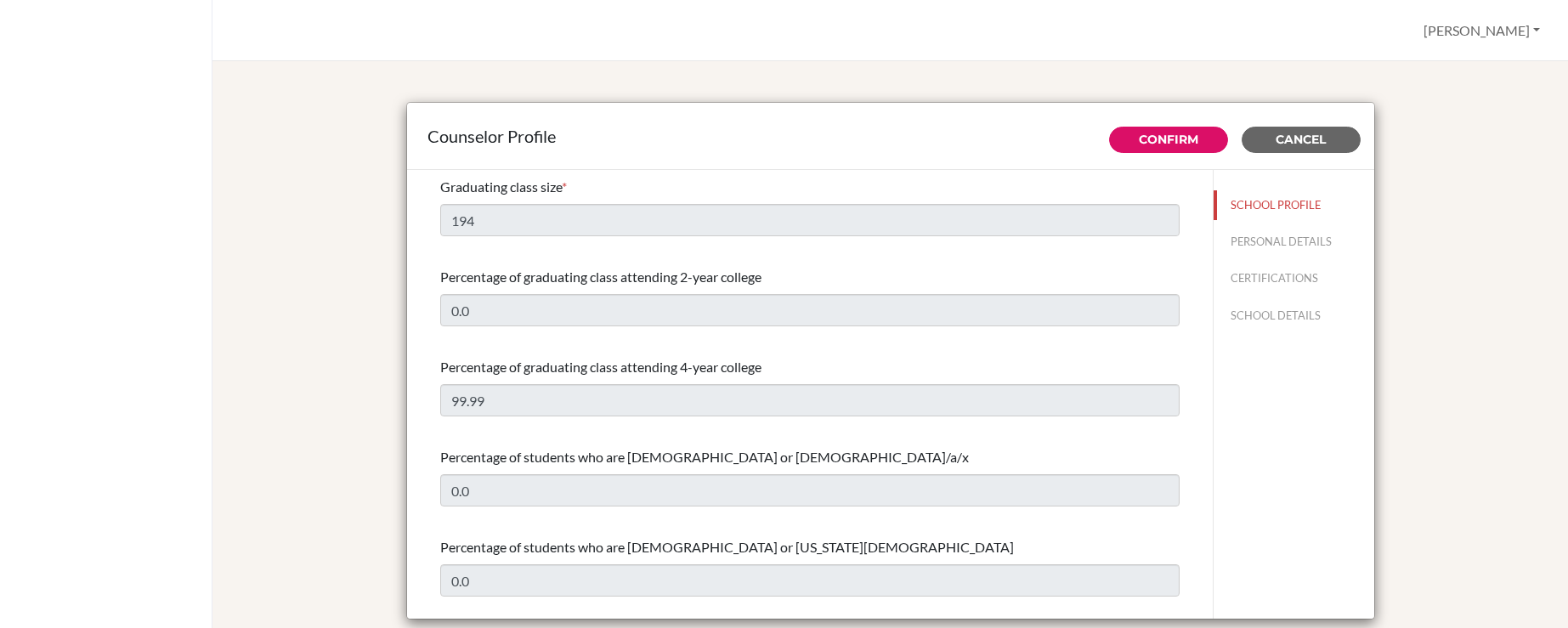
select select "1"
select select "351500"
click at [1225, 308] on button "SCHOOL DETAILS" at bounding box center [1293, 316] width 161 height 30
type input "724540"
type input "[DOMAIN_NAME]"
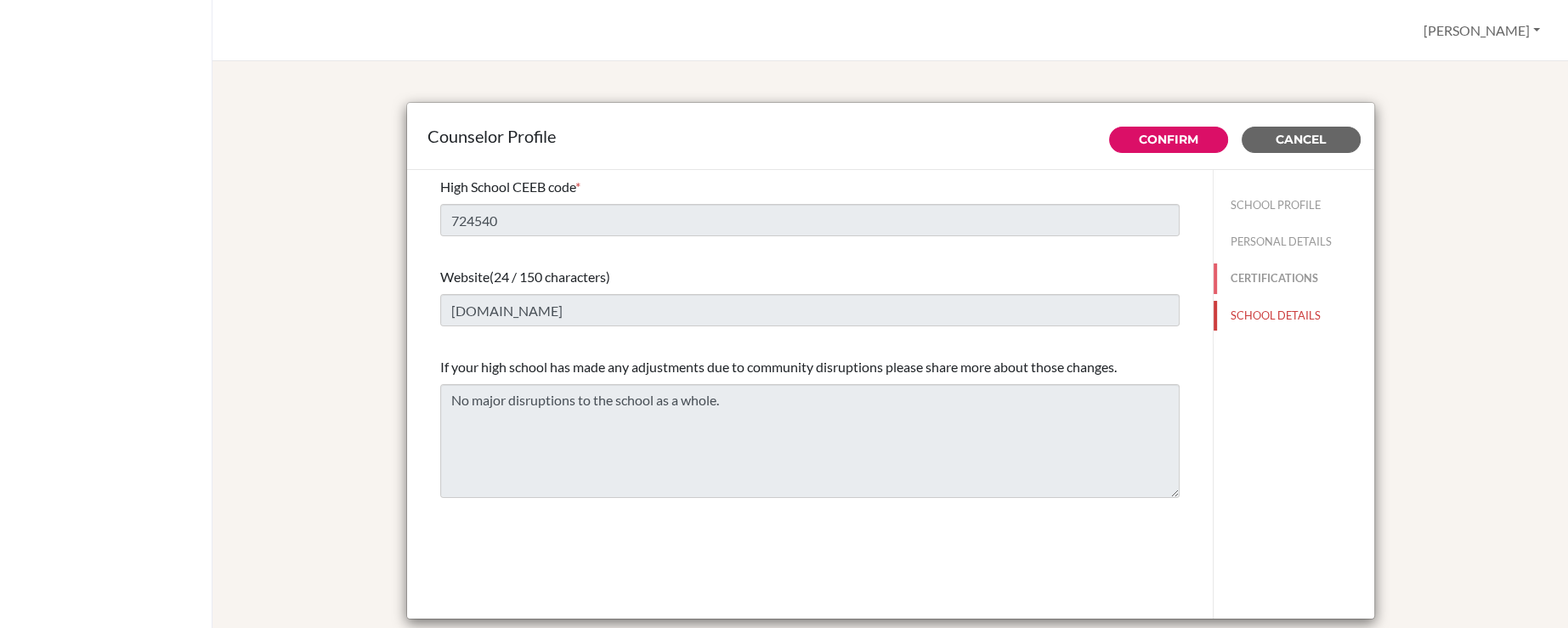
click at [1284, 277] on button "CERTIFICATIONS" at bounding box center [1293, 278] width 161 height 30
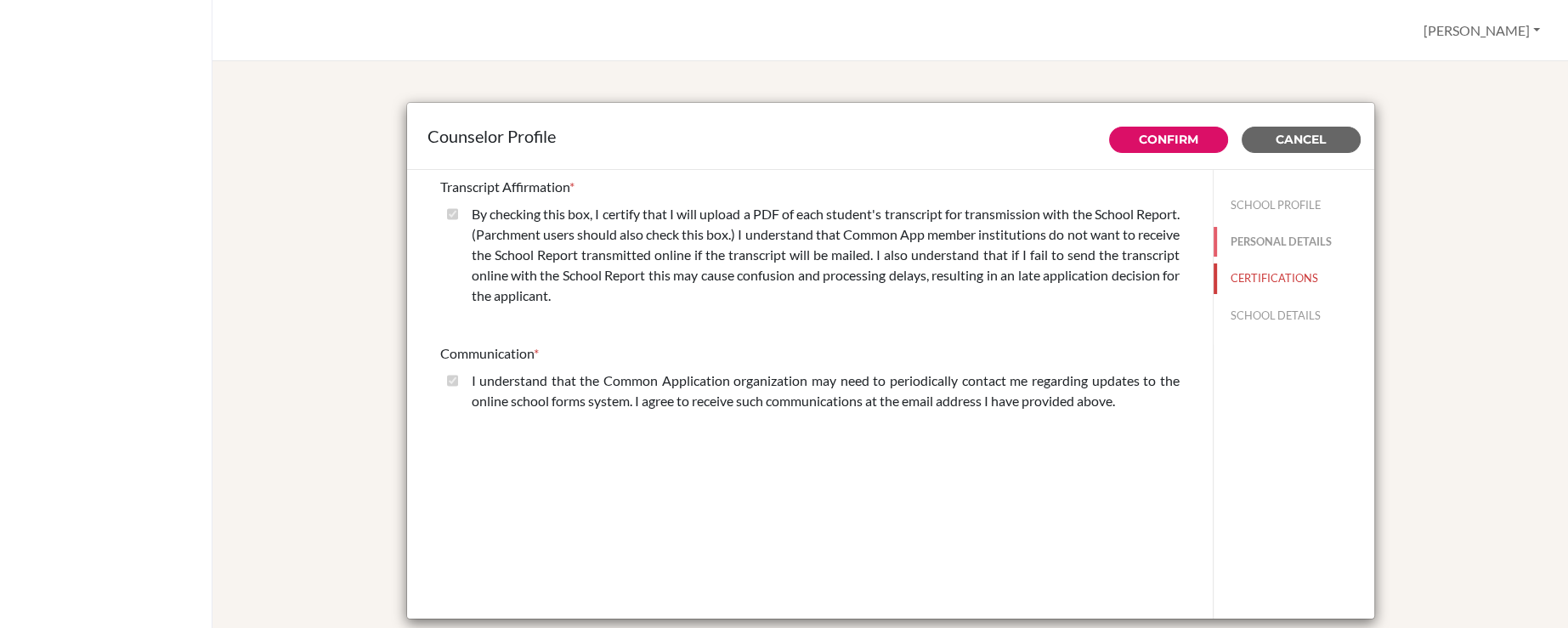
click at [1246, 241] on button "PERSONAL DETAILS" at bounding box center [1293, 242] width 161 height 30
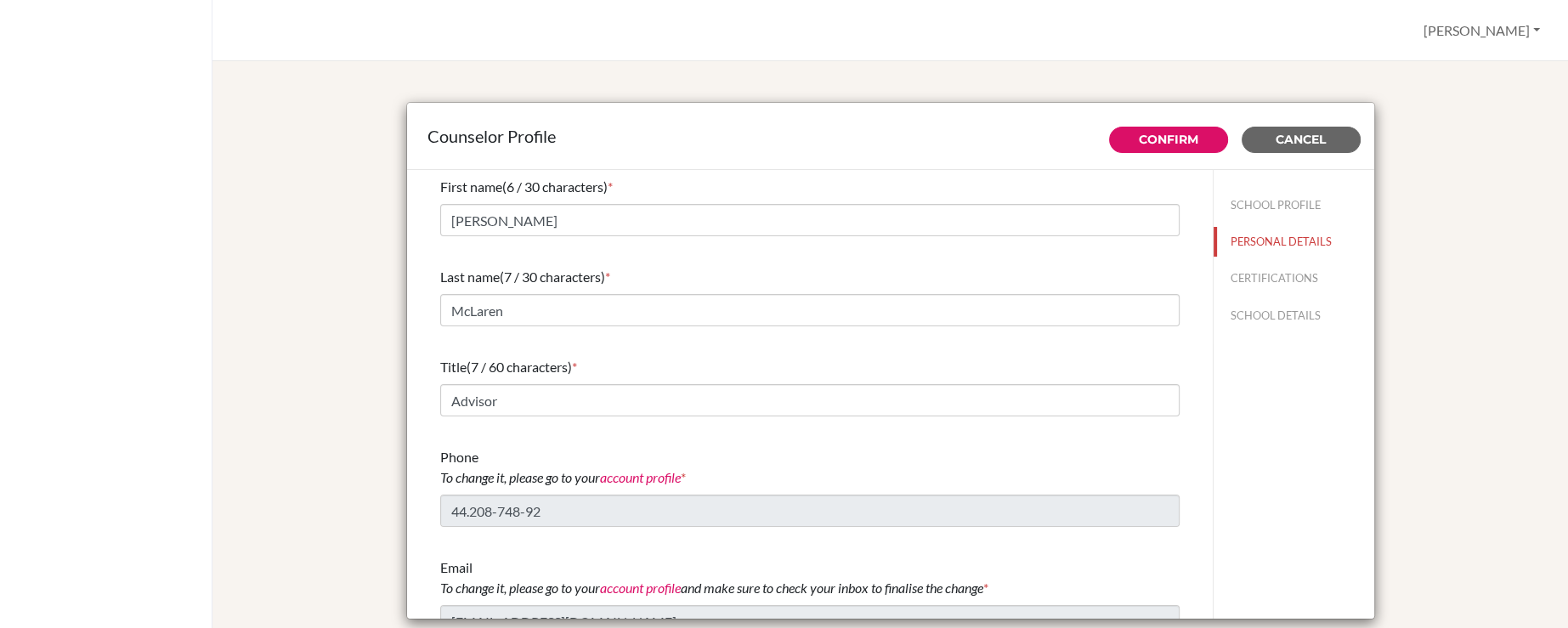
click at [883, 366] on div "Title (7 / 60 characters) *" at bounding box center [810, 366] width 739 height 21
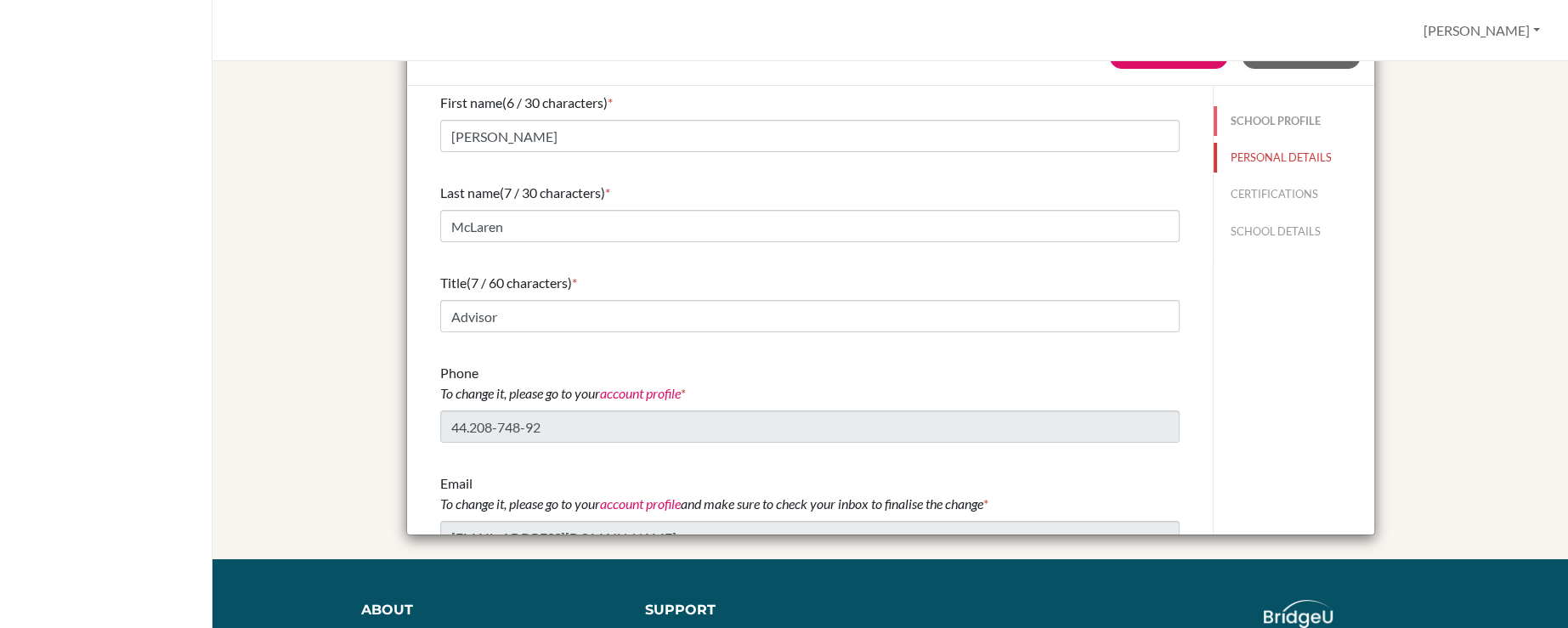
click at [1253, 119] on button "SCHOOL PROFILE" at bounding box center [1293, 121] width 161 height 30
type input "99.99"
type input "0.0"
type input "194"
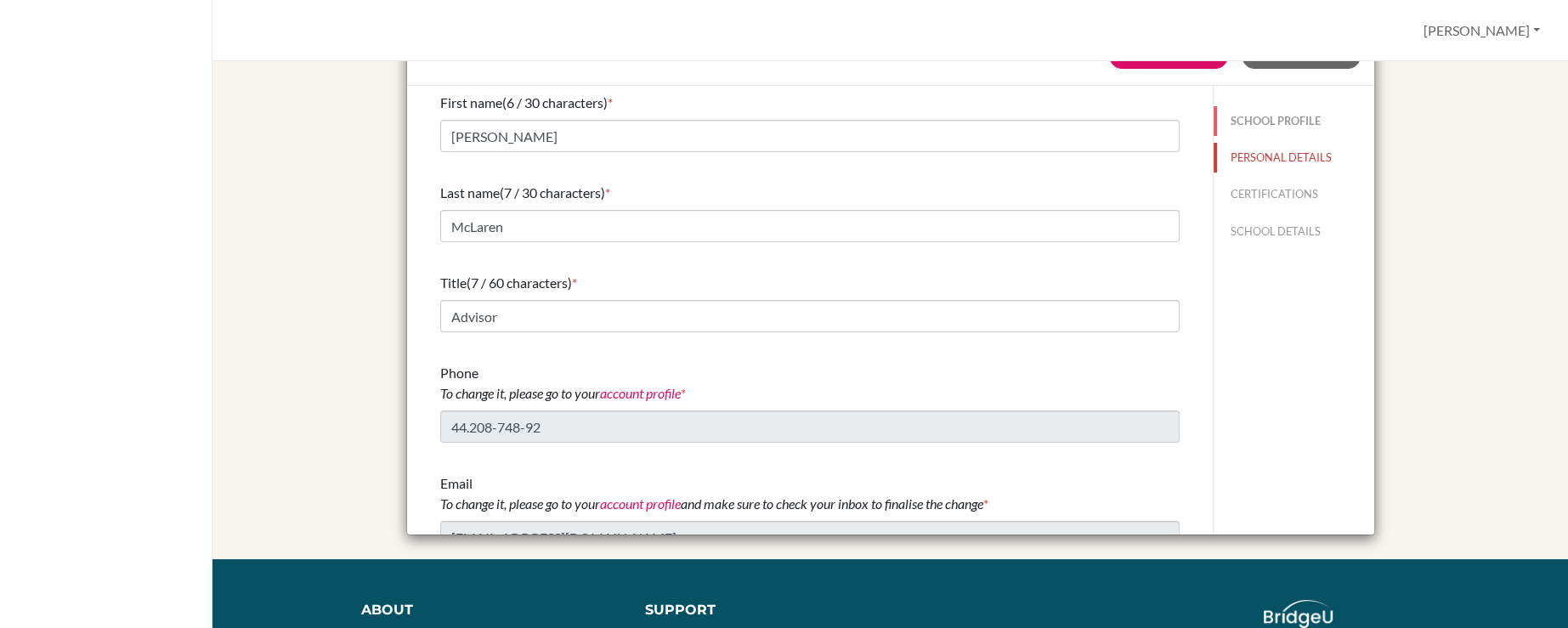
type input "0.0"
select select "1"
select select "351500"
